Goal: Task Accomplishment & Management: Use online tool/utility

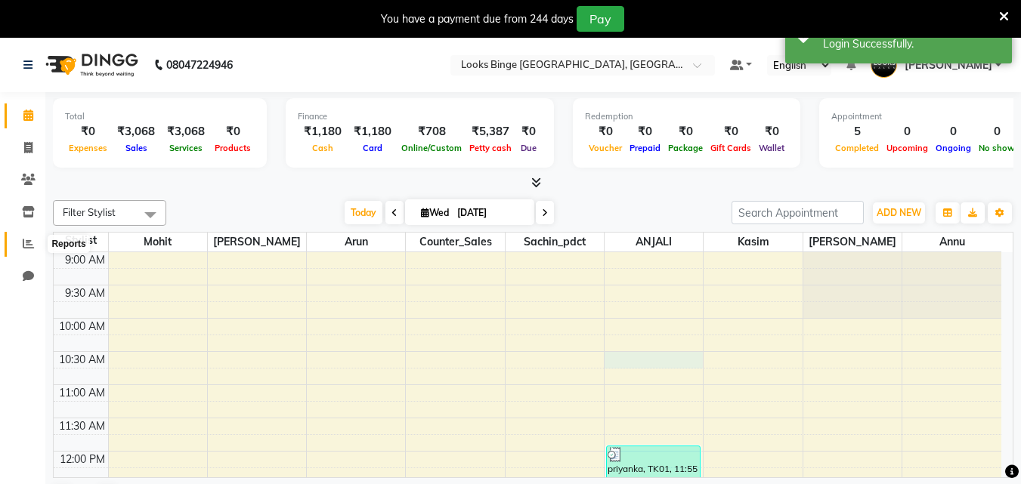
click at [30, 245] on icon at bounding box center [28, 243] width 11 height 11
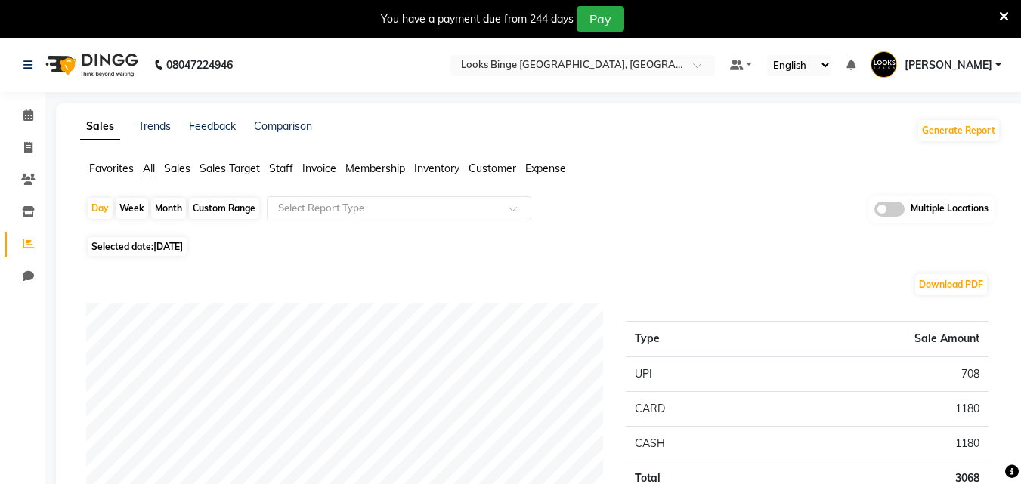
click at [549, 165] on span "Expense" at bounding box center [545, 169] width 41 height 14
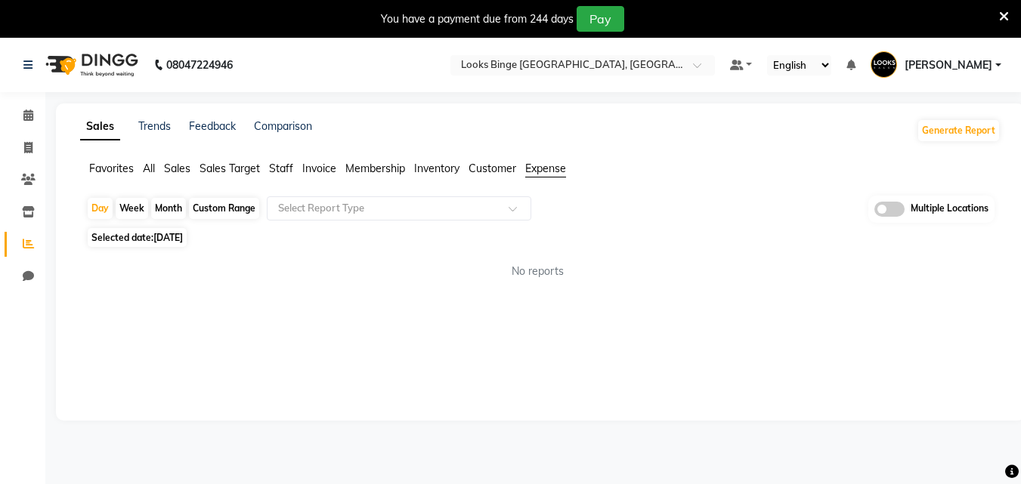
click at [159, 236] on span "[DATE]" at bounding box center [167, 237] width 29 height 11
select select "9"
select select "2025"
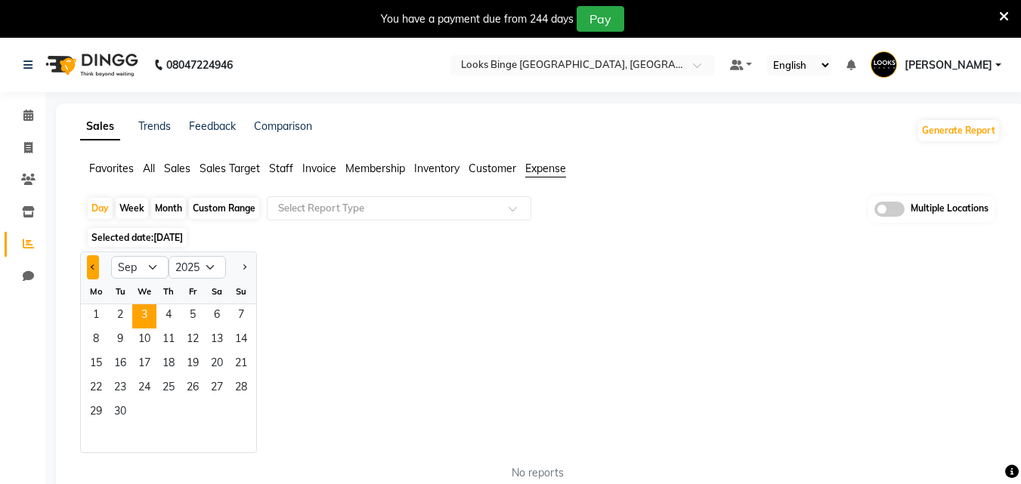
click at [97, 267] on button "Previous month" at bounding box center [93, 267] width 12 height 24
select select "8"
click at [193, 313] on span "1" at bounding box center [193, 316] width 24 height 24
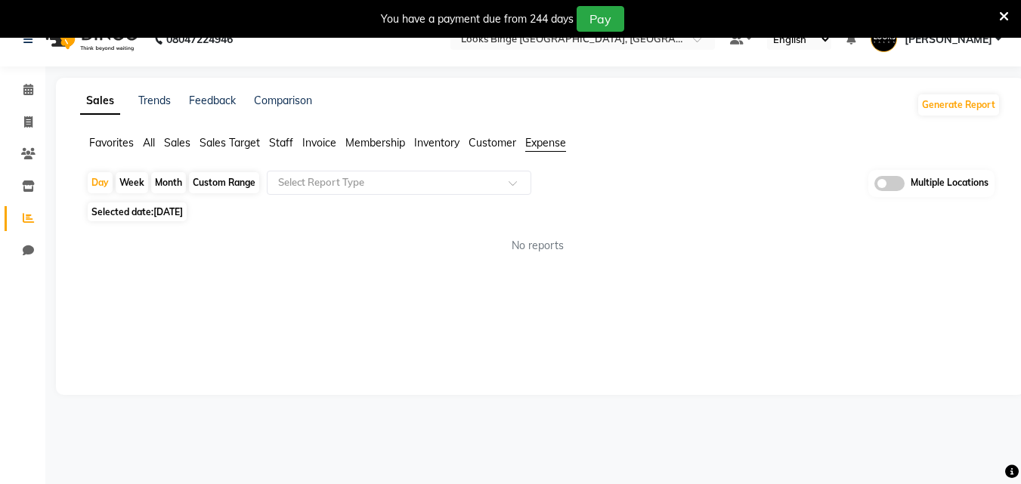
scroll to position [38, 0]
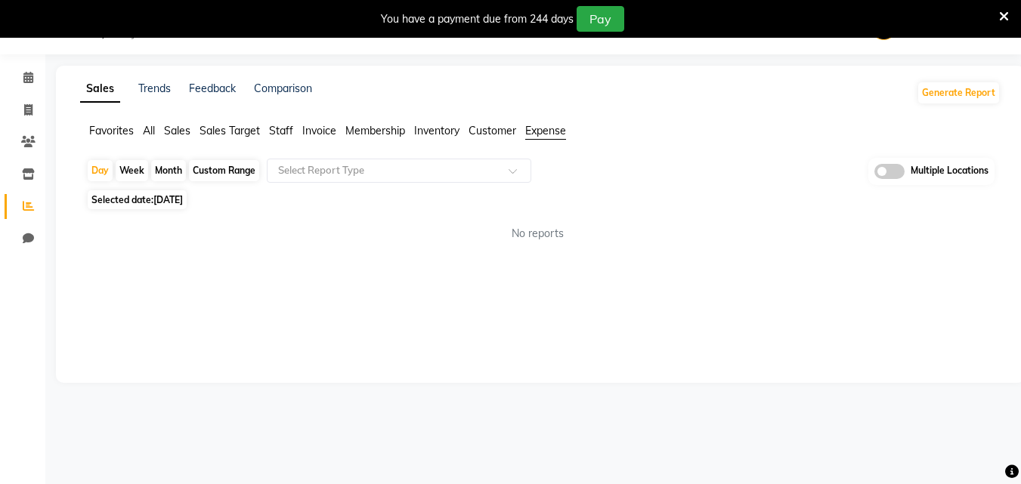
click at [183, 196] on span "01-08-2025" at bounding box center [167, 199] width 29 height 11
select select "8"
select select "2025"
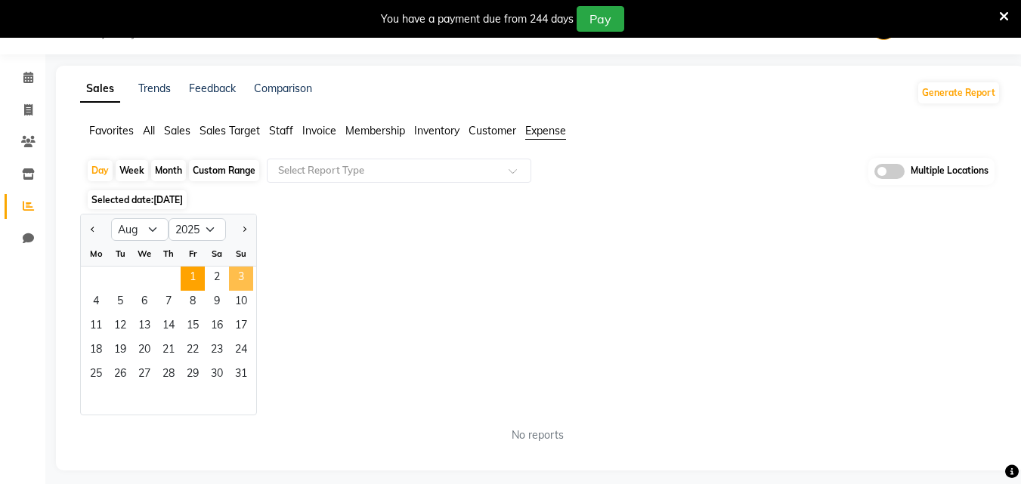
click at [239, 277] on span "3" at bounding box center [241, 279] width 24 height 24
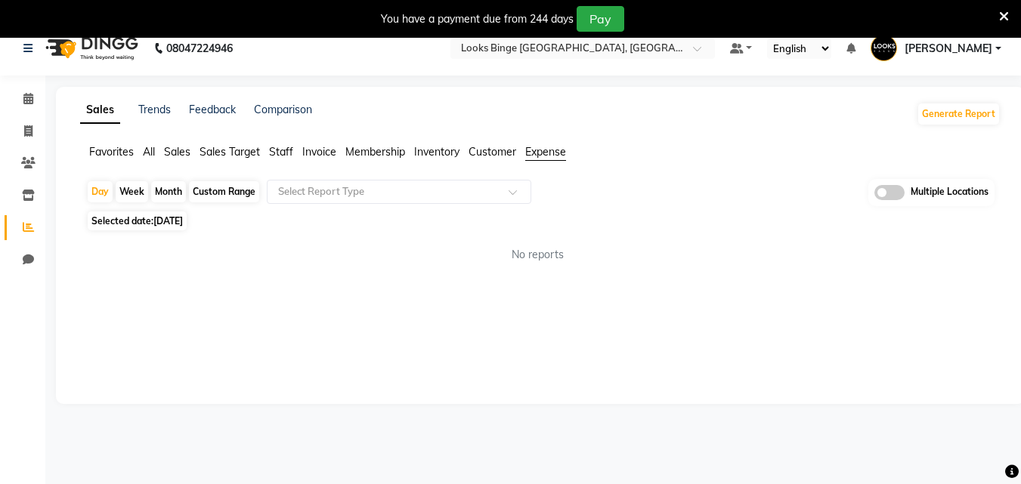
scroll to position [0, 0]
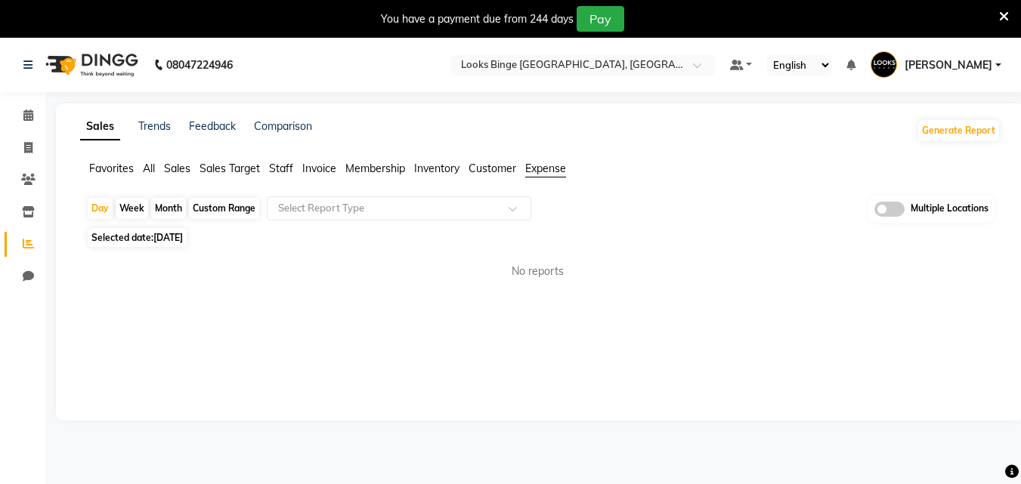
click at [546, 171] on span "Expense" at bounding box center [545, 169] width 41 height 14
click at [183, 239] on span "03-08-2025" at bounding box center [167, 237] width 29 height 11
select select "8"
select select "2025"
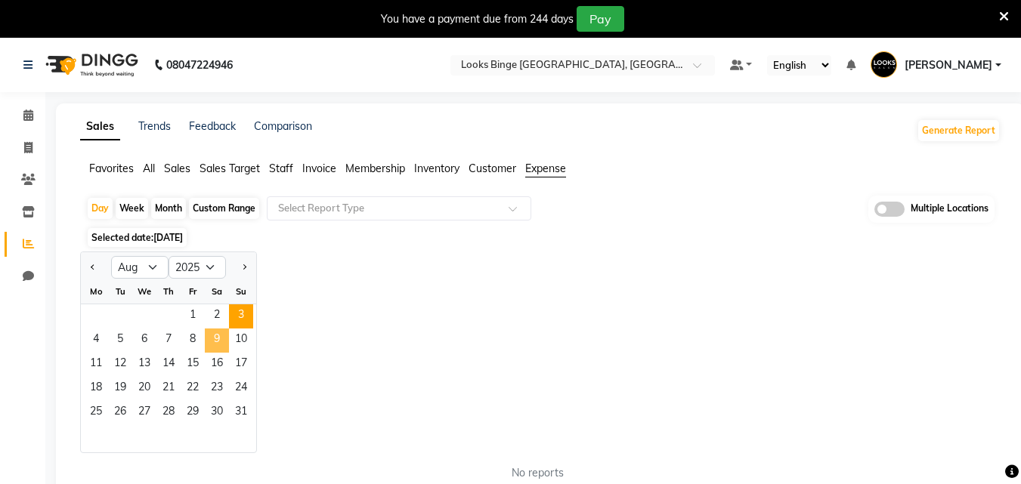
click at [221, 342] on span "9" at bounding box center [217, 341] width 24 height 24
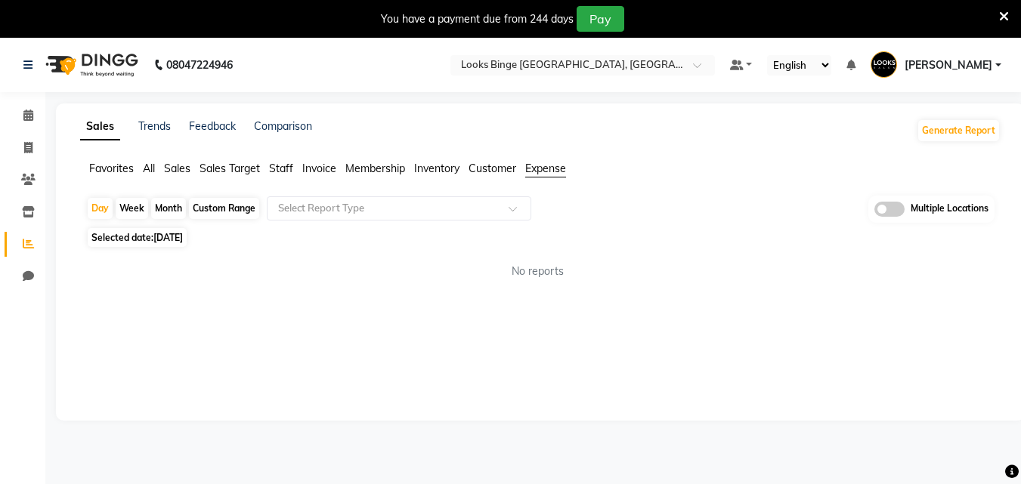
click at [286, 293] on div "Sales Trends Feedback Comparison Generate Report Favorites All Sales Sales Targ…" at bounding box center [540, 261] width 968 height 317
click at [312, 212] on input "text" at bounding box center [384, 208] width 218 height 15
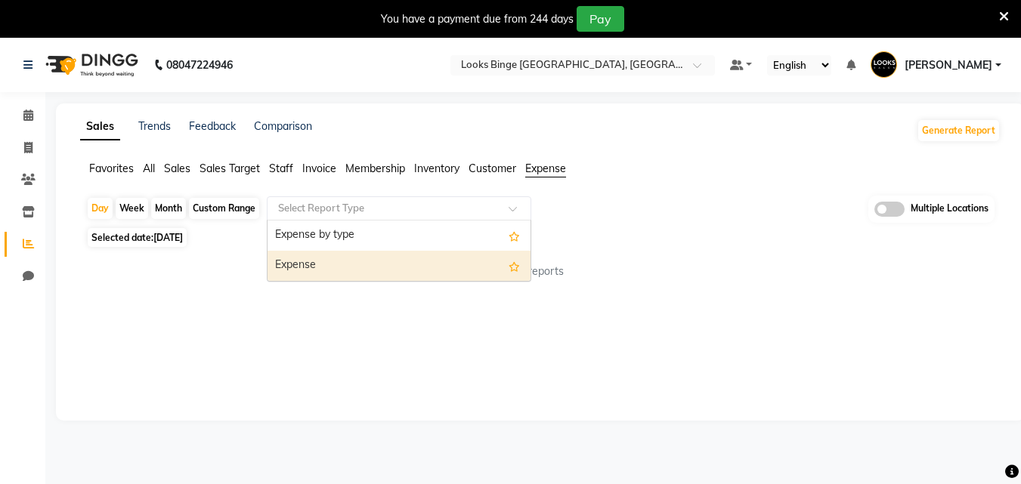
click at [295, 270] on div "Expense" at bounding box center [398, 266] width 263 height 30
select select "full_report"
select select "pdf"
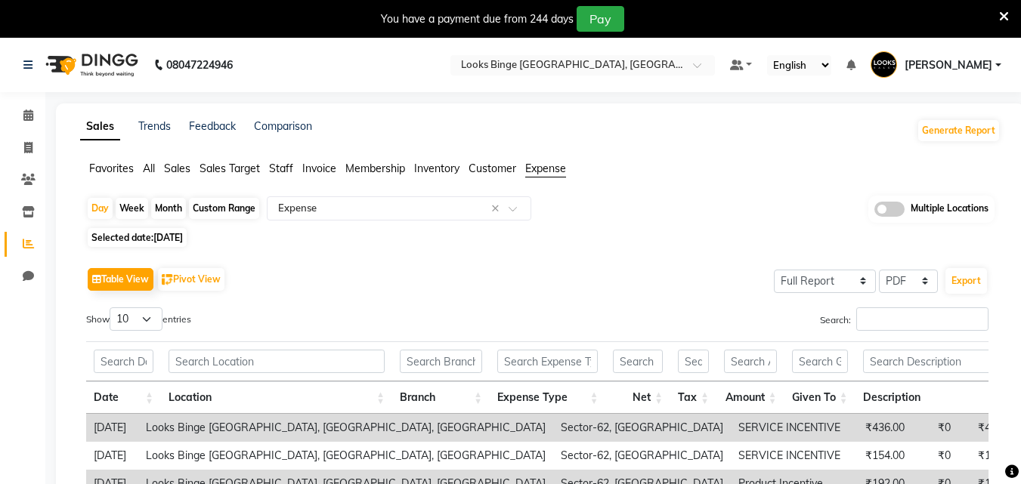
click at [158, 238] on span "09-08-2025" at bounding box center [167, 237] width 29 height 11
select select "8"
select select "2025"
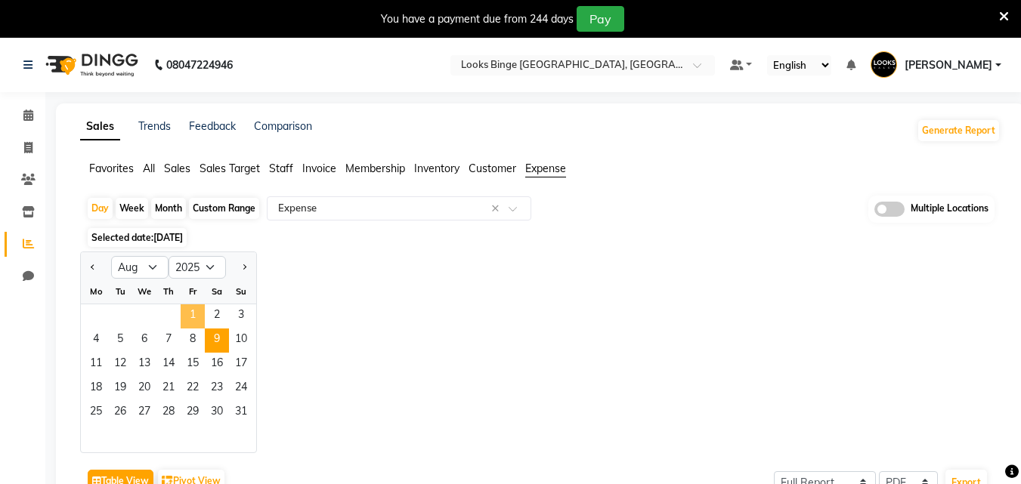
click at [189, 311] on span "1" at bounding box center [193, 316] width 24 height 24
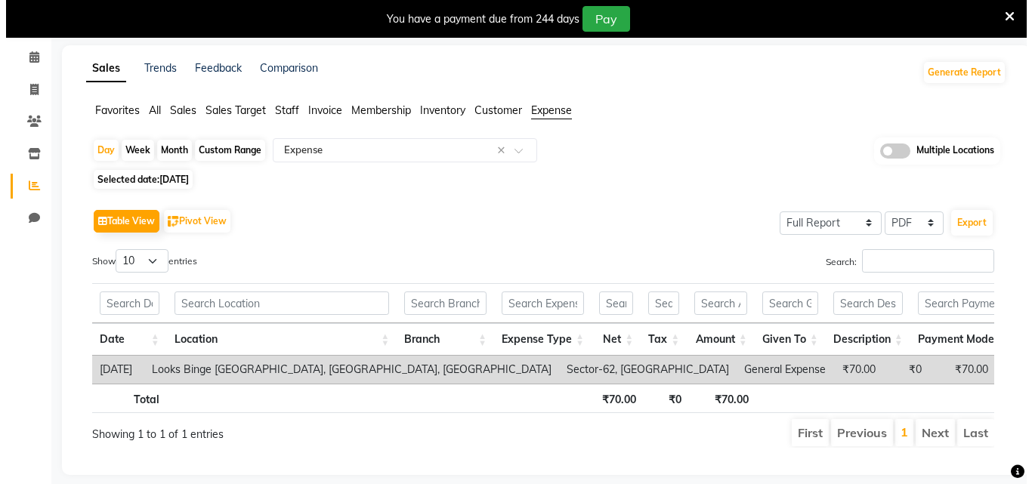
scroll to position [94, 0]
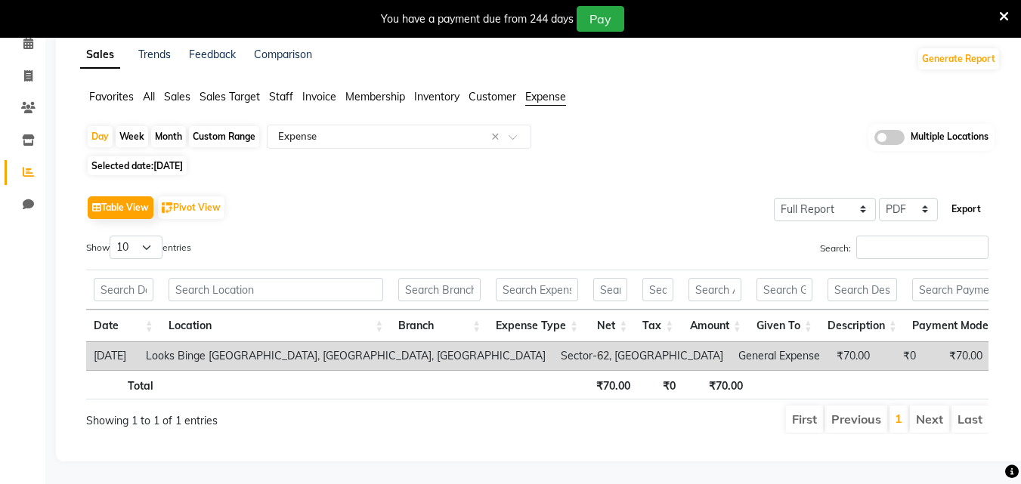
click at [964, 196] on button "Export" at bounding box center [966, 209] width 42 height 26
select select "sans-serif"
select select "10px"
select select "template_1"
select select "A4"
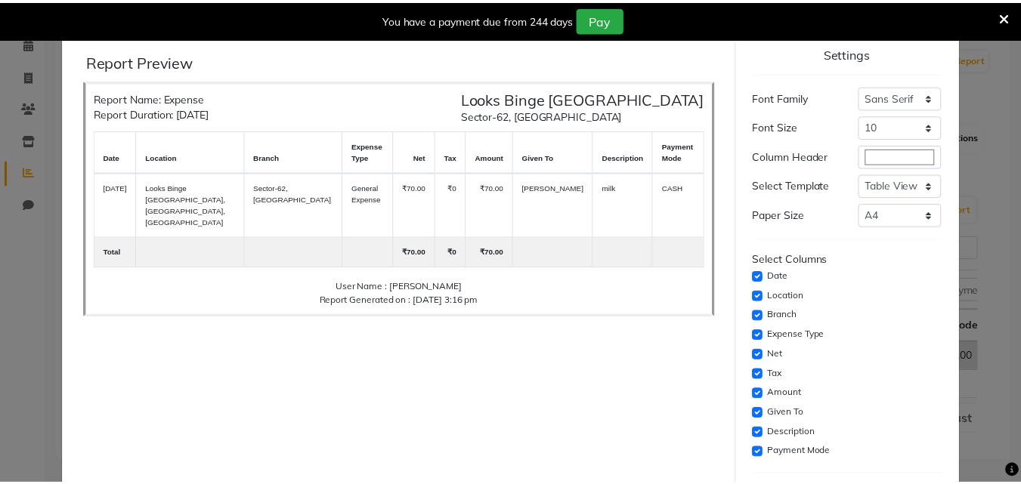
scroll to position [123, 0]
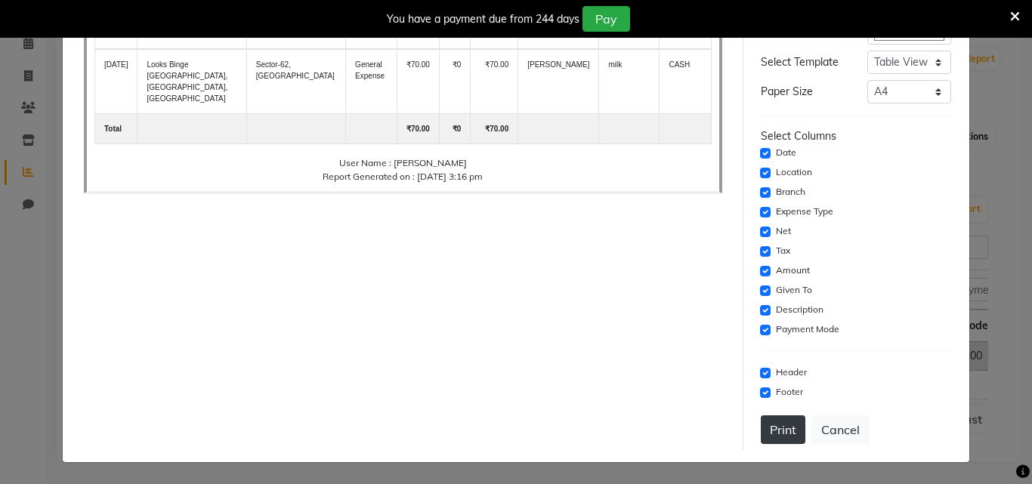
click at [783, 432] on button "Print" at bounding box center [783, 429] width 45 height 29
click at [824, 429] on button "Cancel" at bounding box center [840, 429] width 58 height 29
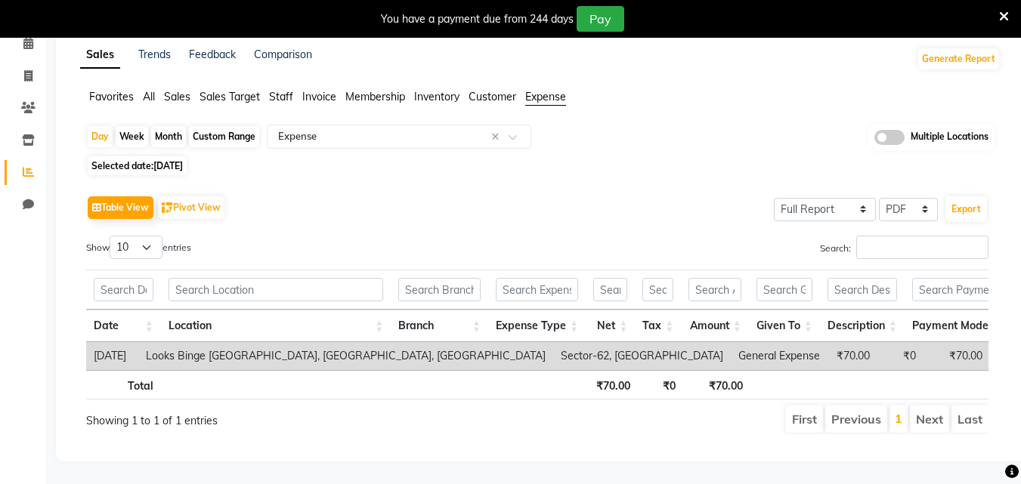
click at [183, 160] on span "01-08-2025" at bounding box center [167, 165] width 29 height 11
select select "8"
select select "2025"
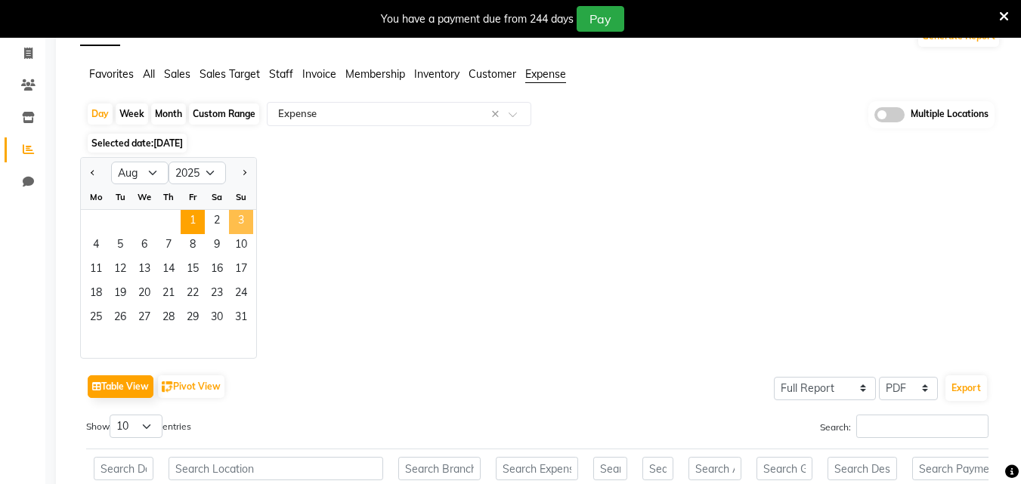
click at [245, 218] on span "3" at bounding box center [241, 222] width 24 height 24
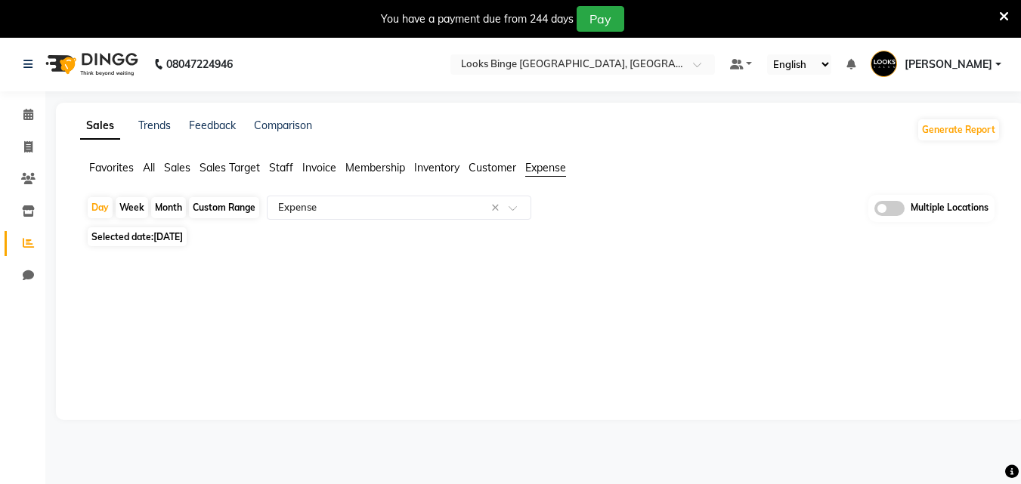
scroll to position [0, 0]
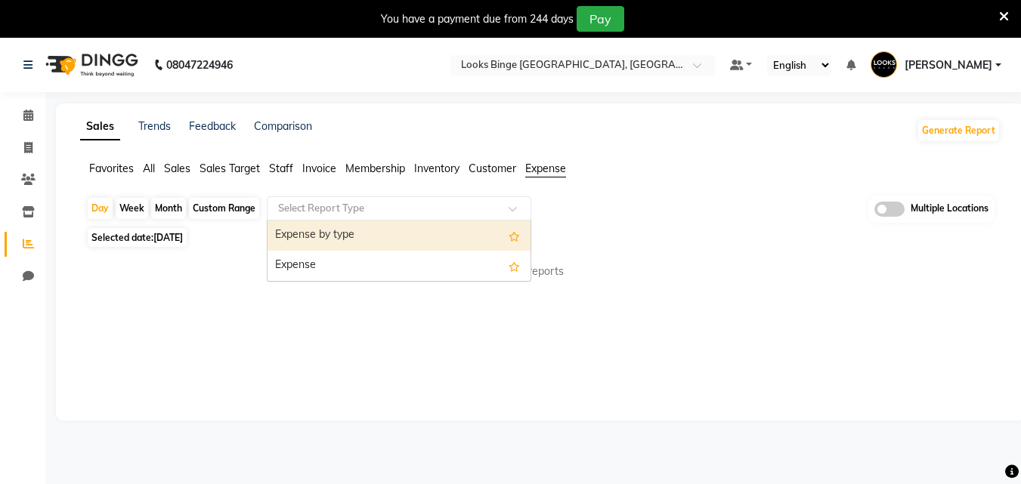
click at [523, 212] on span at bounding box center [517, 212] width 19 height 15
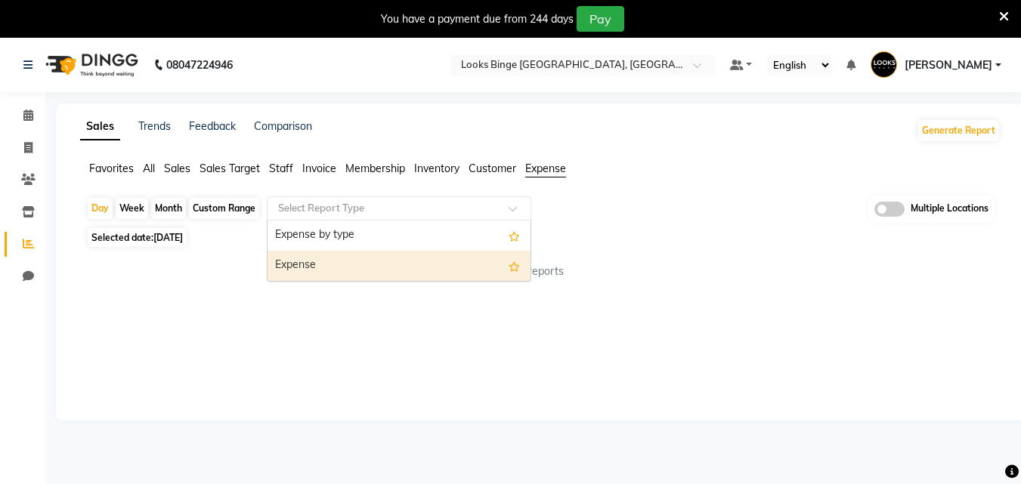
click at [353, 275] on div "Expense" at bounding box center [398, 266] width 263 height 30
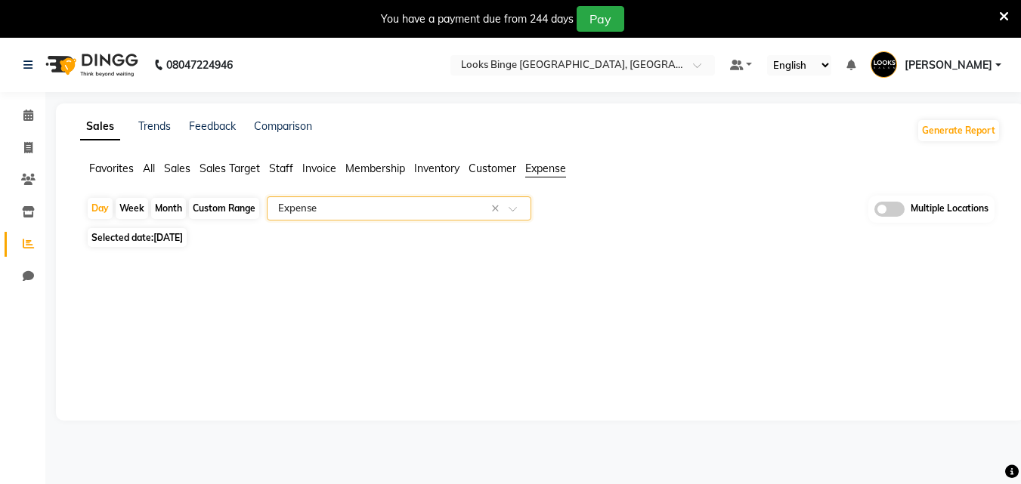
scroll to position [38, 0]
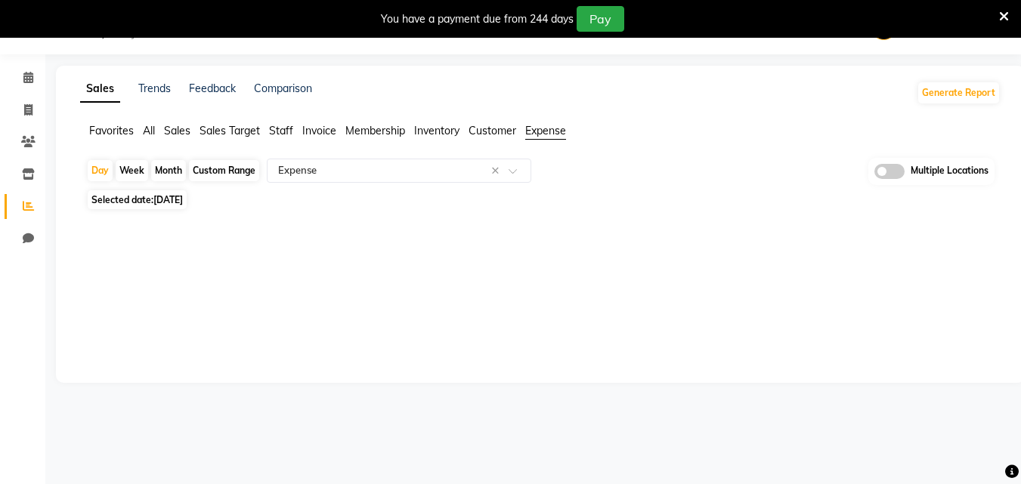
click at [591, 296] on div "Sales Trends Feedback Comparison Generate Report Favorites All Sales Sales Targ…" at bounding box center [540, 224] width 968 height 317
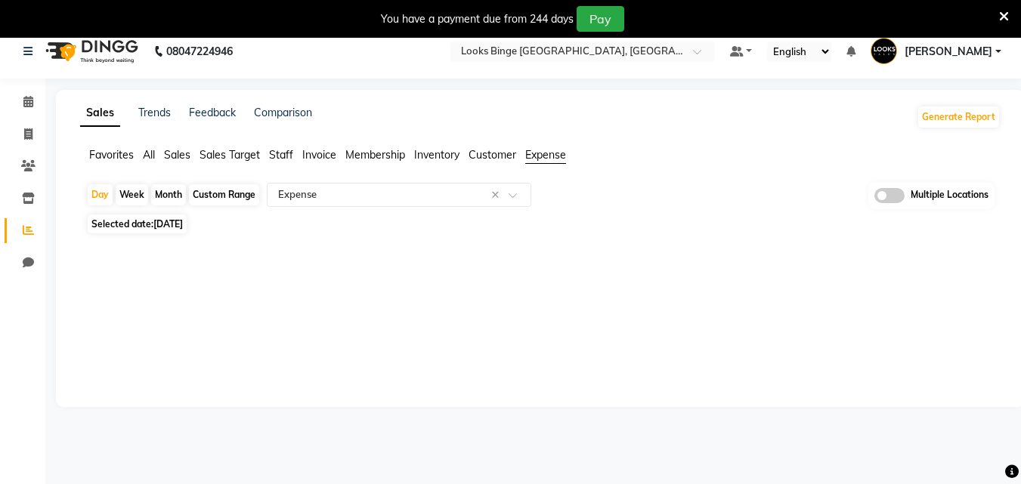
scroll to position [0, 0]
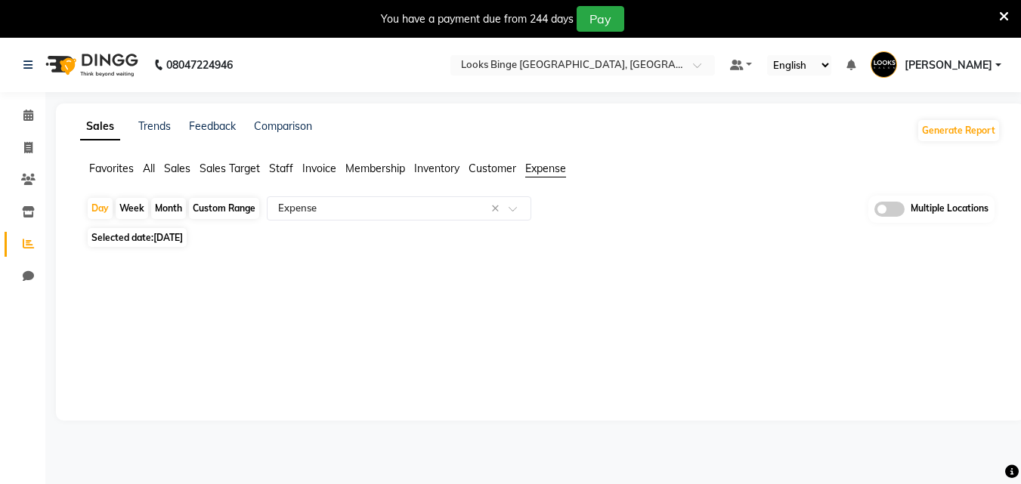
click at [234, 370] on div "Sales Trends Feedback Comparison Generate Report Favorites All Sales Sales Targ…" at bounding box center [540, 261] width 968 height 317
click at [183, 238] on span "03-08-2025" at bounding box center [167, 237] width 29 height 11
select select "8"
select select "2025"
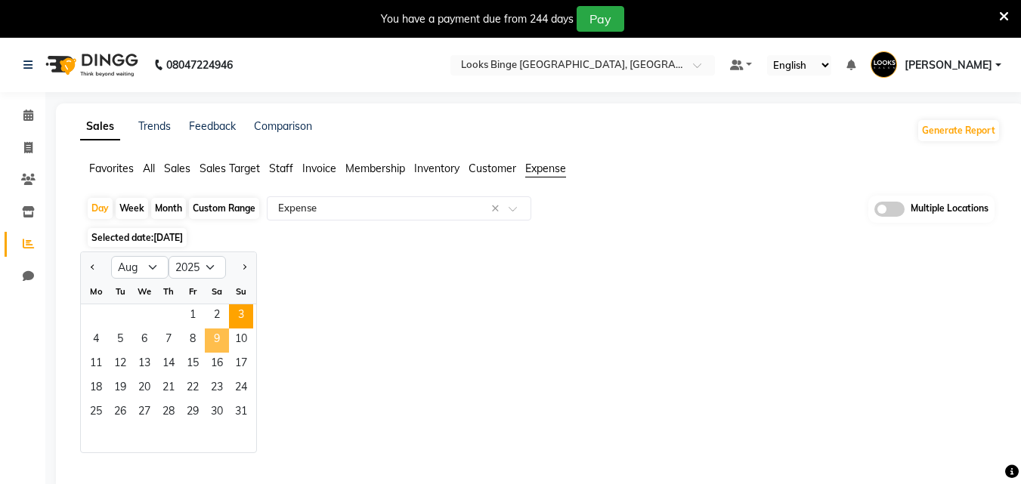
click at [210, 341] on span "9" at bounding box center [217, 341] width 24 height 24
select select "full_report"
select select "pdf"
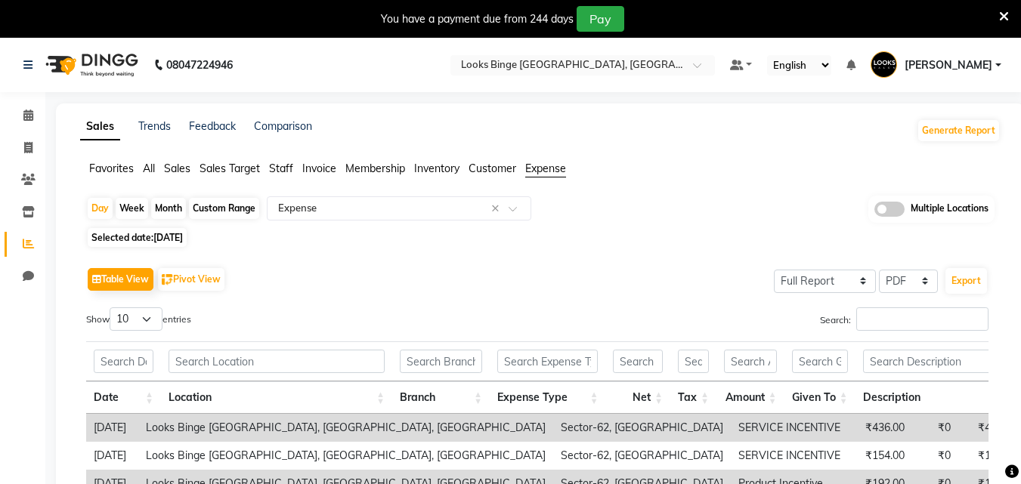
click at [168, 236] on span "09-08-2025" at bounding box center [167, 237] width 29 height 11
select select "8"
select select "2025"
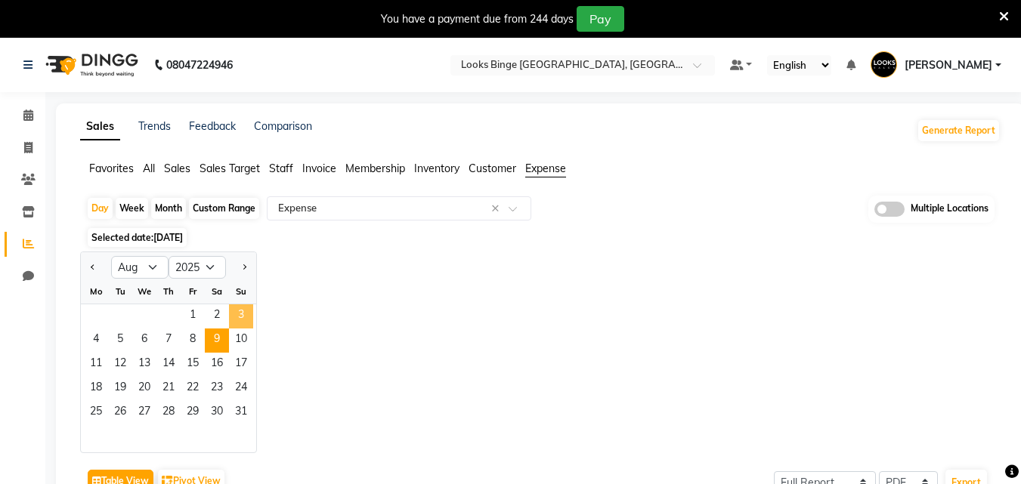
click at [235, 314] on span "3" at bounding box center [241, 316] width 24 height 24
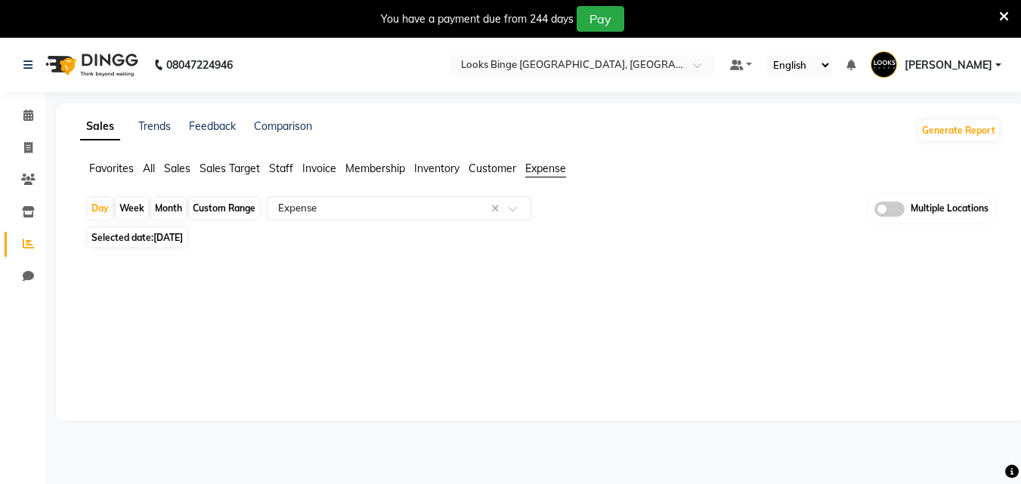
click at [536, 340] on div "Sales Trends Feedback Comparison Generate Report Favorites All Sales Sales Targ…" at bounding box center [540, 261] width 968 height 317
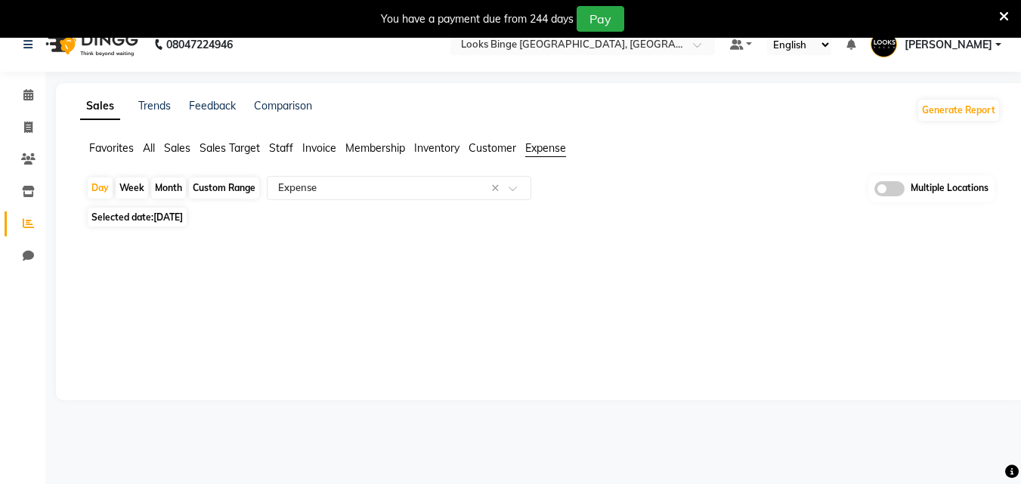
scroll to position [38, 0]
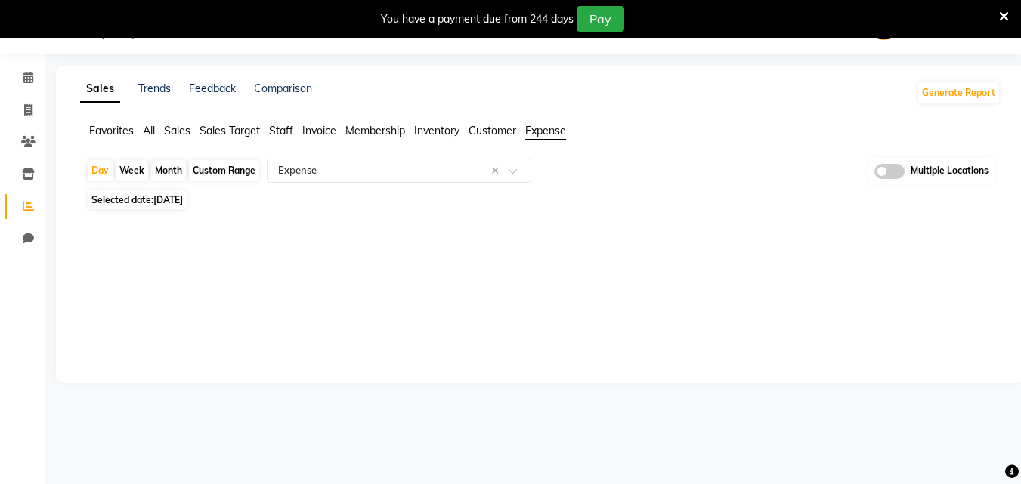
click at [183, 198] on span "03-08-2025" at bounding box center [167, 199] width 29 height 11
select select "8"
select select "2025"
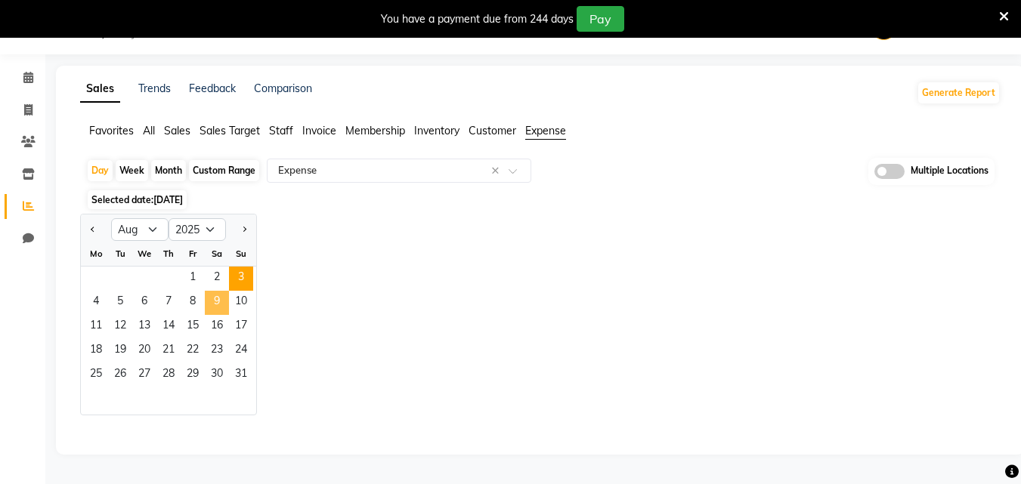
click at [212, 291] on span "9" at bounding box center [217, 303] width 24 height 24
select select "full_report"
select select "pdf"
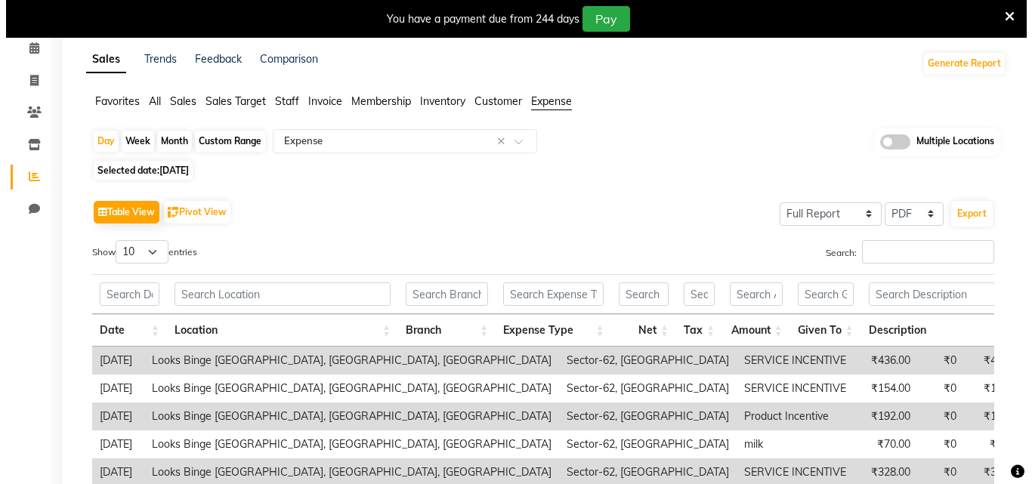
scroll to position [55, 0]
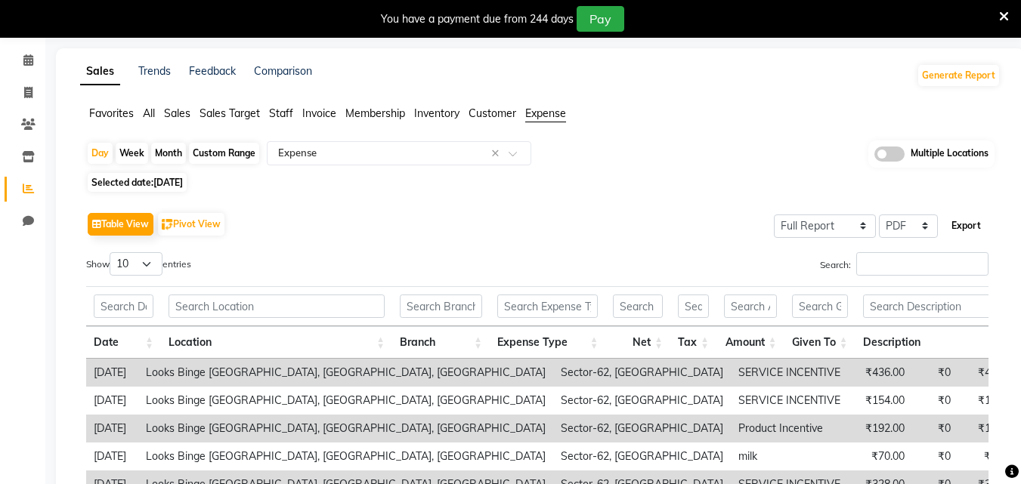
click at [957, 227] on button "Export" at bounding box center [966, 226] width 42 height 26
select select "sans-serif"
select select "10px"
select select "template_1"
select select "A4"
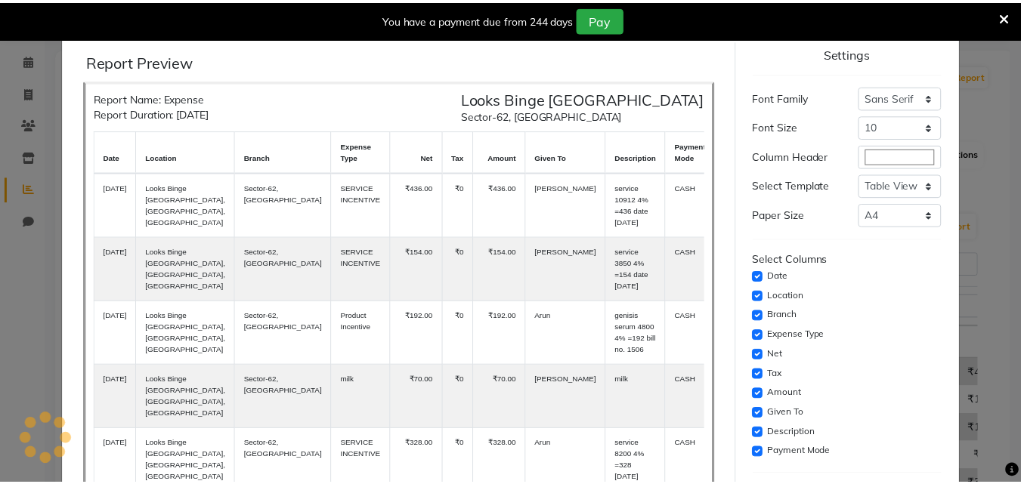
scroll to position [123, 0]
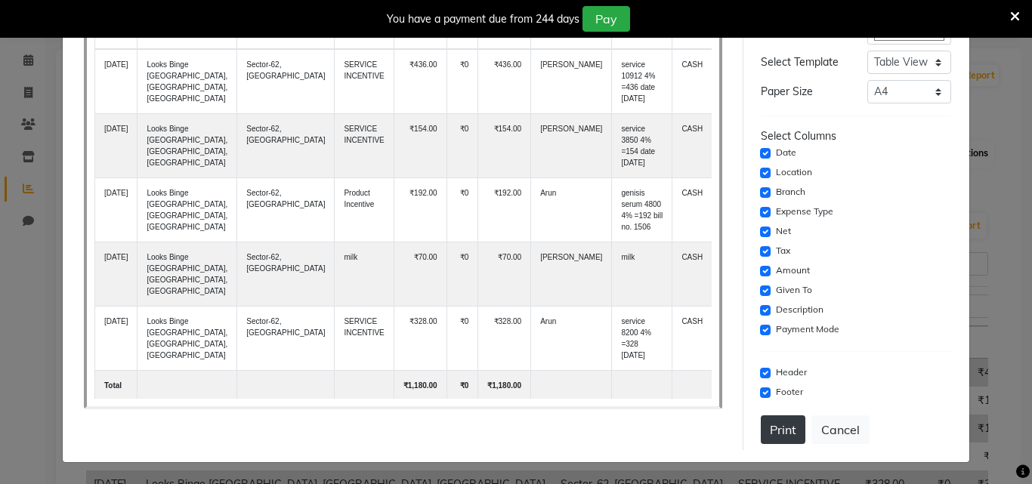
click at [776, 444] on button "Print" at bounding box center [783, 429] width 45 height 29
click at [832, 425] on button "Cancel" at bounding box center [840, 429] width 58 height 29
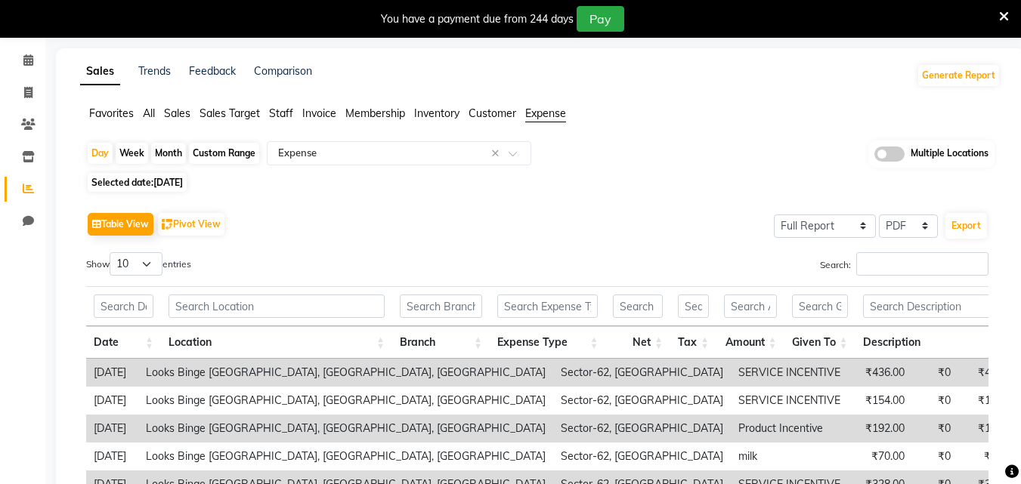
click at [183, 183] on span "09-08-2025" at bounding box center [167, 182] width 29 height 11
select select "8"
select select "2025"
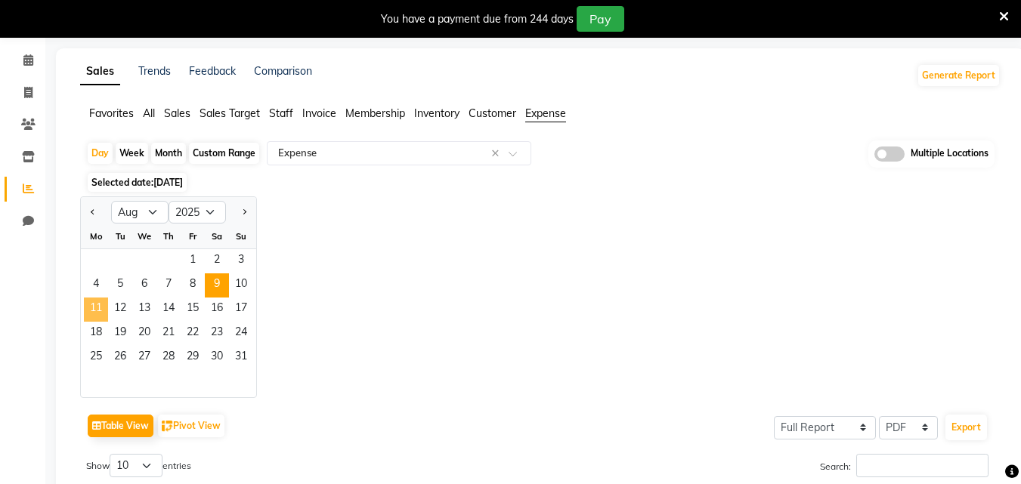
click at [97, 307] on span "11" at bounding box center [96, 310] width 24 height 24
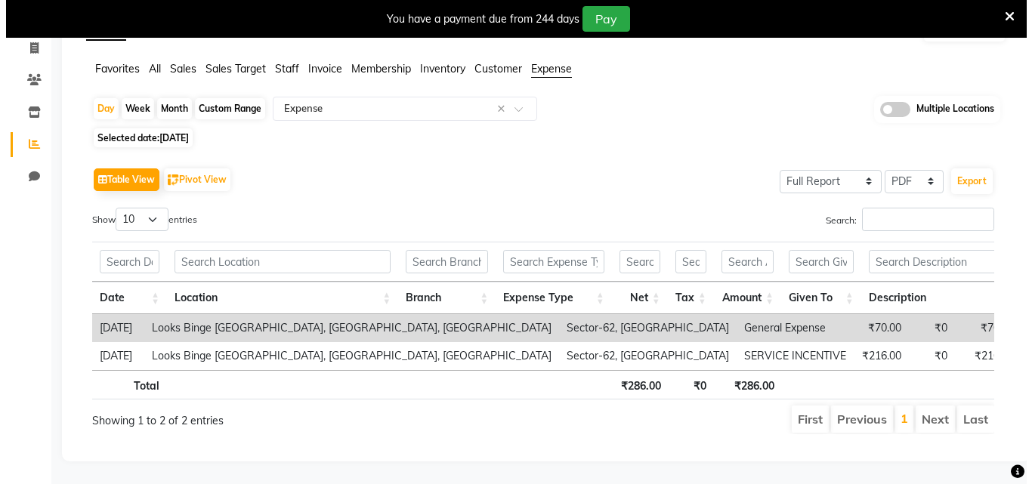
scroll to position [122, 0]
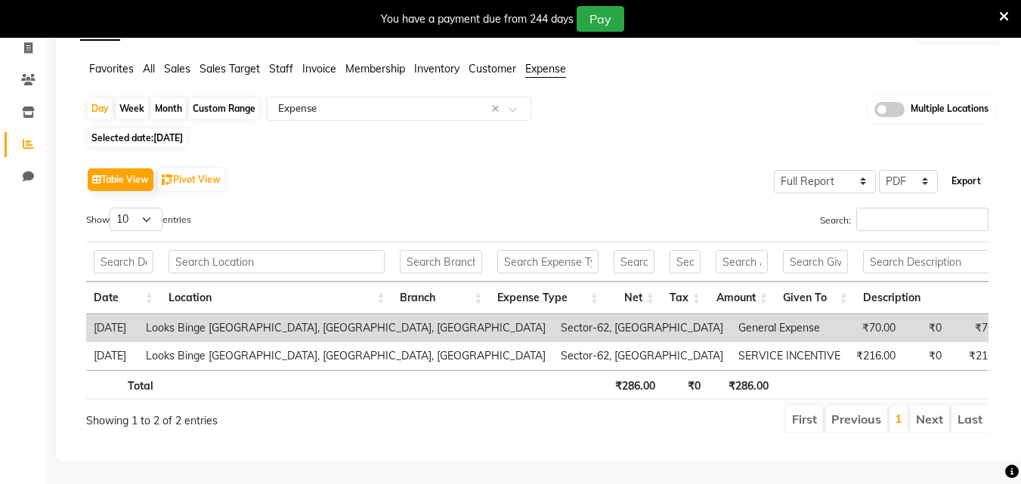
click at [964, 168] on button "Export" at bounding box center [966, 181] width 42 height 26
select select "sans-serif"
select select "10px"
select select "template_1"
select select "A4"
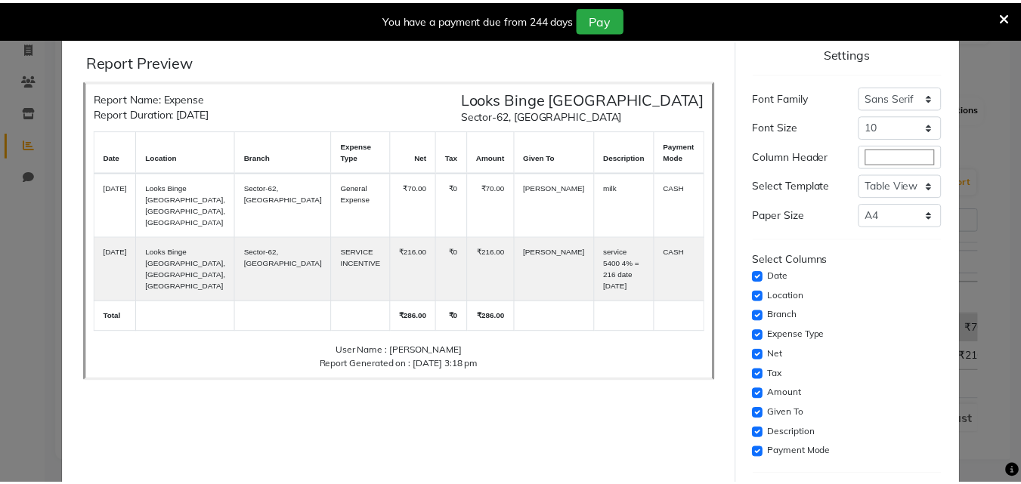
scroll to position [123, 0]
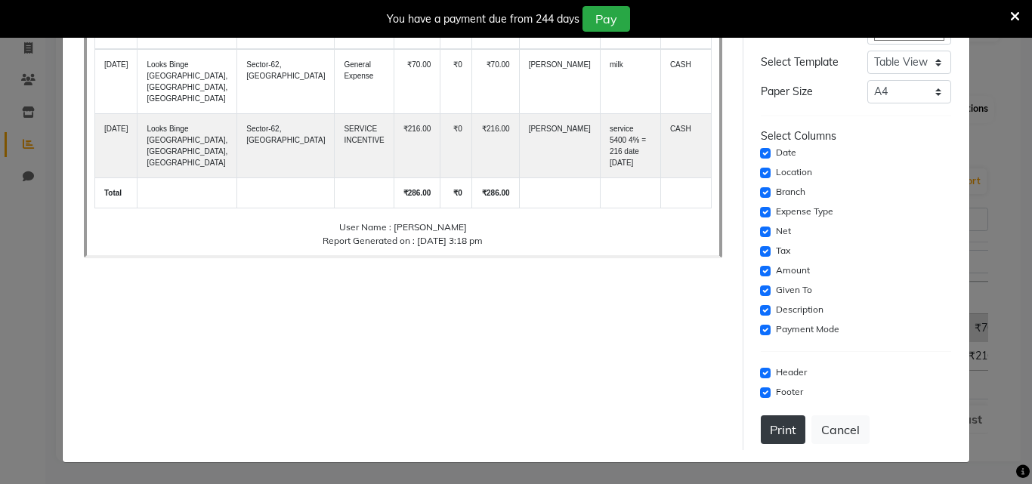
click at [776, 431] on button "Print" at bounding box center [783, 429] width 45 height 29
click at [837, 444] on button "Cancel" at bounding box center [840, 429] width 58 height 29
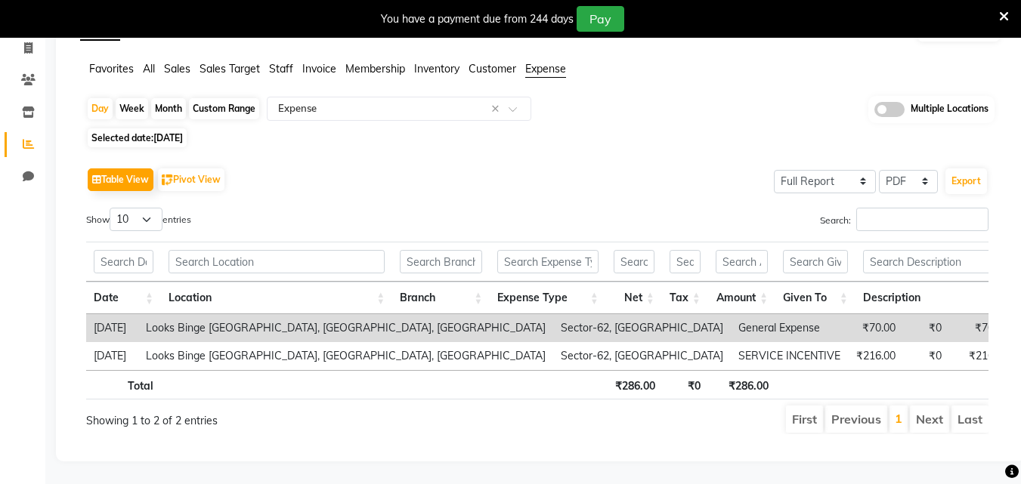
click at [185, 128] on span "Selected date: 11-08-2025" at bounding box center [137, 137] width 99 height 19
select select "8"
select select "2025"
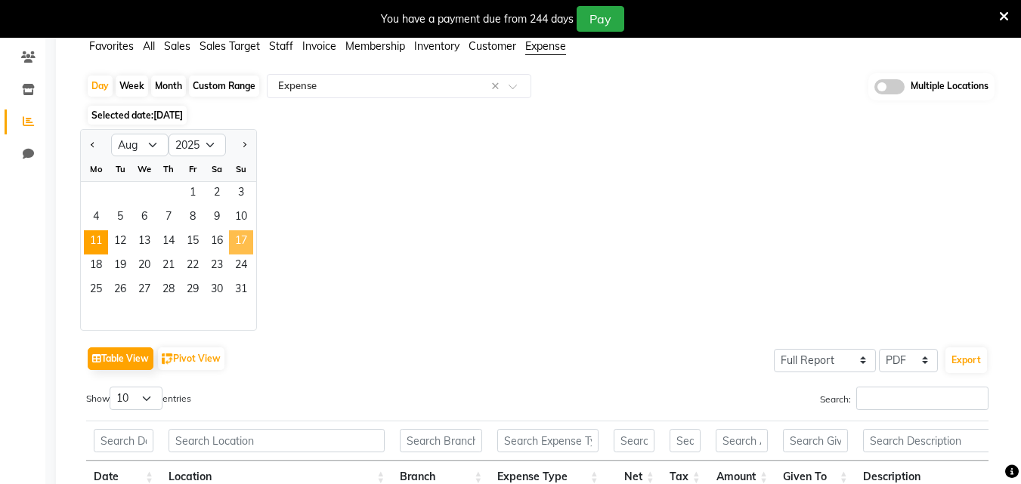
click at [246, 245] on span "17" at bounding box center [241, 242] width 24 height 24
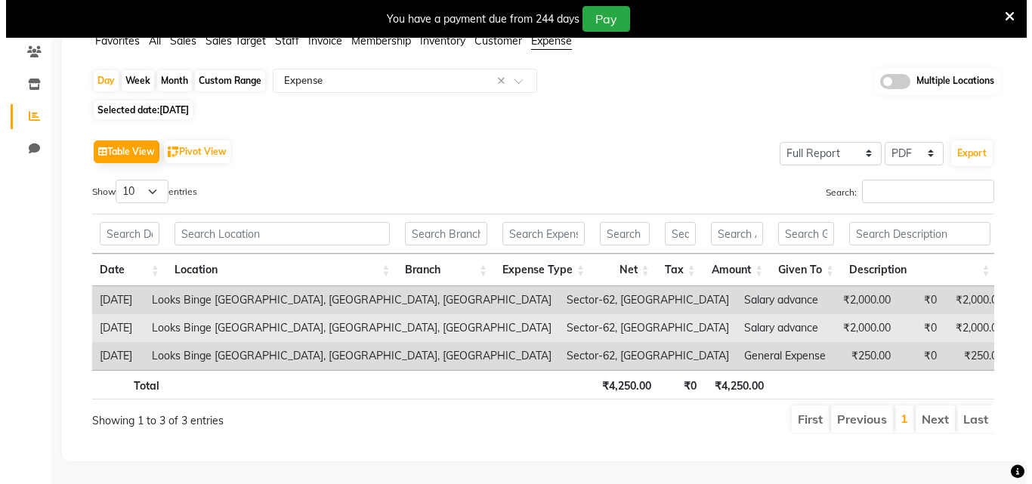
scroll to position [150, 0]
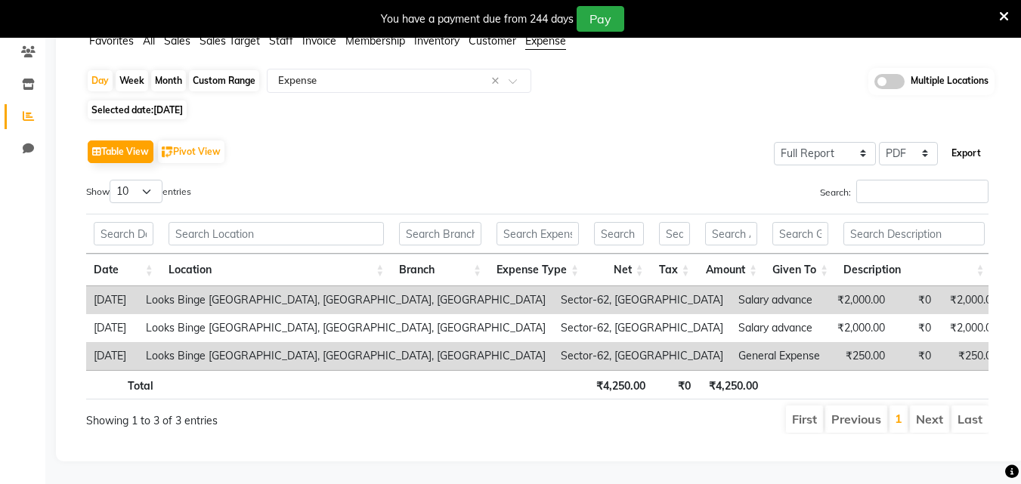
click at [951, 141] on button "Export" at bounding box center [966, 154] width 42 height 26
select select "sans-serif"
select select "10px"
select select "template_1"
select select "A4"
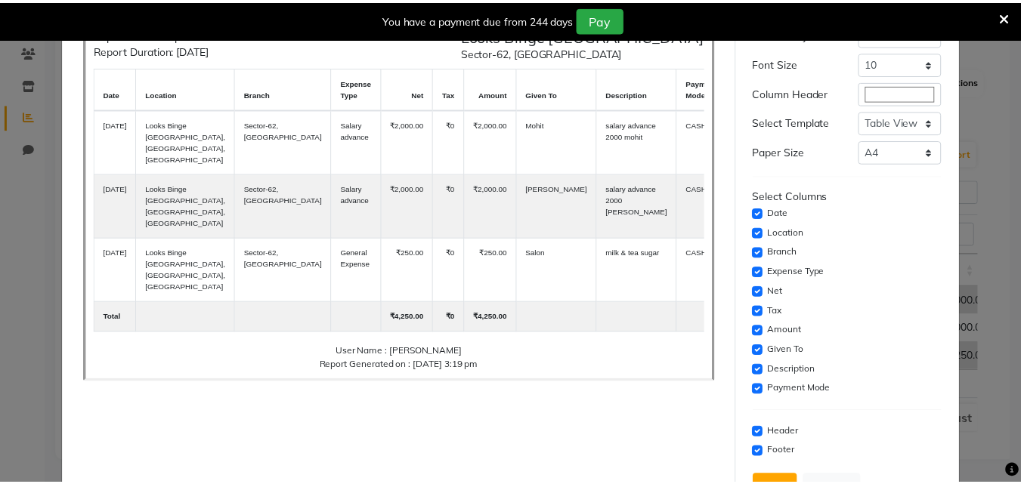
scroll to position [123, 0]
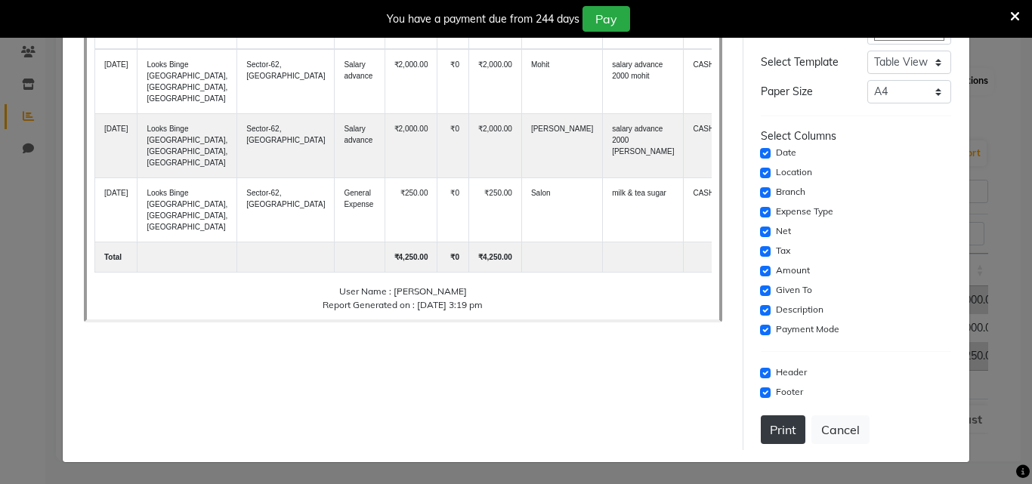
click at [761, 441] on button "Print" at bounding box center [783, 429] width 45 height 29
click at [843, 431] on button "Cancel" at bounding box center [840, 429] width 58 height 29
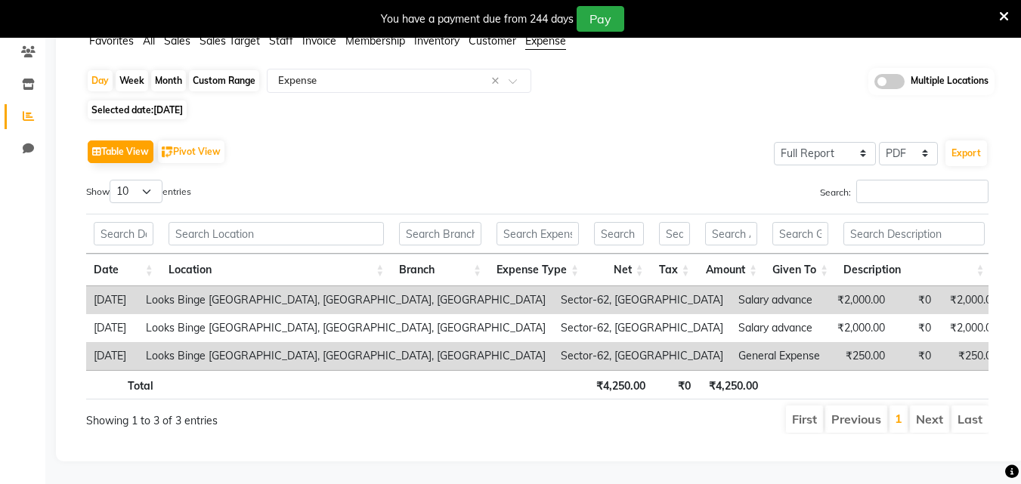
click at [176, 100] on span "Selected date: 17-08-2025" at bounding box center [137, 109] width 99 height 19
select select "8"
select select "2025"
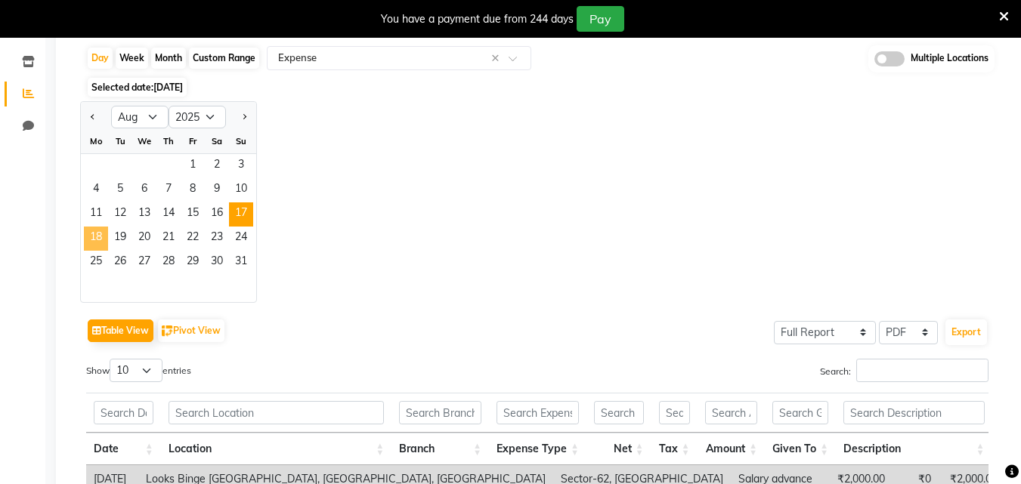
click at [89, 233] on span "18" at bounding box center [96, 239] width 24 height 24
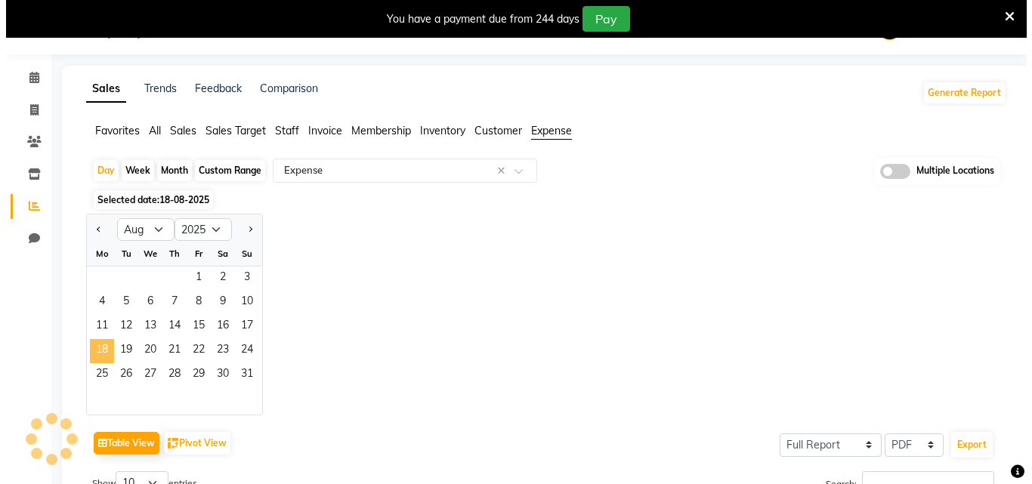
scroll to position [122, 0]
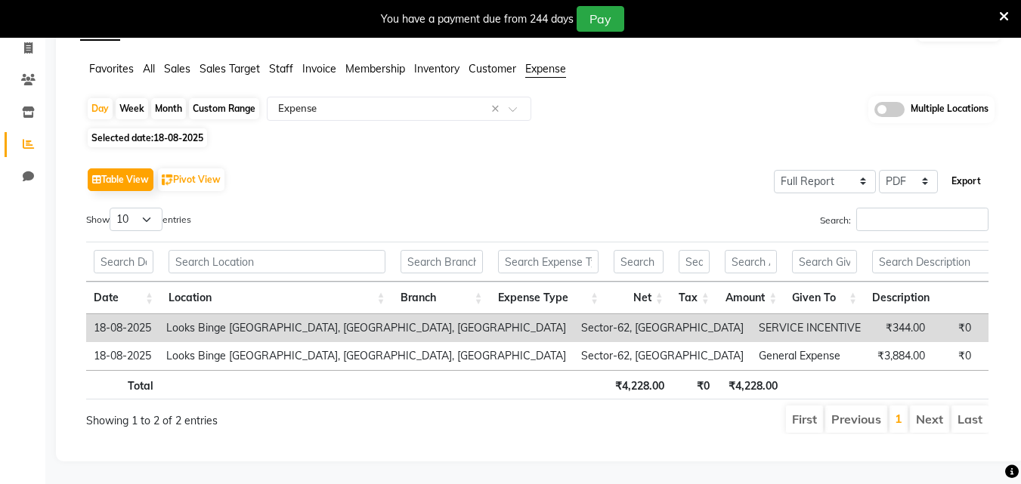
click at [952, 168] on button "Export" at bounding box center [966, 181] width 42 height 26
select select "sans-serif"
select select "10px"
select select "template_1"
select select "A4"
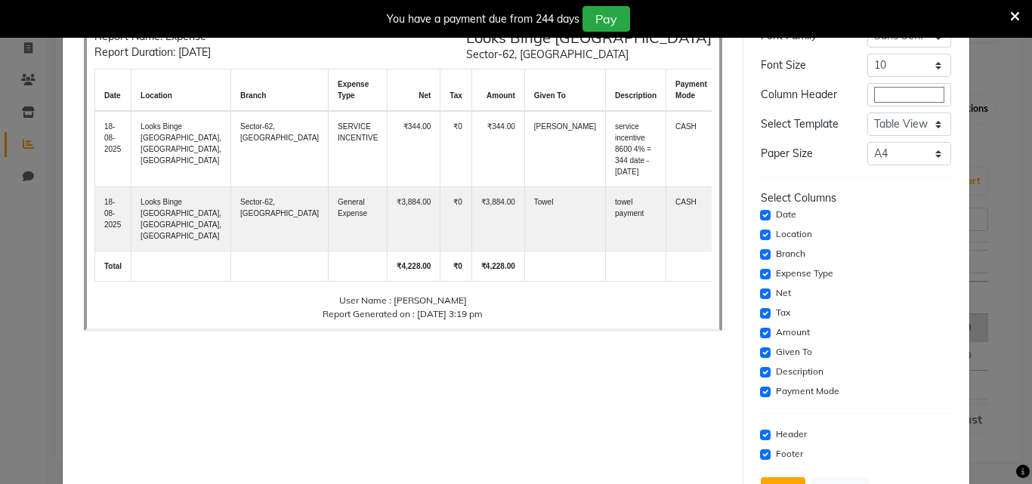
scroll to position [123, 0]
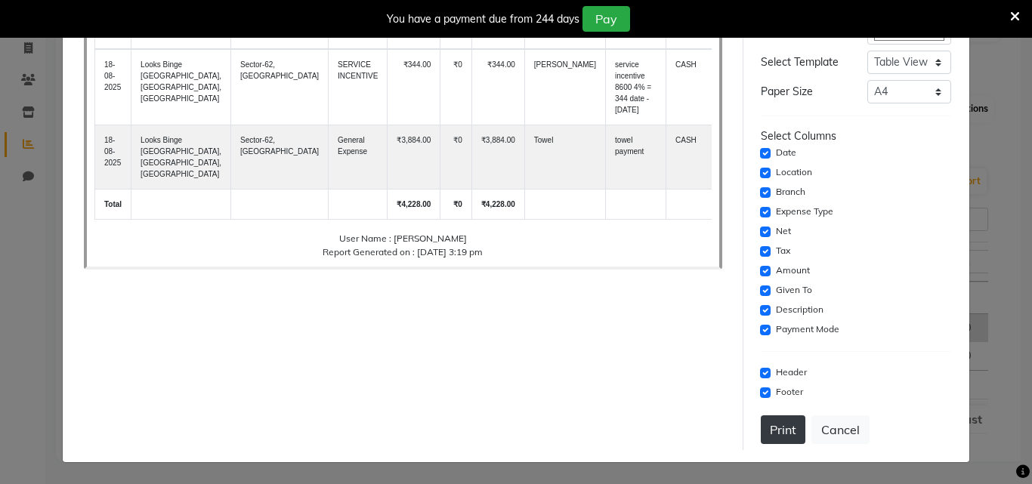
click at [781, 434] on button "Print" at bounding box center [783, 429] width 45 height 29
click at [832, 431] on button "Cancel" at bounding box center [840, 429] width 58 height 29
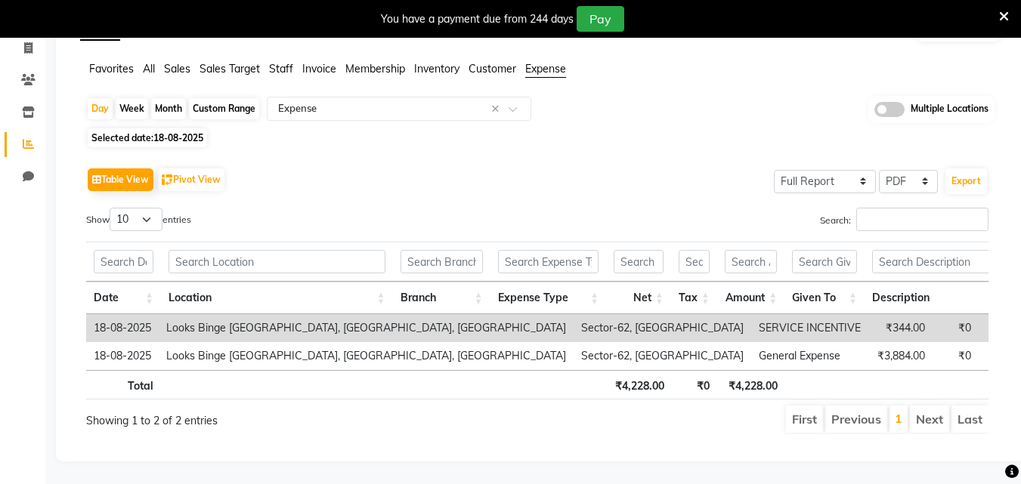
click at [199, 132] on span "18-08-2025" at bounding box center [178, 137] width 50 height 11
select select "8"
select select "2025"
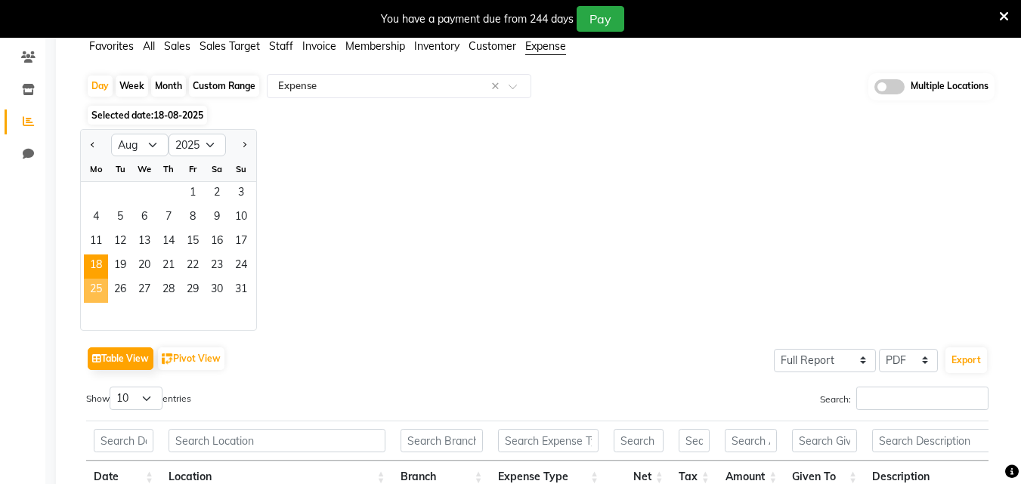
click at [99, 284] on span "25" at bounding box center [96, 291] width 24 height 24
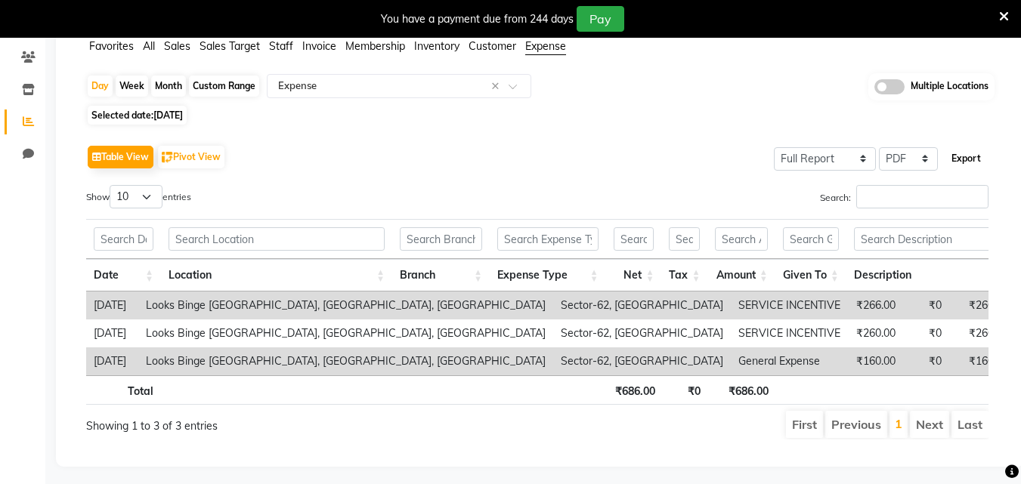
click at [965, 157] on button "Export" at bounding box center [966, 159] width 42 height 26
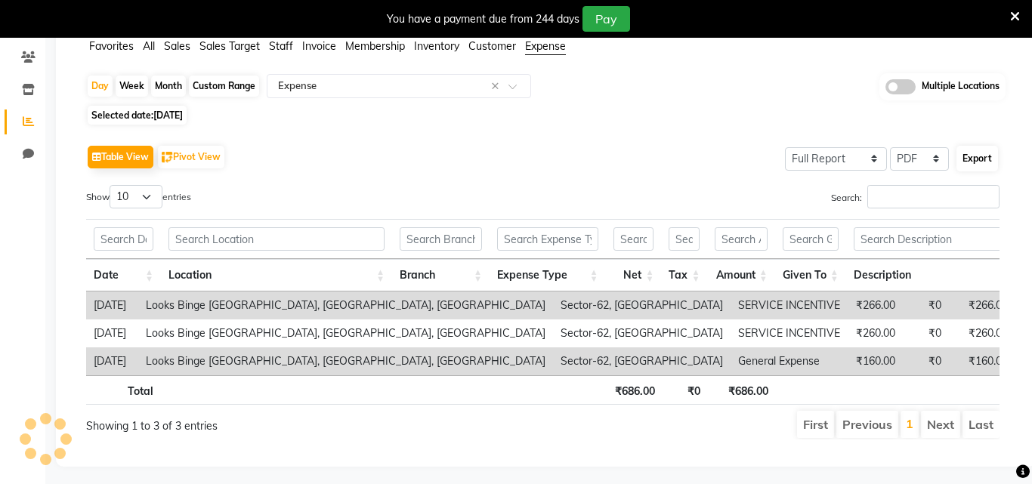
select select "sans-serif"
select select "10px"
select select "template_1"
select select "A4"
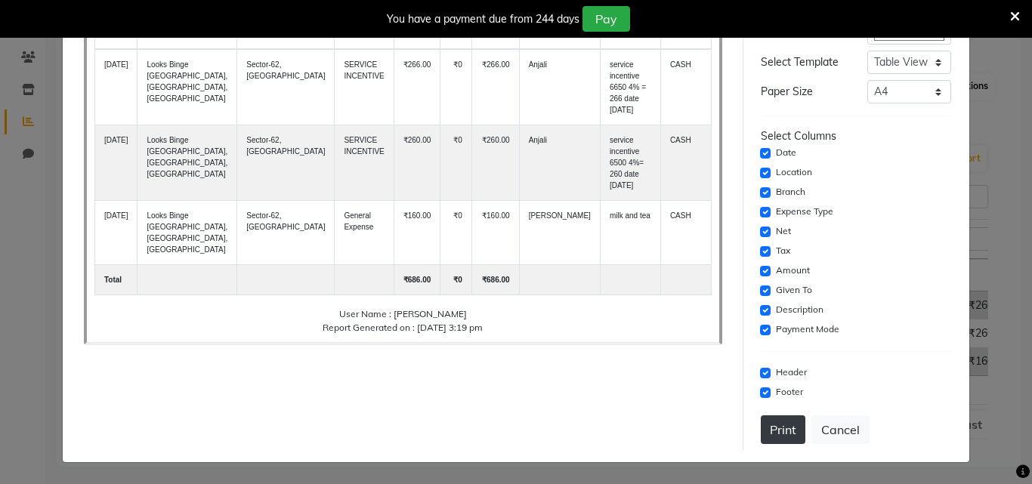
click at [764, 431] on button "Print" at bounding box center [783, 429] width 45 height 29
click at [838, 437] on button "Cancel" at bounding box center [840, 429] width 58 height 29
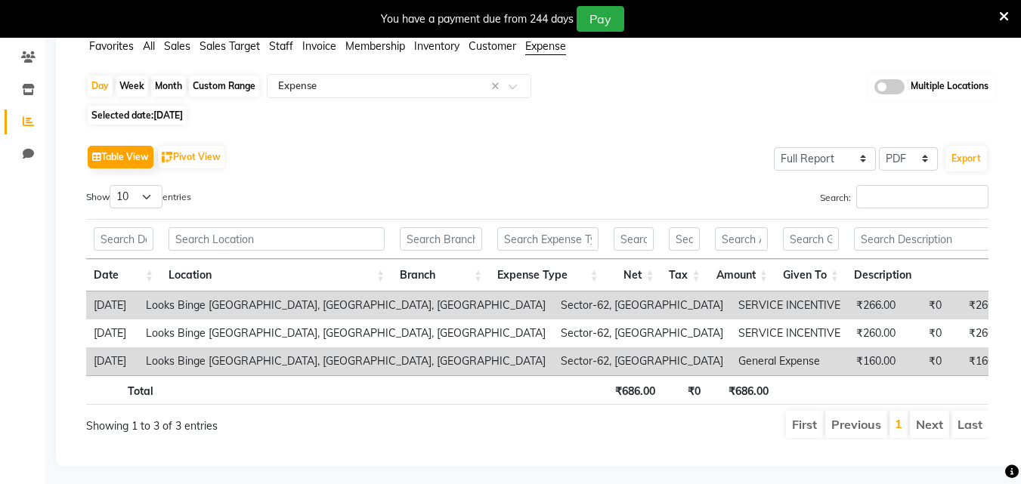
click at [183, 116] on span "25-08-2025" at bounding box center [167, 115] width 29 height 11
select select "8"
select select "2025"
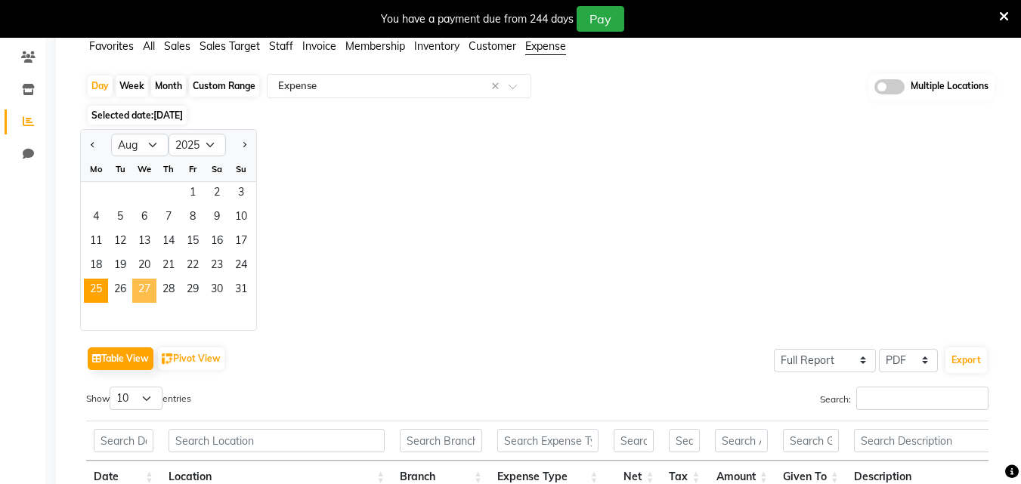
click at [145, 287] on span "27" at bounding box center [144, 291] width 24 height 24
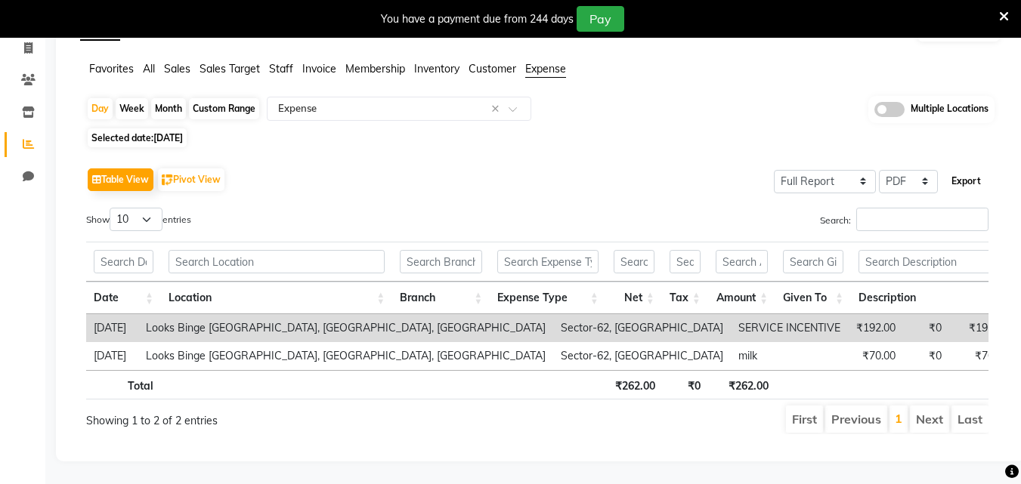
click at [956, 168] on button "Export" at bounding box center [966, 181] width 42 height 26
select select "sans-serif"
select select "10px"
select select "template_1"
select select "A4"
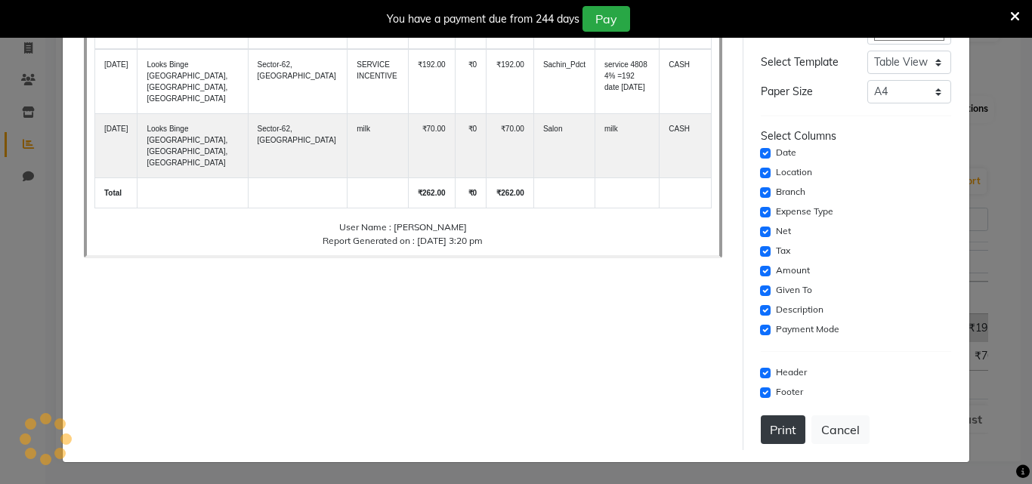
click at [770, 439] on button "Print" at bounding box center [783, 429] width 45 height 29
click at [836, 432] on button "Cancel" at bounding box center [840, 429] width 58 height 29
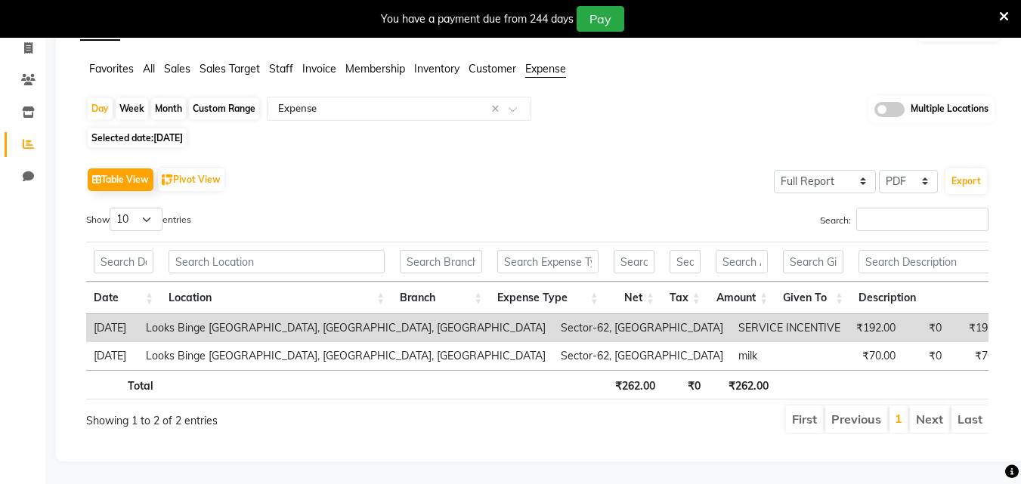
click at [185, 128] on span "Selected date: 27-08-2025" at bounding box center [137, 137] width 99 height 19
select select "8"
select select "2025"
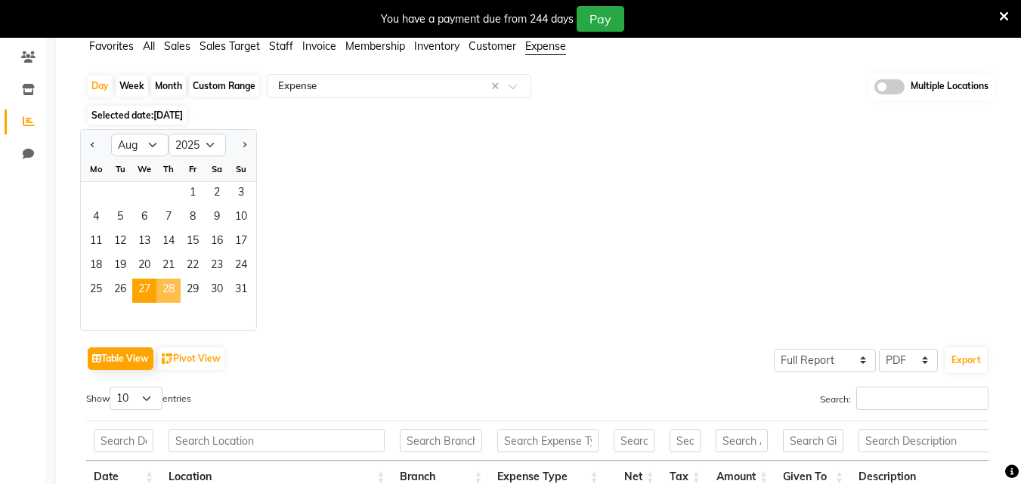
click at [168, 292] on span "28" at bounding box center [168, 291] width 24 height 24
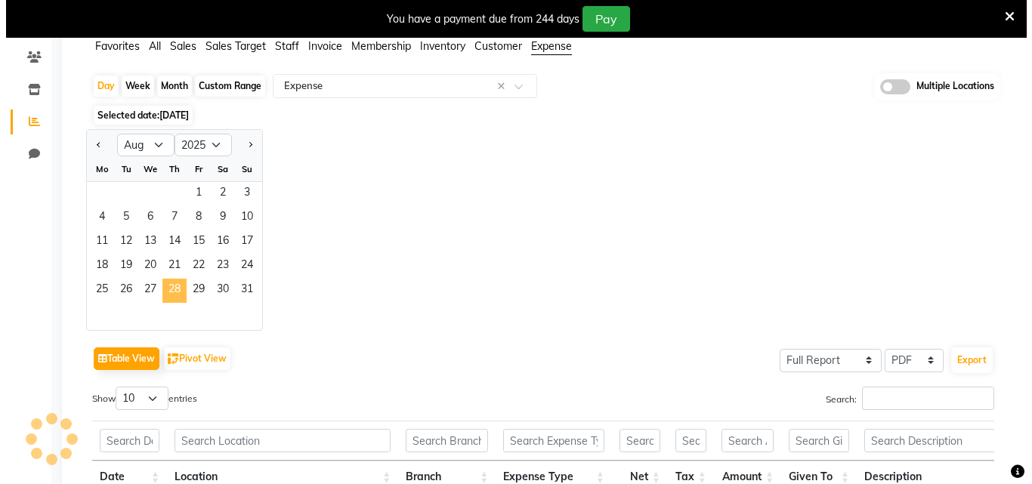
scroll to position [94, 0]
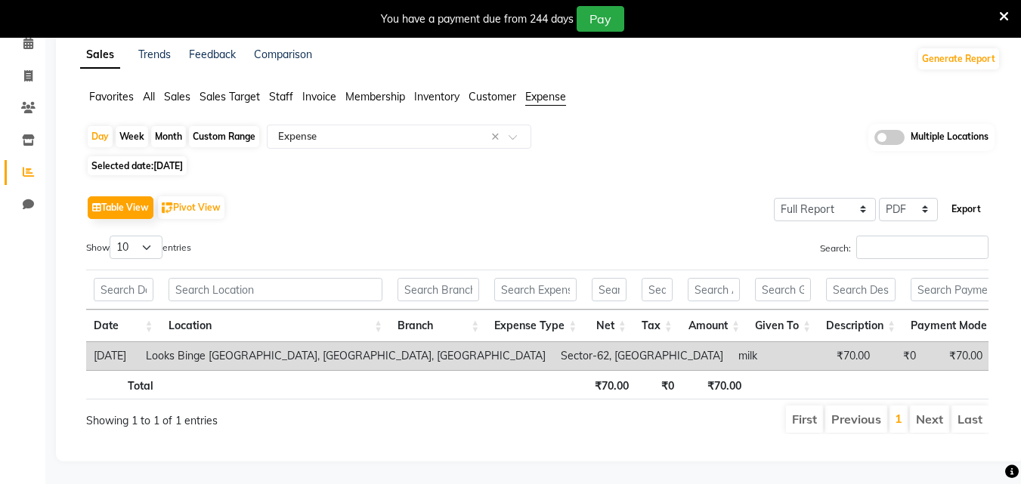
click at [961, 196] on button "Export" at bounding box center [966, 209] width 42 height 26
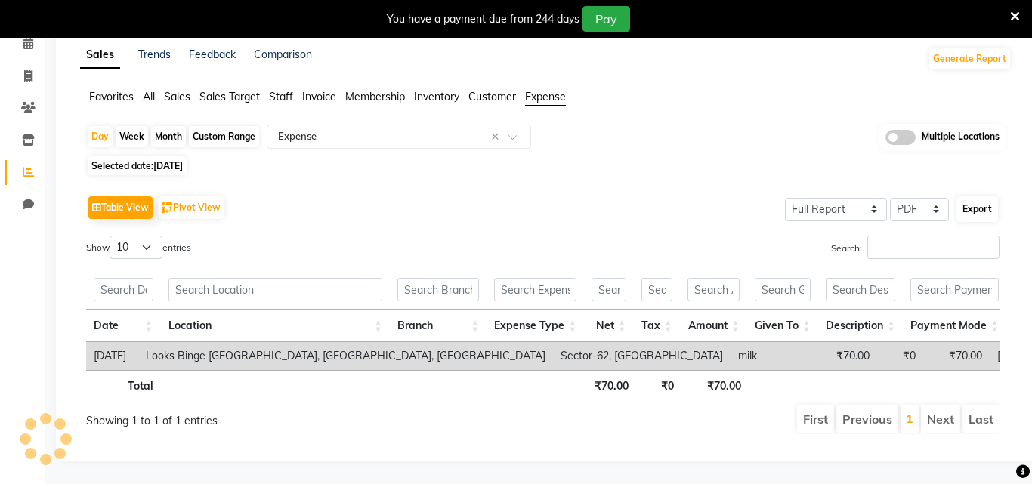
select select "sans-serif"
select select "10px"
select select "template_1"
select select "A4"
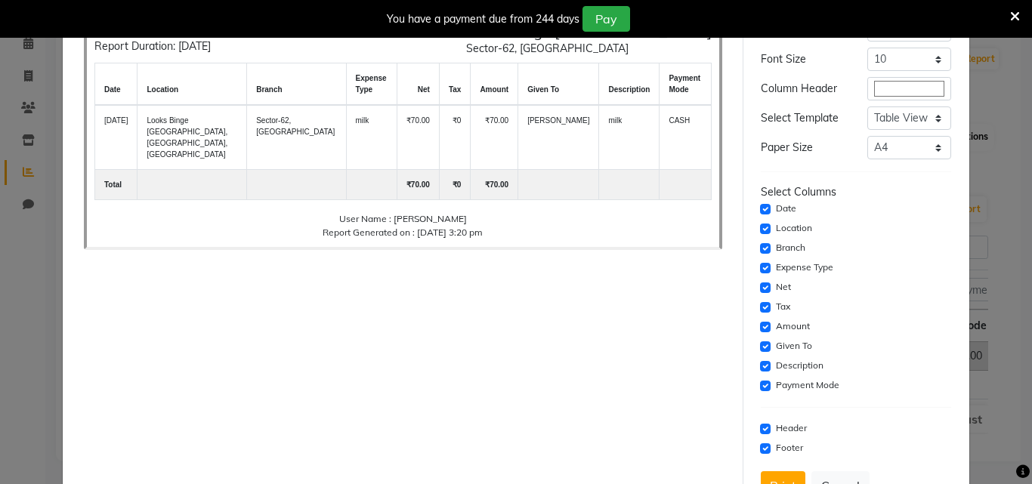
scroll to position [123, 0]
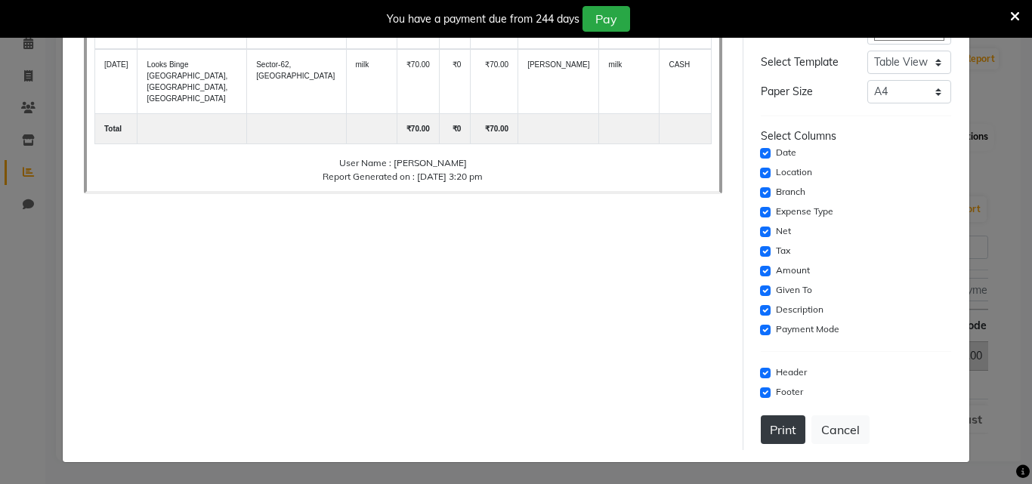
click at [782, 432] on button "Print" at bounding box center [783, 429] width 45 height 29
click at [832, 431] on button "Cancel" at bounding box center [840, 429] width 58 height 29
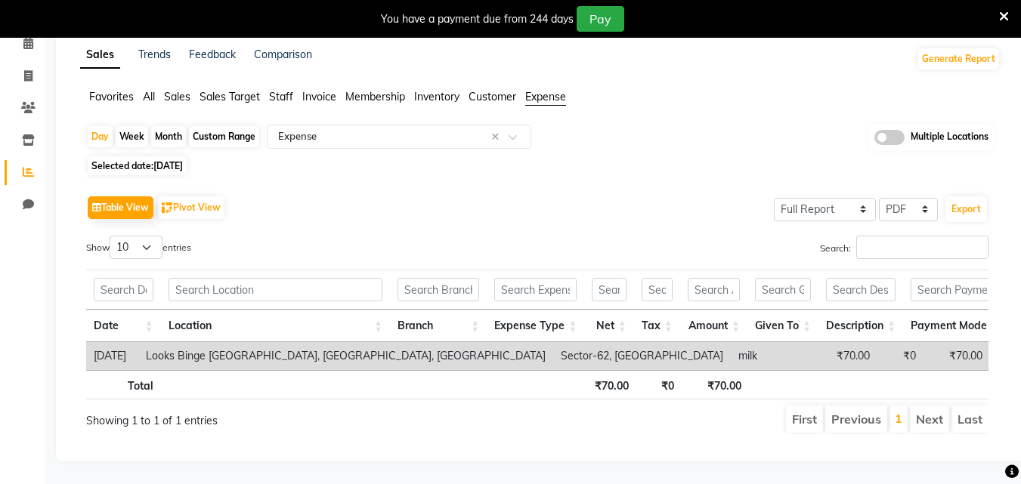
click at [183, 160] on span "28-08-2025" at bounding box center [167, 165] width 29 height 11
select select "8"
select select "2025"
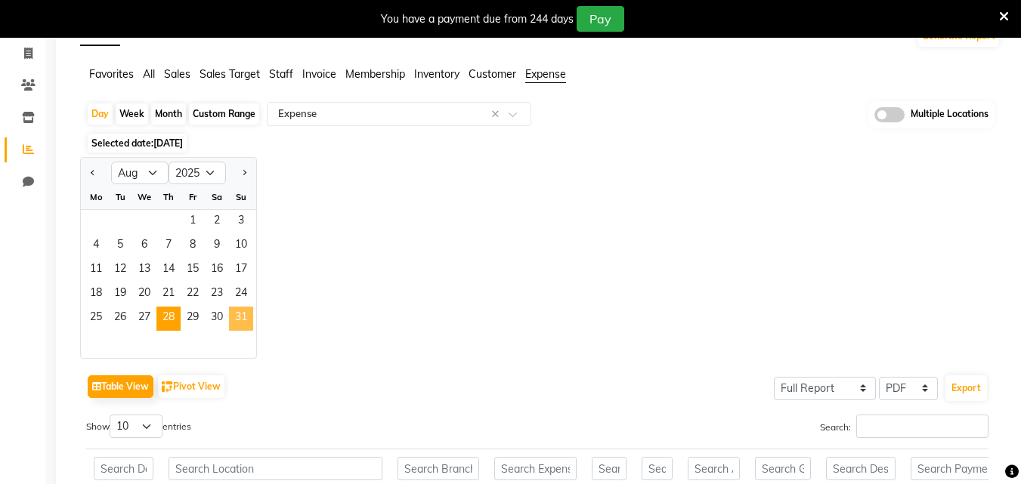
click at [239, 317] on span "31" at bounding box center [241, 319] width 24 height 24
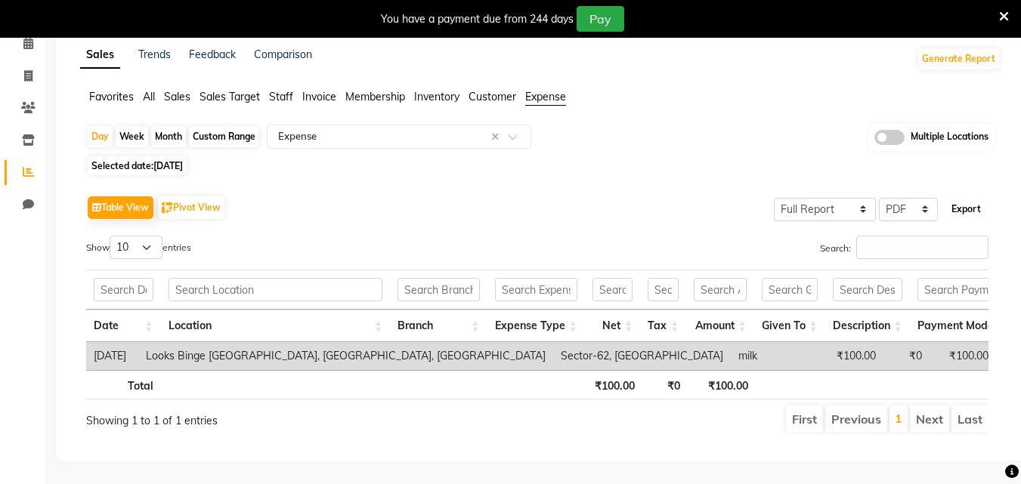
click at [974, 196] on button "Export" at bounding box center [966, 209] width 42 height 26
select select "sans-serif"
select select "10px"
select select "template_1"
select select "A4"
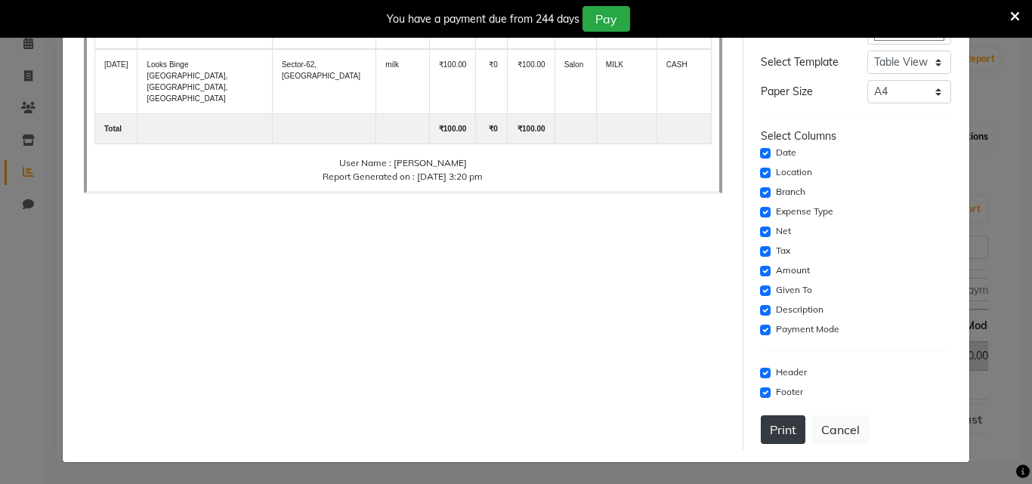
click at [774, 418] on button "Print" at bounding box center [783, 429] width 45 height 29
click at [844, 429] on button "Cancel" at bounding box center [840, 429] width 58 height 29
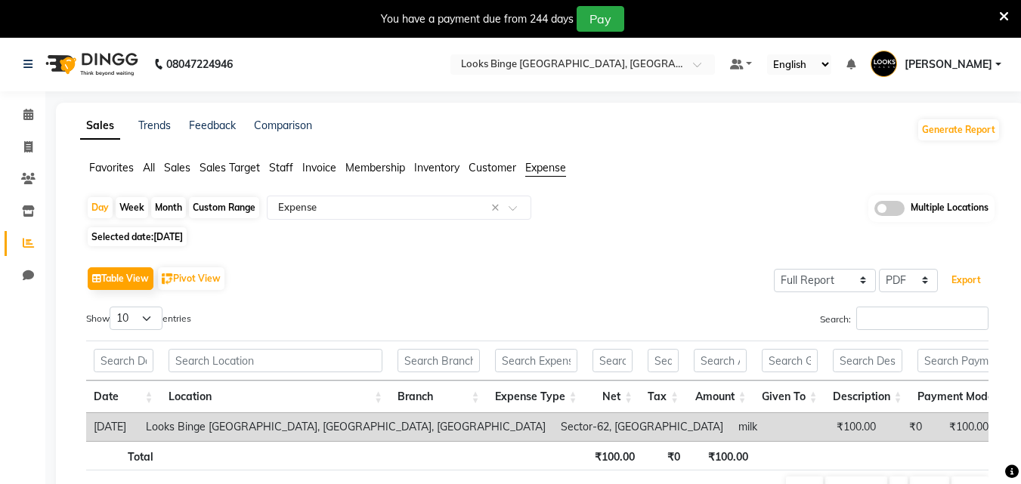
scroll to position [0, 0]
click at [177, 169] on span "Sales" at bounding box center [177, 169] width 26 height 14
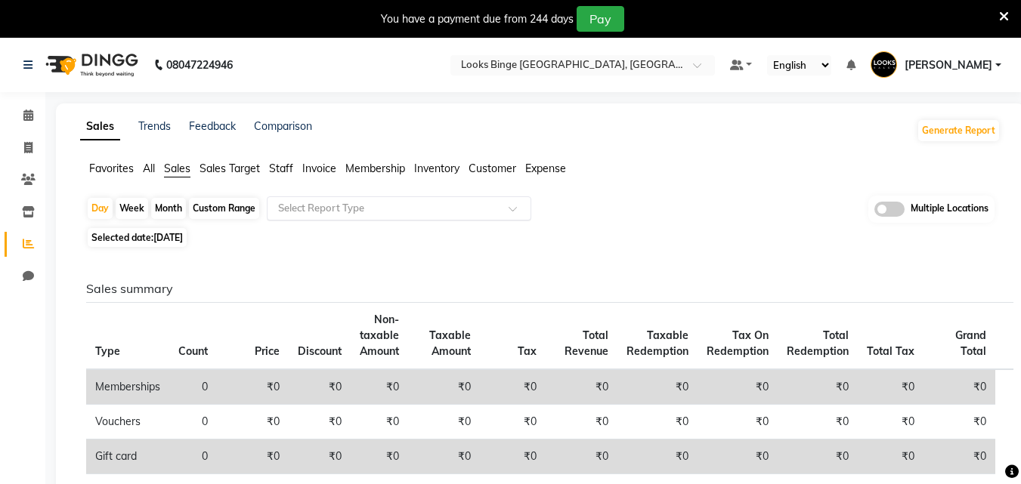
click at [412, 209] on input "text" at bounding box center [384, 208] width 218 height 15
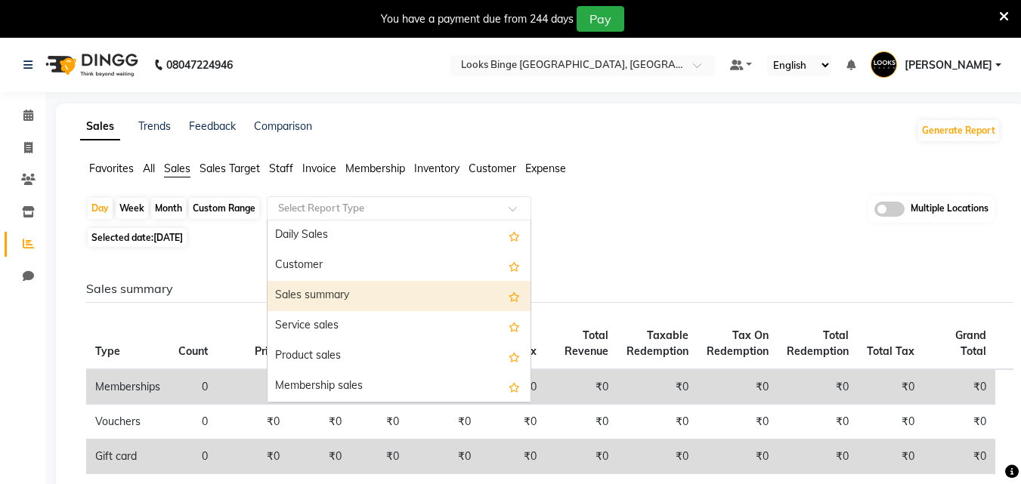
click at [335, 295] on div "Sales summary" at bounding box center [398, 296] width 263 height 30
select select "full_report"
select select "pdf"
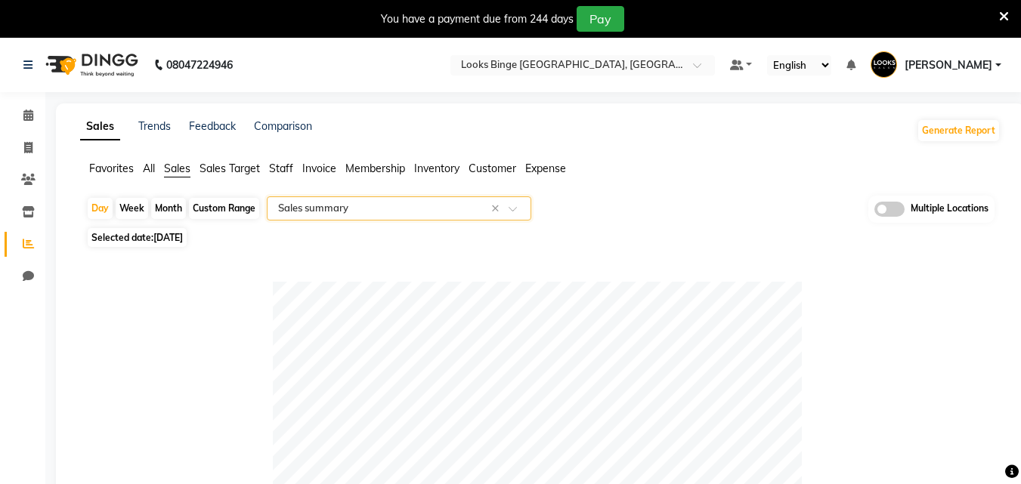
click at [406, 208] on input "text" at bounding box center [384, 208] width 218 height 15
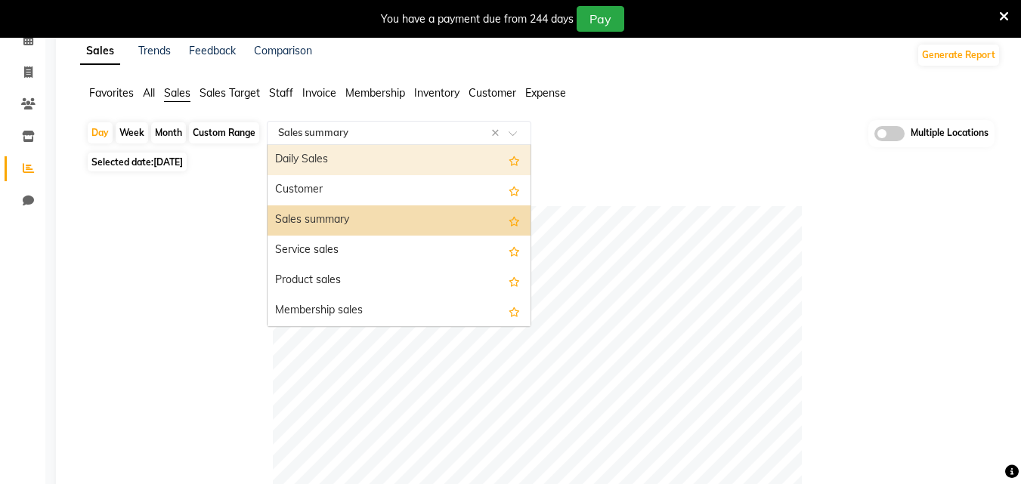
click at [341, 163] on div "Daily Sales" at bounding box center [398, 160] width 263 height 30
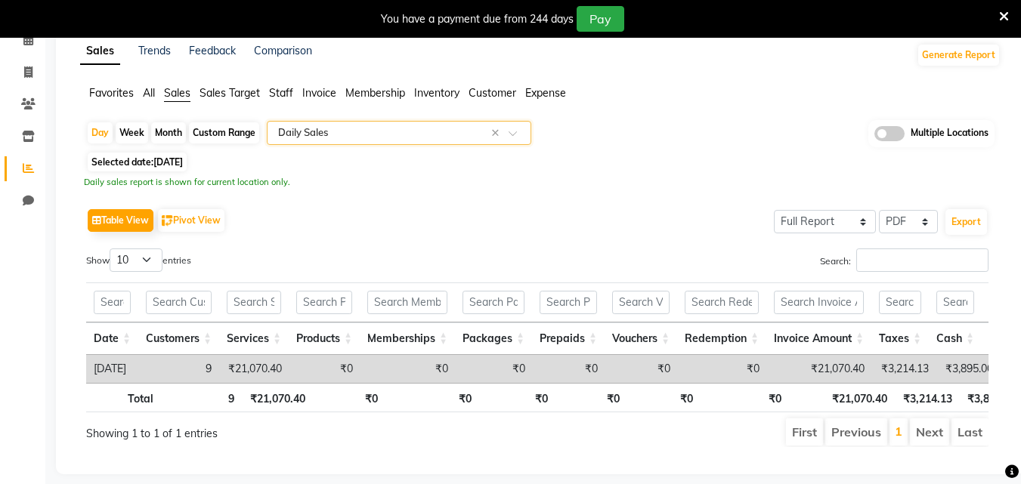
click at [181, 161] on span "31-08-2025" at bounding box center [167, 161] width 29 height 11
select select "8"
select select "2025"
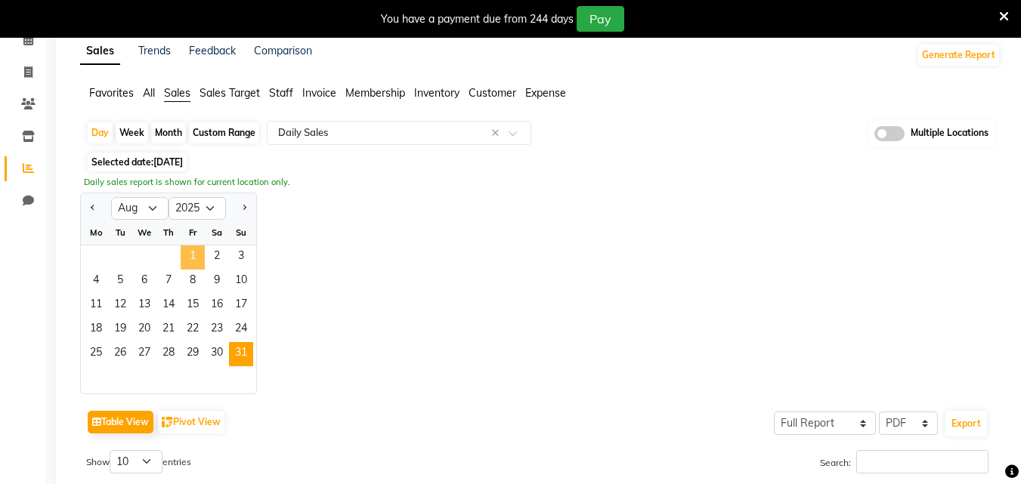
click at [191, 258] on span "1" at bounding box center [193, 257] width 24 height 24
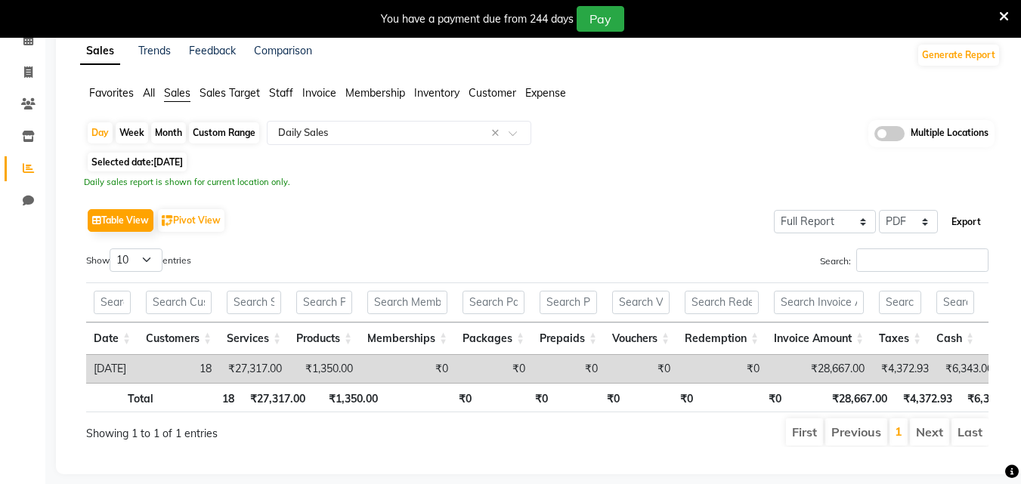
click at [967, 224] on button "Export" at bounding box center [966, 222] width 42 height 26
select select "sans-serif"
select select "10px"
select select "template_1"
select select "A4"
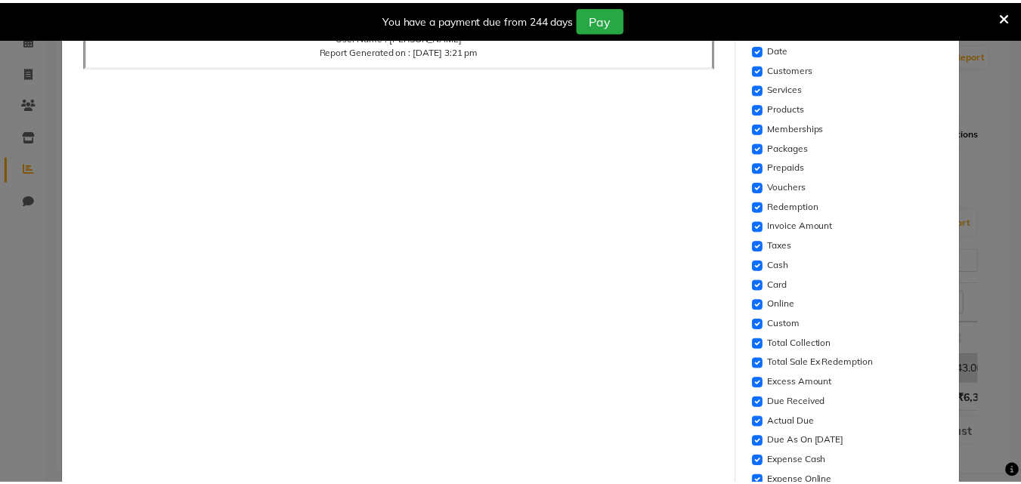
scroll to position [453, 0]
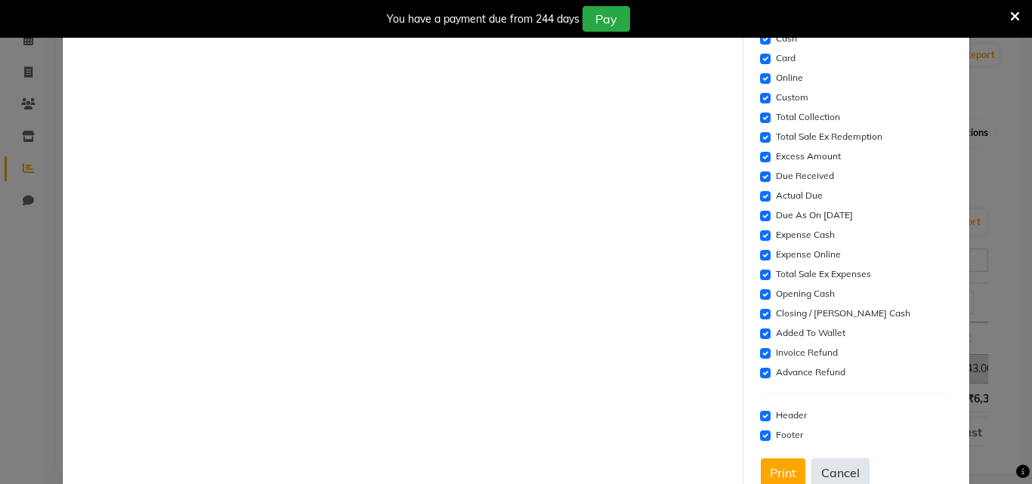
click at [855, 463] on button "Cancel" at bounding box center [840, 473] width 58 height 29
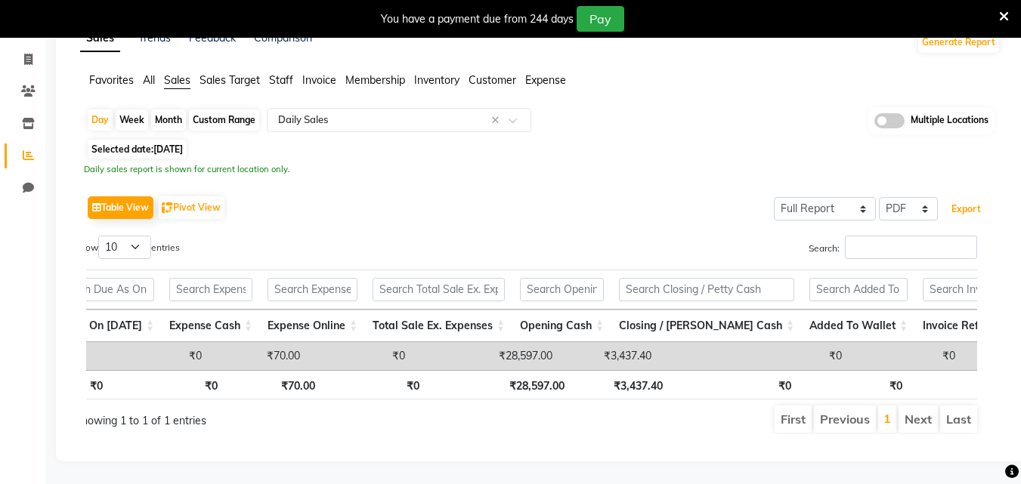
scroll to position [0, 0]
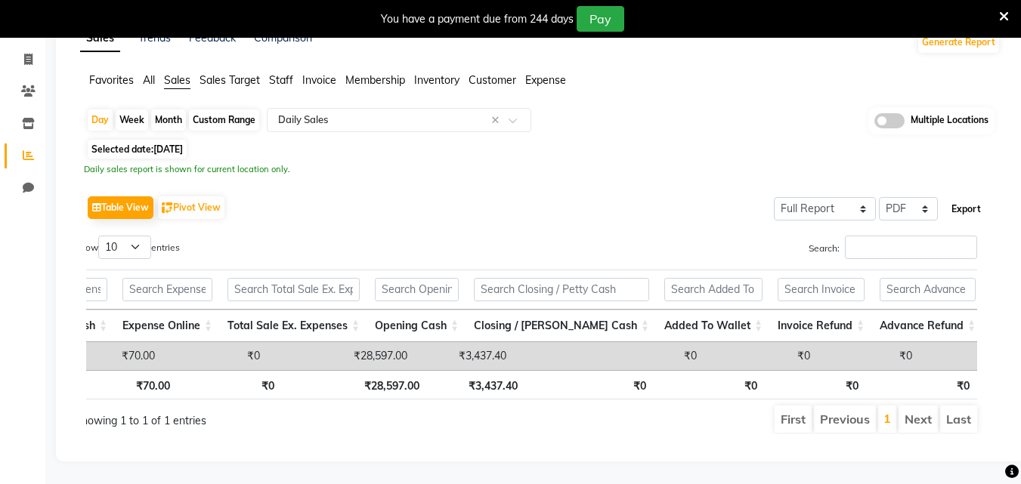
click at [972, 196] on button "Export" at bounding box center [966, 209] width 42 height 26
select select "sans-serif"
select select "10px"
select select "template_1"
select select "A4"
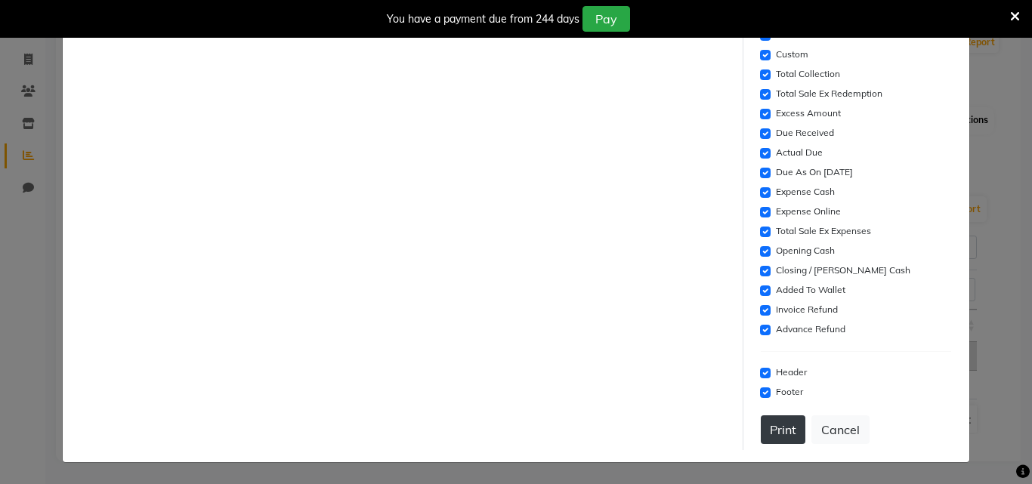
click at [770, 429] on button "Print" at bounding box center [783, 429] width 45 height 29
click at [828, 431] on button "Cancel" at bounding box center [840, 429] width 58 height 29
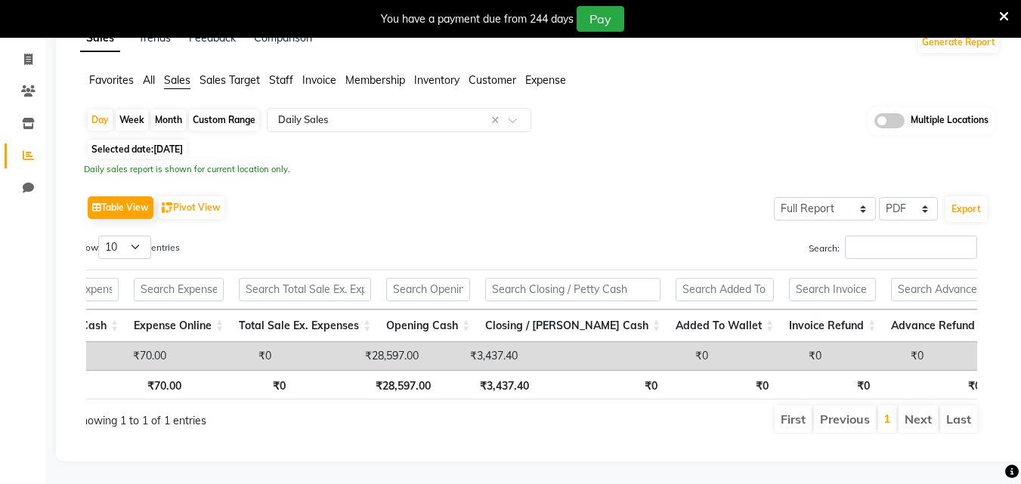
click at [172, 144] on span "01-08-2025" at bounding box center [167, 149] width 29 height 11
select select "8"
select select "2025"
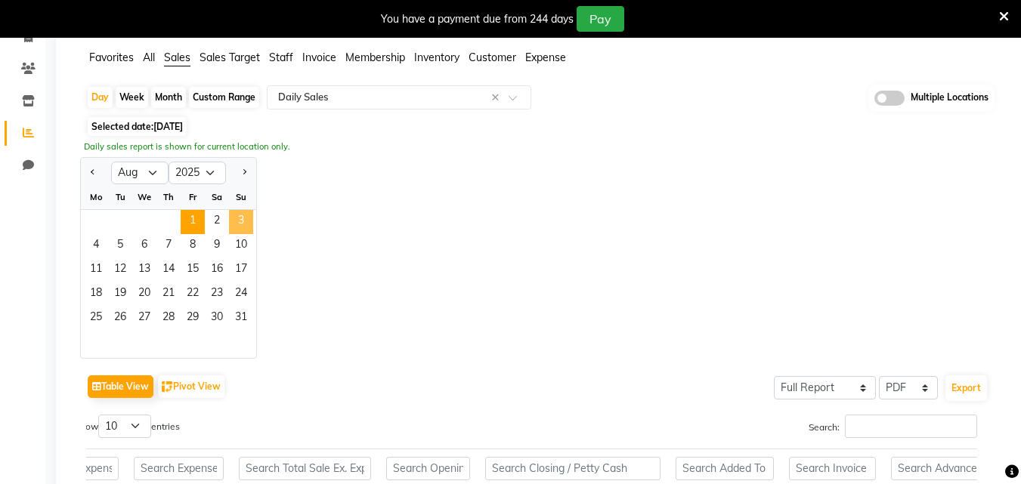
click at [237, 218] on span "3" at bounding box center [241, 222] width 24 height 24
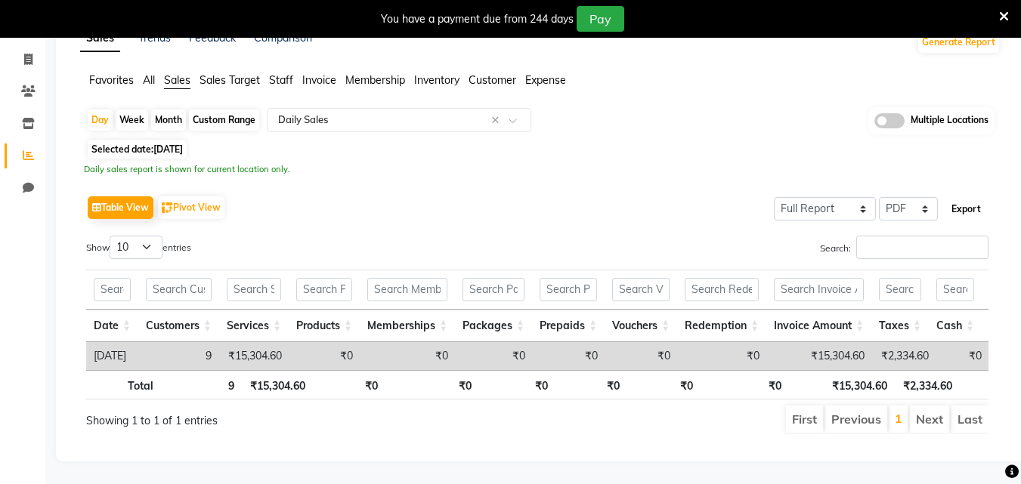
click at [962, 196] on button "Export" at bounding box center [966, 209] width 42 height 26
select select "sans-serif"
select select "10px"
select select "template_1"
select select "A4"
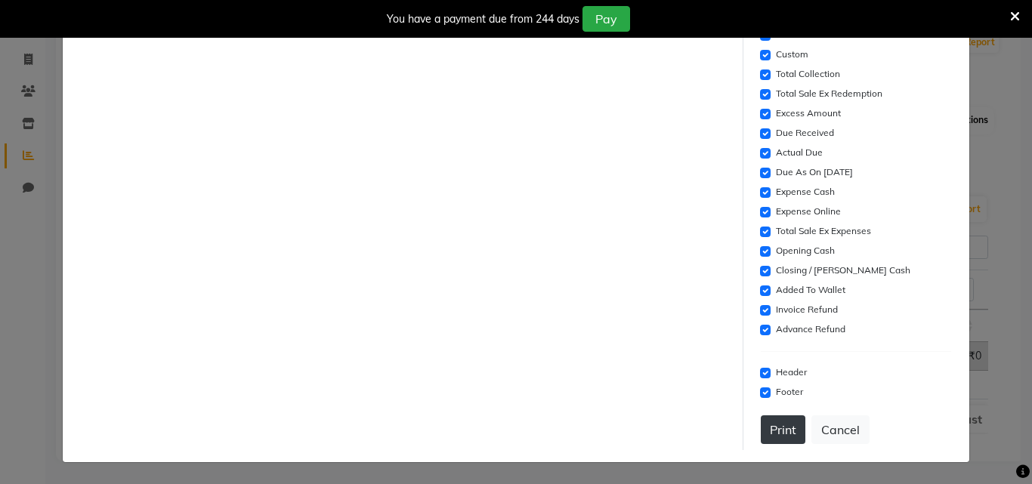
click at [792, 431] on button "Print" at bounding box center [783, 429] width 45 height 29
click at [831, 425] on button "Cancel" at bounding box center [840, 429] width 58 height 29
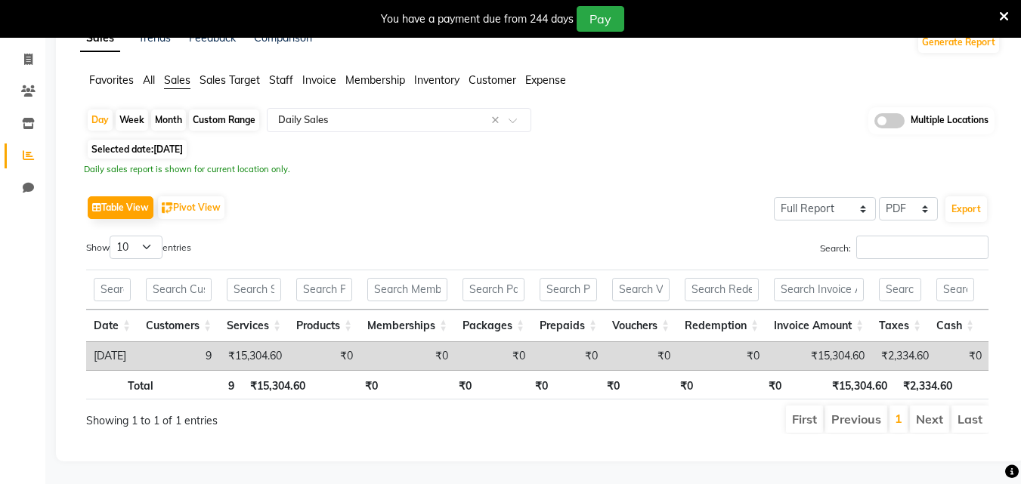
click at [183, 144] on span "03-08-2025" at bounding box center [167, 149] width 29 height 11
select select "8"
select select "2025"
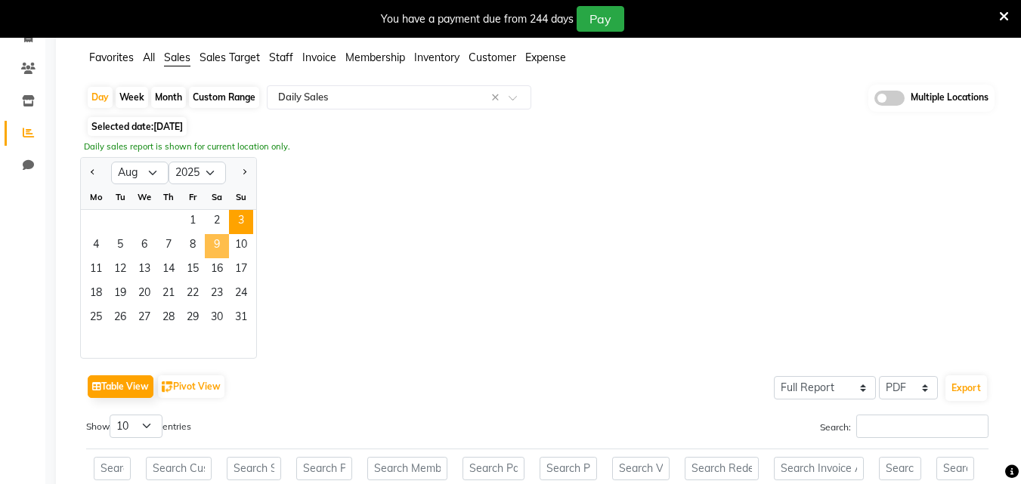
click at [223, 250] on span "9" at bounding box center [217, 246] width 24 height 24
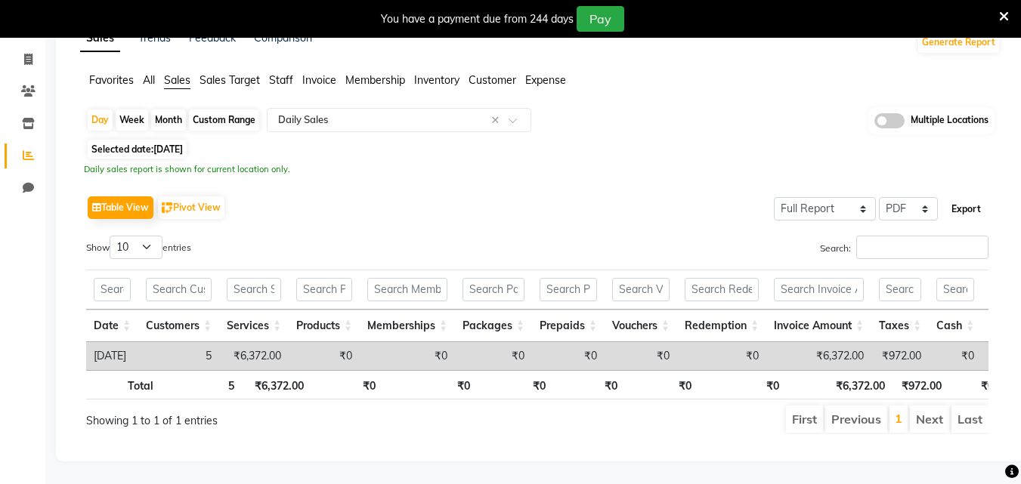
click at [968, 196] on button "Export" at bounding box center [966, 209] width 42 height 26
select select "sans-serif"
select select "10px"
select select "template_1"
select select "A4"
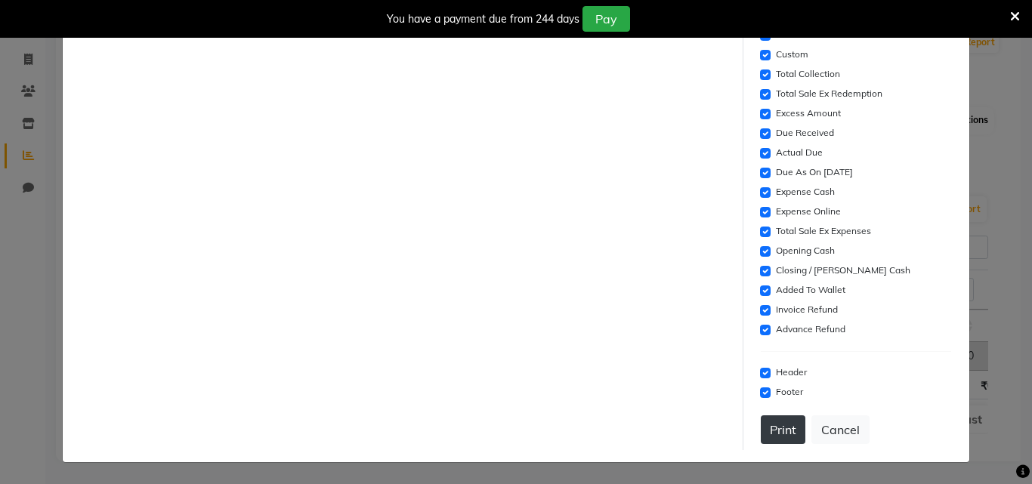
click at [787, 430] on button "Print" at bounding box center [783, 429] width 45 height 29
click at [836, 428] on button "Cancel" at bounding box center [840, 429] width 58 height 29
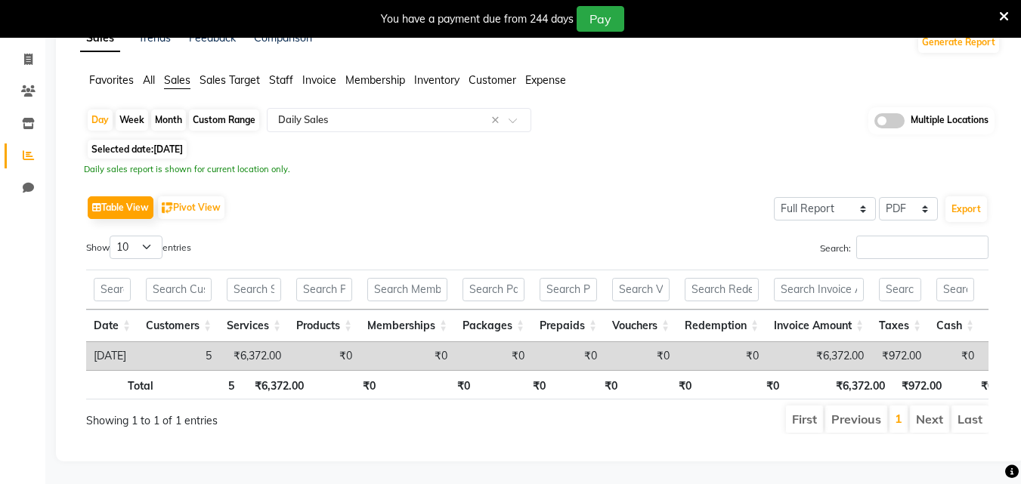
click at [165, 144] on span "09-08-2025" at bounding box center [167, 149] width 29 height 11
select select "8"
select select "2025"
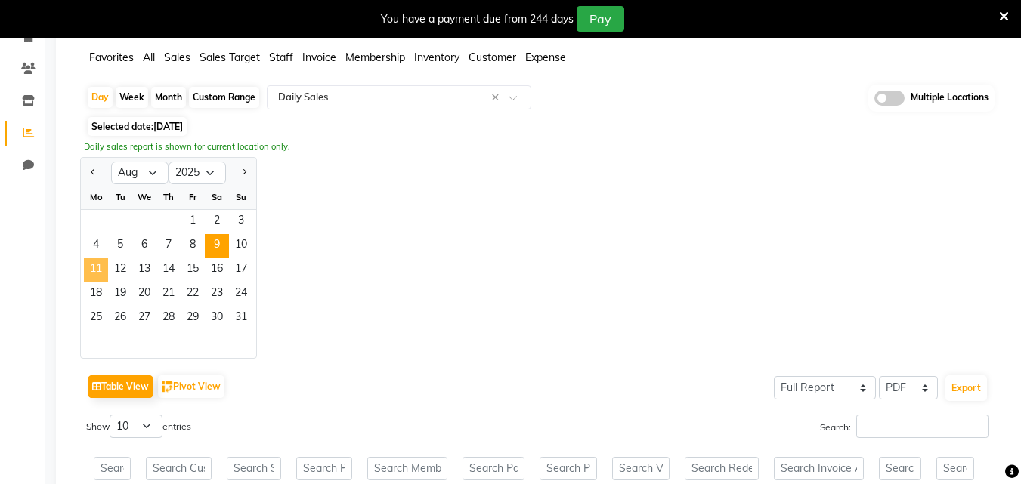
click at [91, 265] on span "11" at bounding box center [96, 270] width 24 height 24
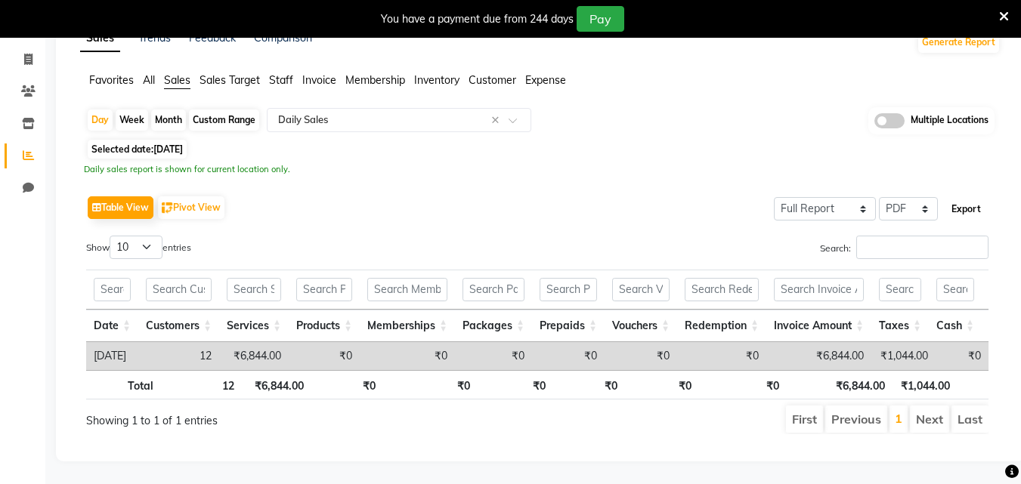
click at [974, 196] on button "Export" at bounding box center [966, 209] width 42 height 26
select select "sans-serif"
select select "10px"
select select "template_1"
select select "A4"
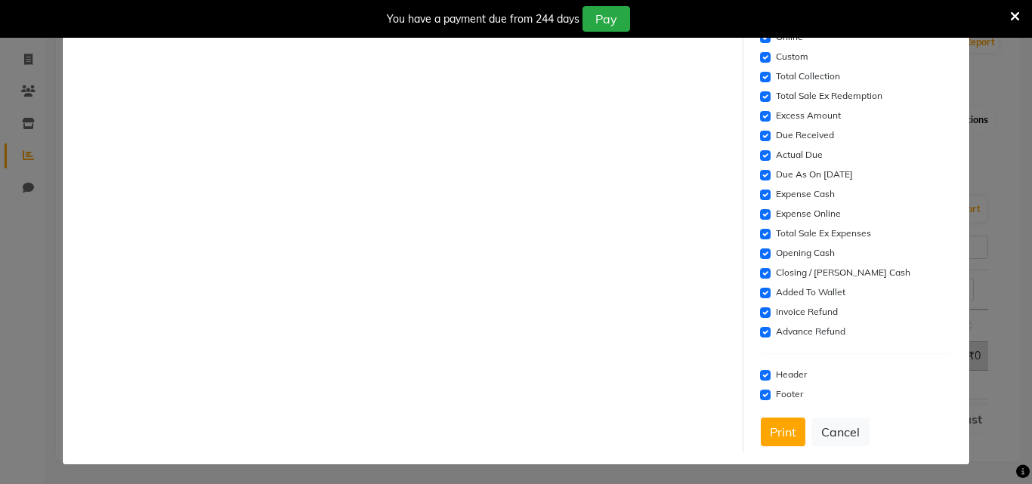
scroll to position [496, 0]
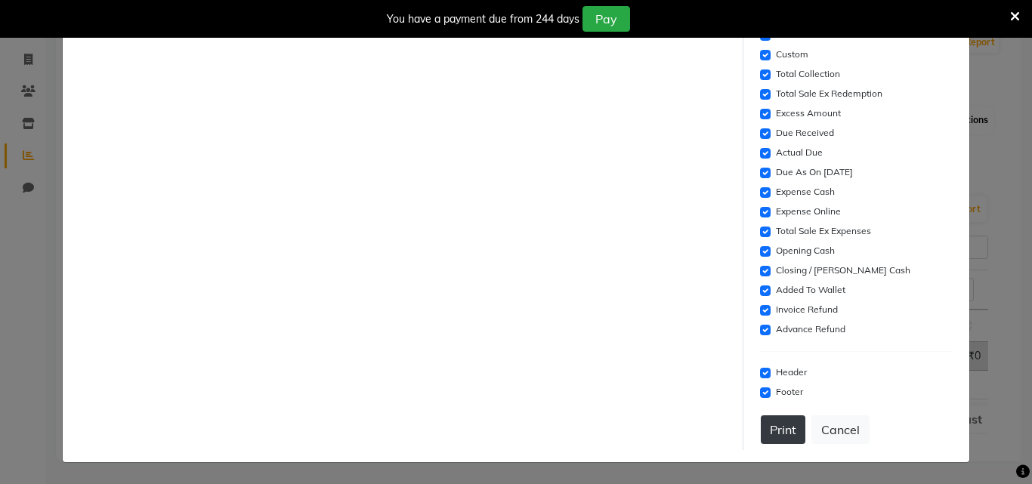
click at [779, 431] on button "Print" at bounding box center [783, 429] width 45 height 29
click at [829, 437] on button "Cancel" at bounding box center [840, 429] width 58 height 29
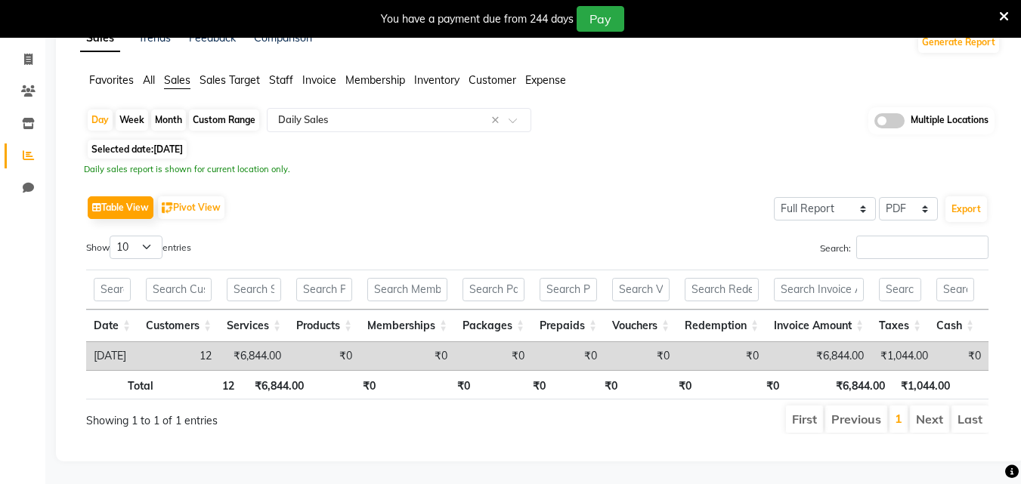
click at [697, 453] on div "Sales Trends Feedback Comparison Generate Report Favorites All Sales Sales Targ…" at bounding box center [540, 238] width 968 height 446
click at [169, 73] on span "Sales" at bounding box center [177, 80] width 26 height 14
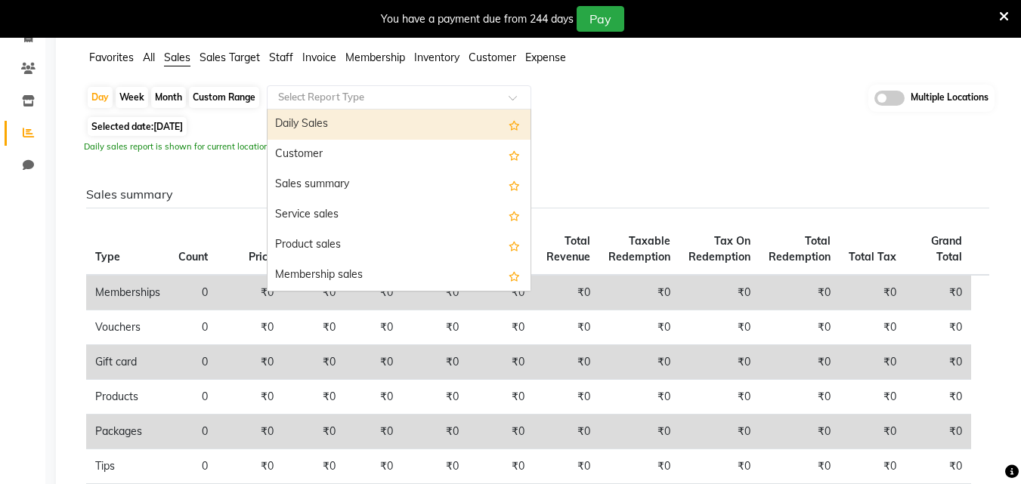
click at [331, 103] on input "text" at bounding box center [384, 97] width 218 height 15
click at [319, 128] on div "Daily Sales" at bounding box center [398, 125] width 263 height 30
select select "full_report"
select select "pdf"
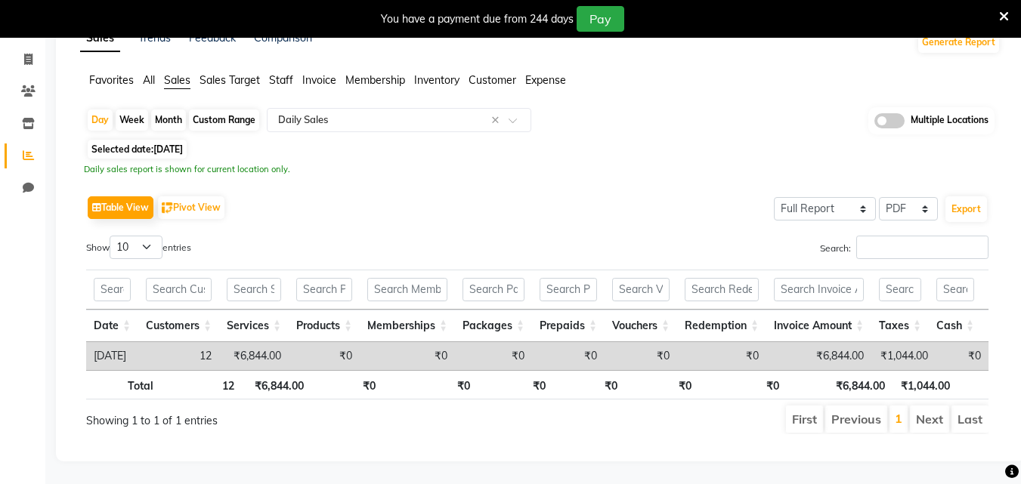
click at [162, 144] on span "11-08-2025" at bounding box center [167, 149] width 29 height 11
select select "8"
select select "2025"
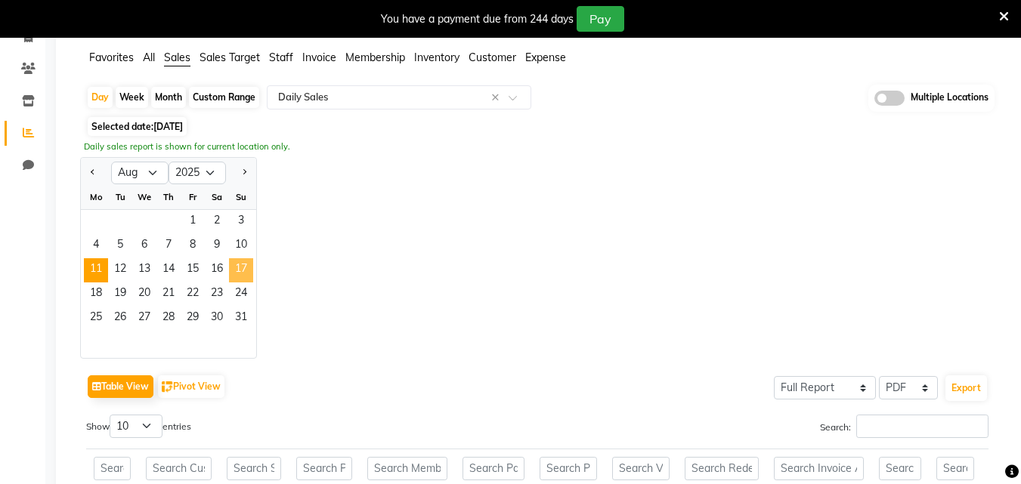
click at [242, 270] on span "17" at bounding box center [241, 270] width 24 height 24
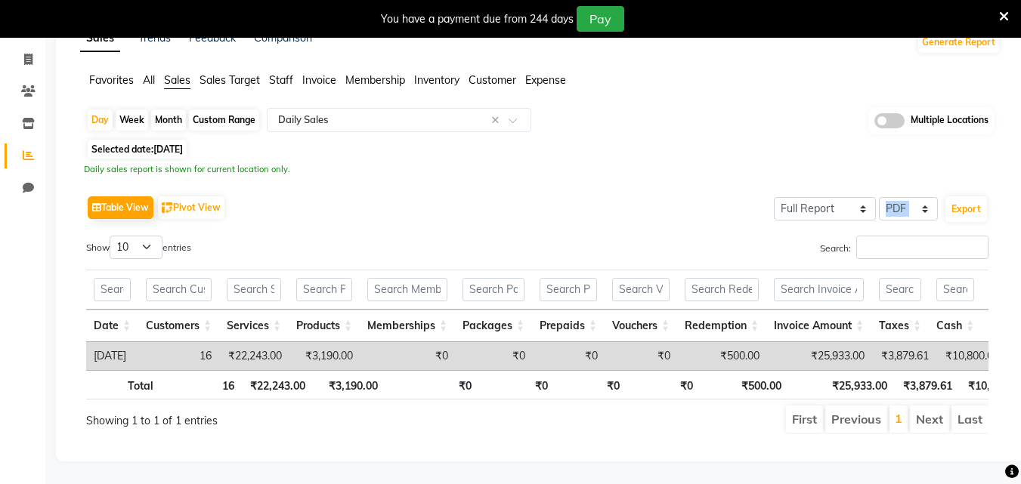
click at [943, 192] on div "Select Full Report Filtered Report Select CSV PDF Export" at bounding box center [879, 208] width 218 height 32
click at [977, 196] on button "Export" at bounding box center [966, 209] width 42 height 26
select select "sans-serif"
select select "10px"
select select "template_1"
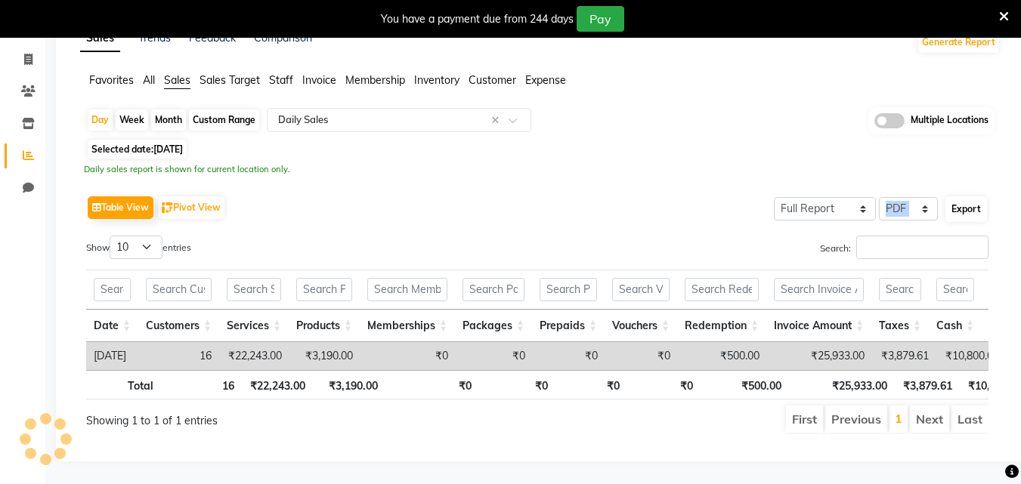
select select "A4"
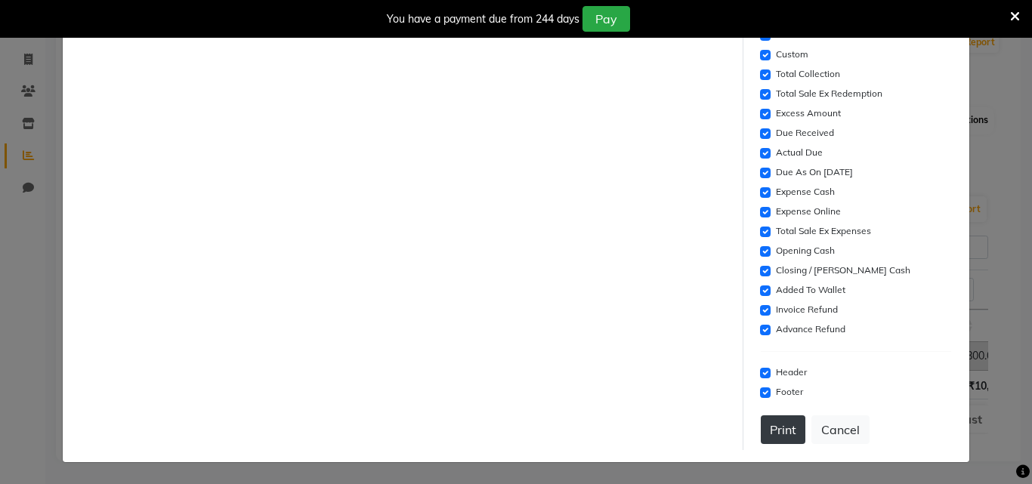
click at [781, 439] on button "Print" at bounding box center [783, 429] width 45 height 29
click at [827, 437] on button "Cancel" at bounding box center [840, 429] width 58 height 29
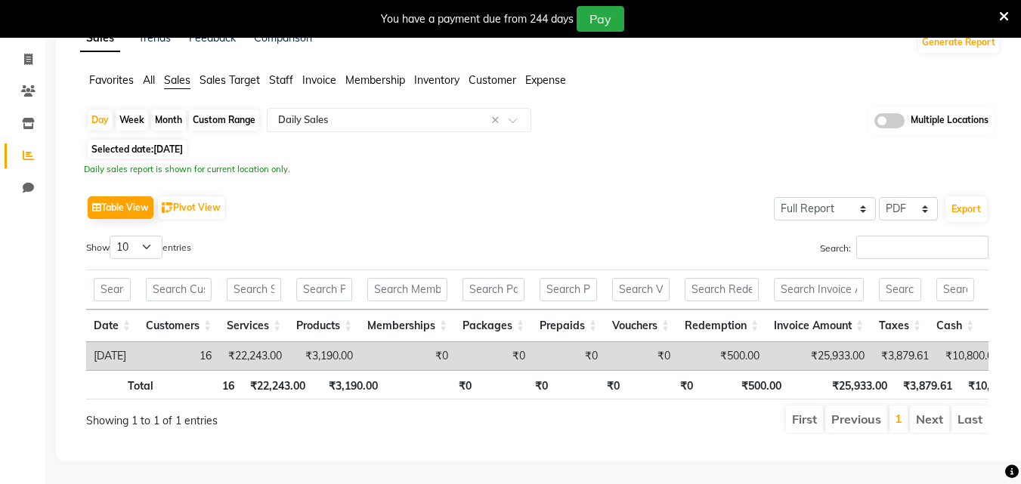
click at [156, 144] on span "17-08-2025" at bounding box center [167, 149] width 29 height 11
select select "8"
select select "2025"
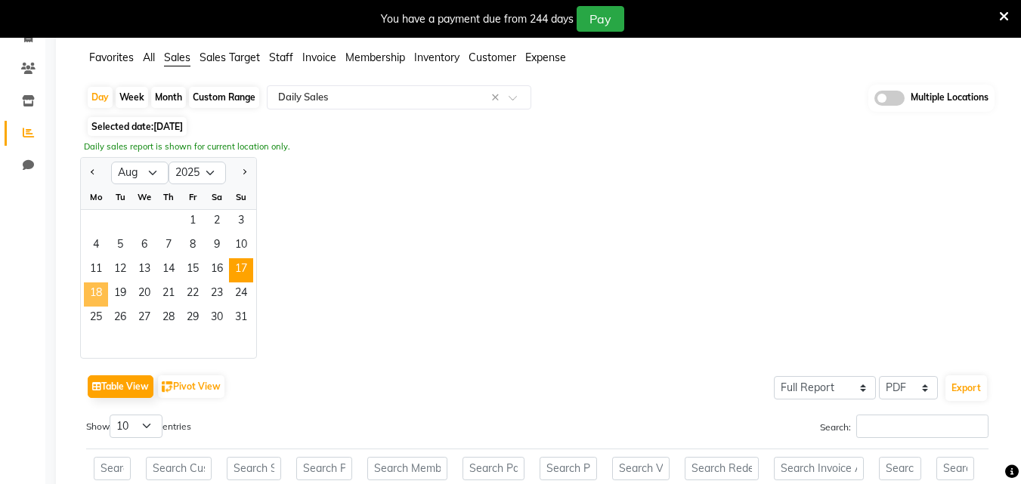
click at [97, 289] on span "18" at bounding box center [96, 295] width 24 height 24
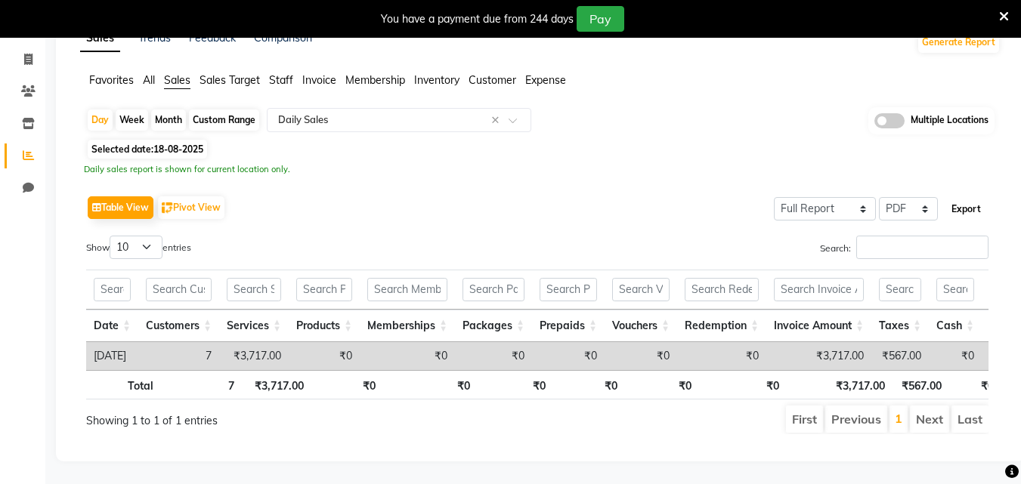
click at [958, 196] on button "Export" at bounding box center [966, 209] width 42 height 26
select select "sans-serif"
select select "10px"
select select "template_1"
select select "A4"
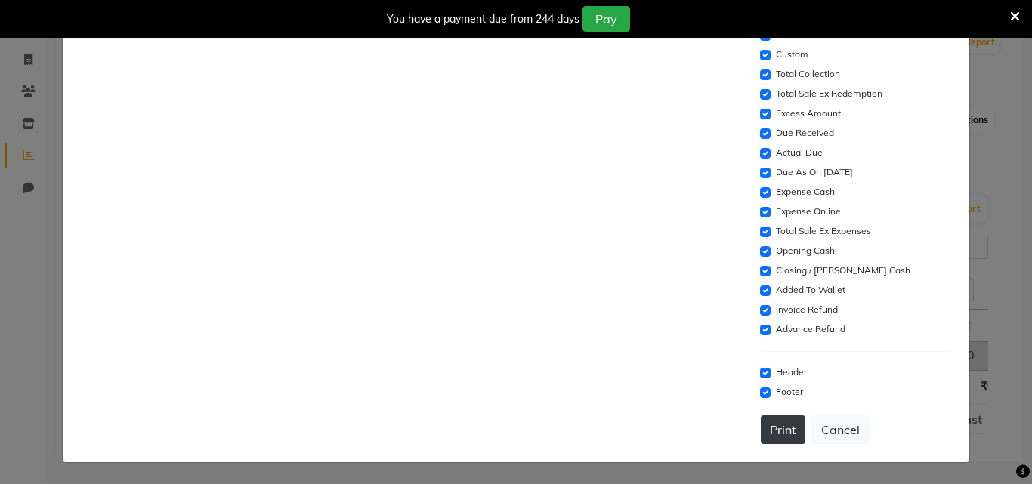
click at [774, 438] on button "Print" at bounding box center [783, 429] width 45 height 29
click at [838, 420] on button "Cancel" at bounding box center [840, 429] width 58 height 29
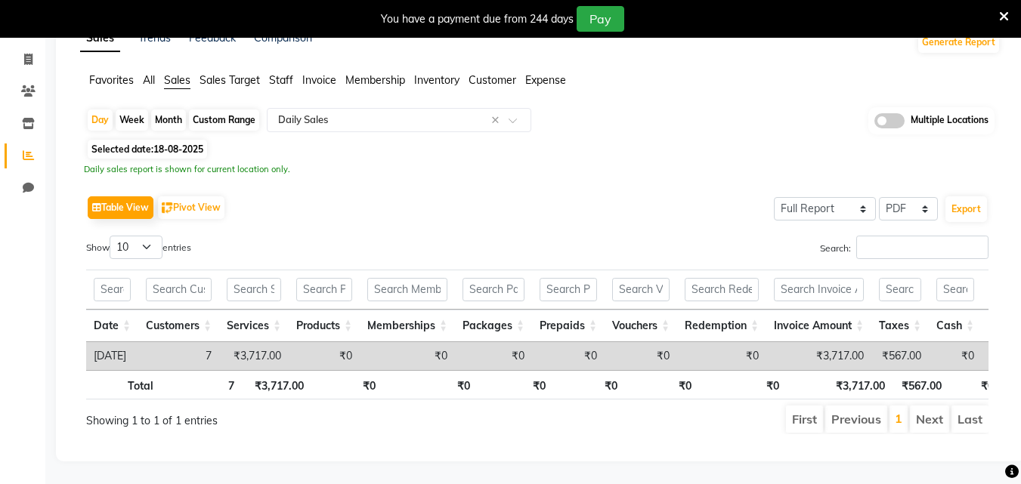
click at [179, 140] on span "Selected date: 18-08-2025" at bounding box center [147, 149] width 119 height 19
select select "8"
select select "2025"
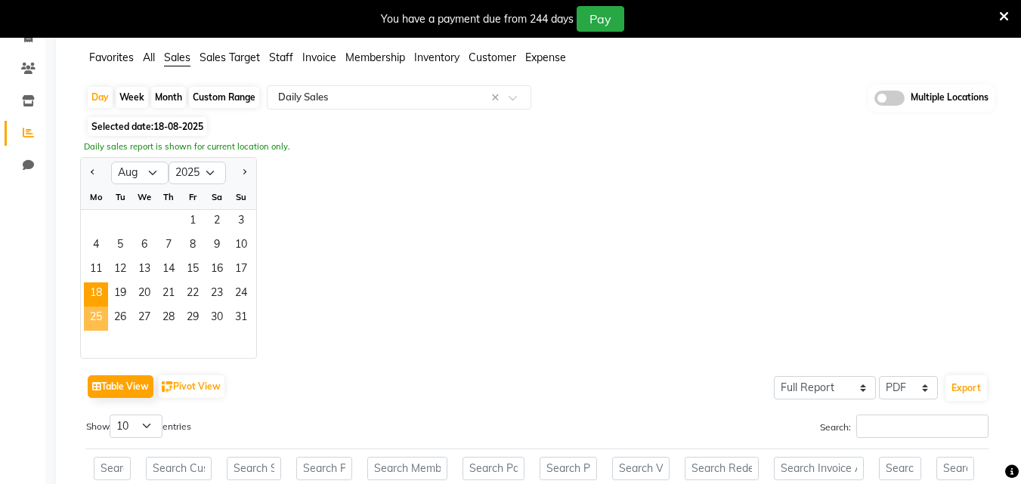
click at [104, 312] on span "25" at bounding box center [96, 319] width 24 height 24
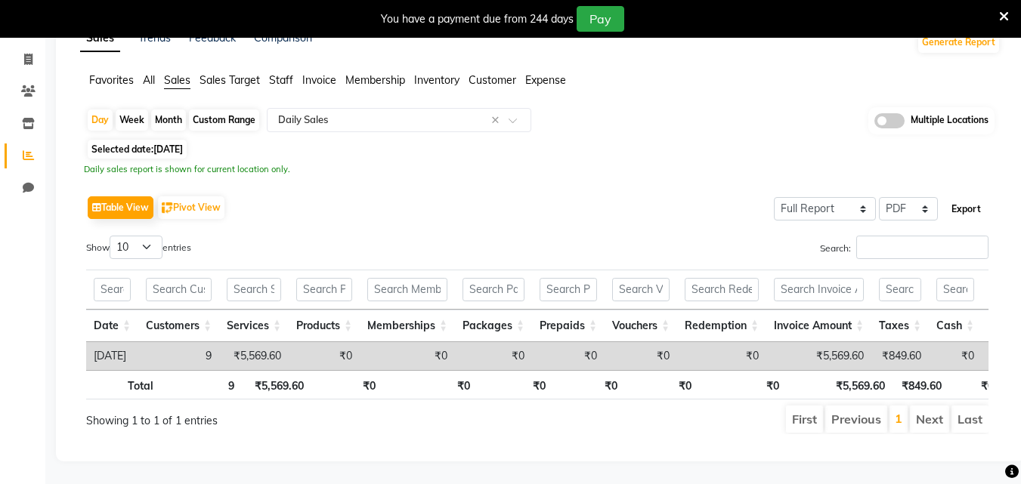
click at [976, 196] on button "Export" at bounding box center [966, 209] width 42 height 26
select select "sans-serif"
select select "10px"
select select "template_1"
select select "A4"
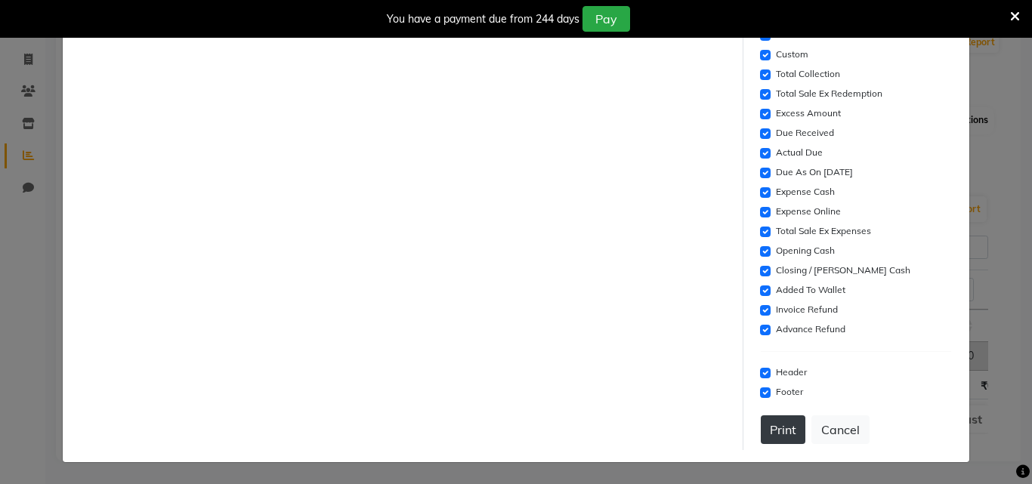
click at [790, 425] on button "Print" at bounding box center [783, 429] width 45 height 29
click at [822, 425] on button "Cancel" at bounding box center [840, 429] width 58 height 29
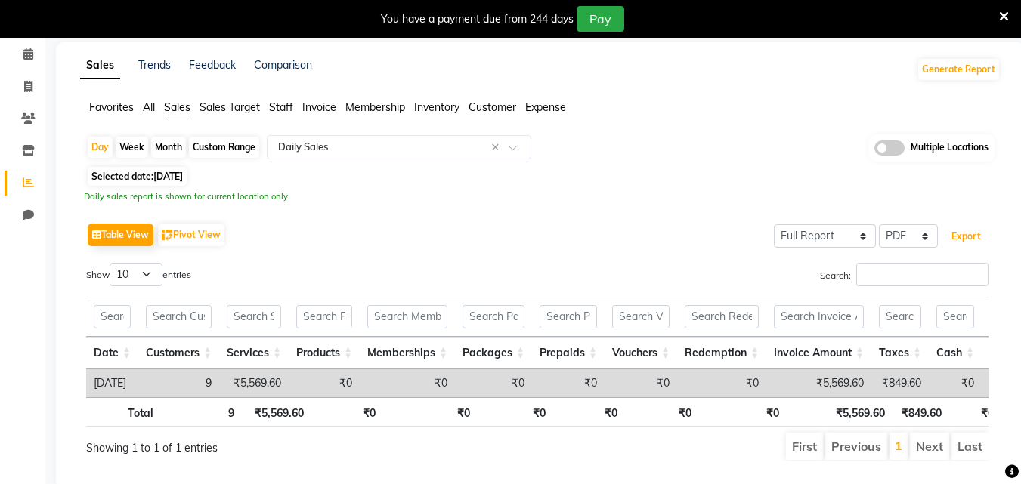
scroll to position [36, 0]
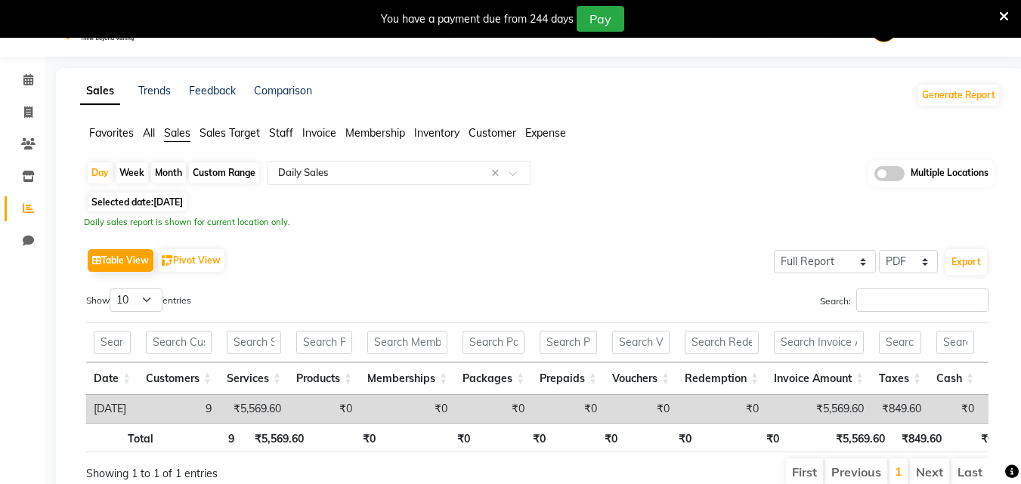
click at [176, 202] on span "25-08-2025" at bounding box center [167, 201] width 29 height 11
select select "8"
select select "2025"
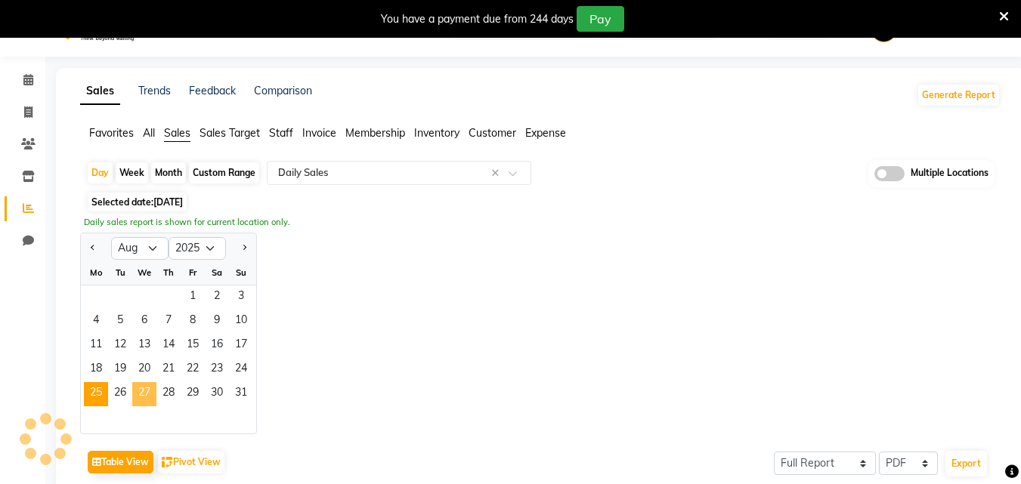
click at [144, 393] on span "27" at bounding box center [144, 394] width 24 height 24
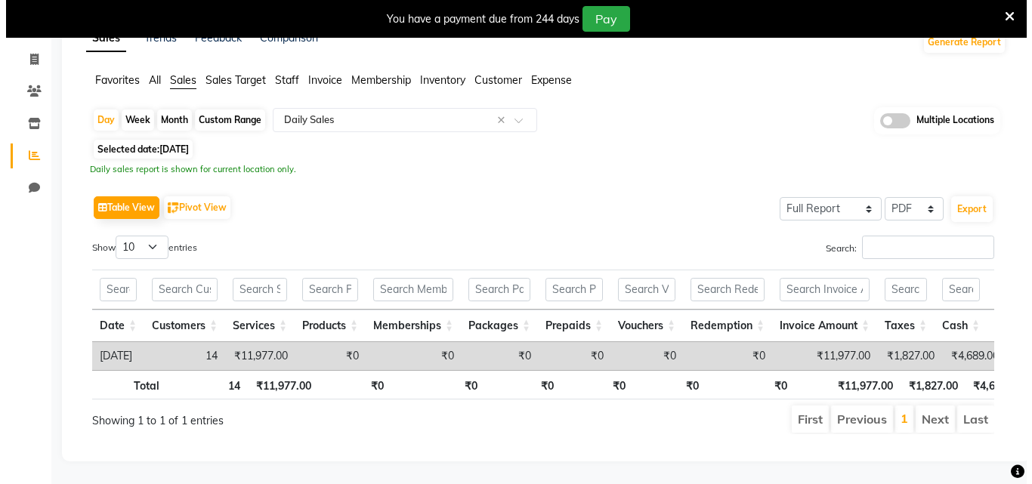
scroll to position [111, 0]
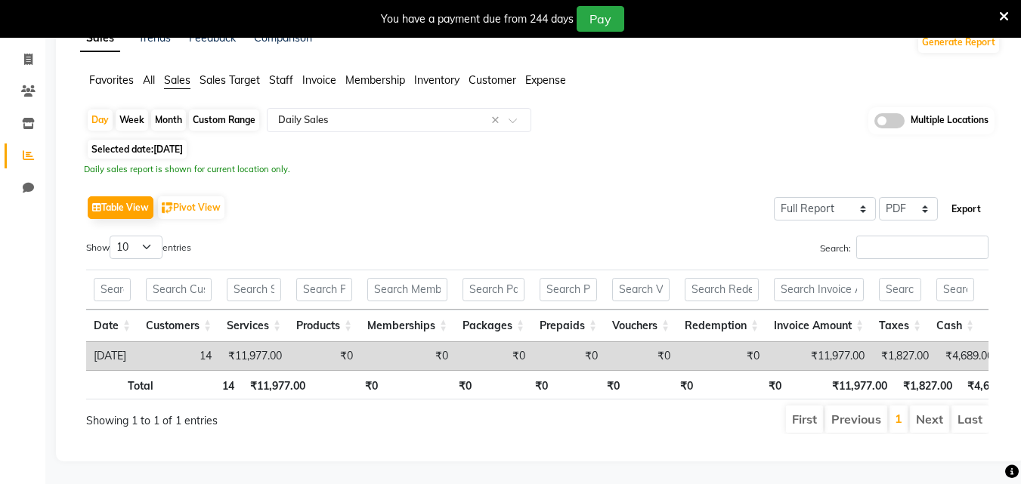
click at [968, 196] on button "Export" at bounding box center [966, 209] width 42 height 26
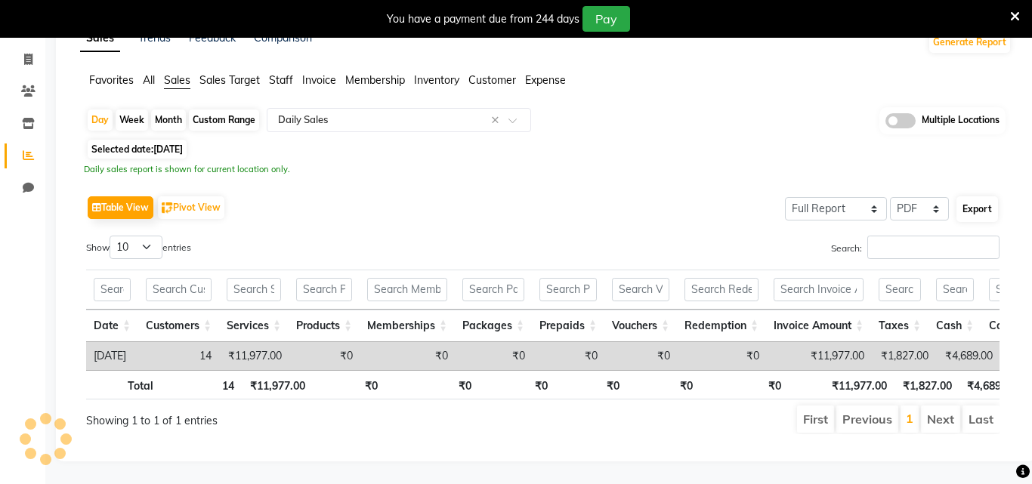
select select "sans-serif"
select select "10px"
select select "template_1"
select select "A4"
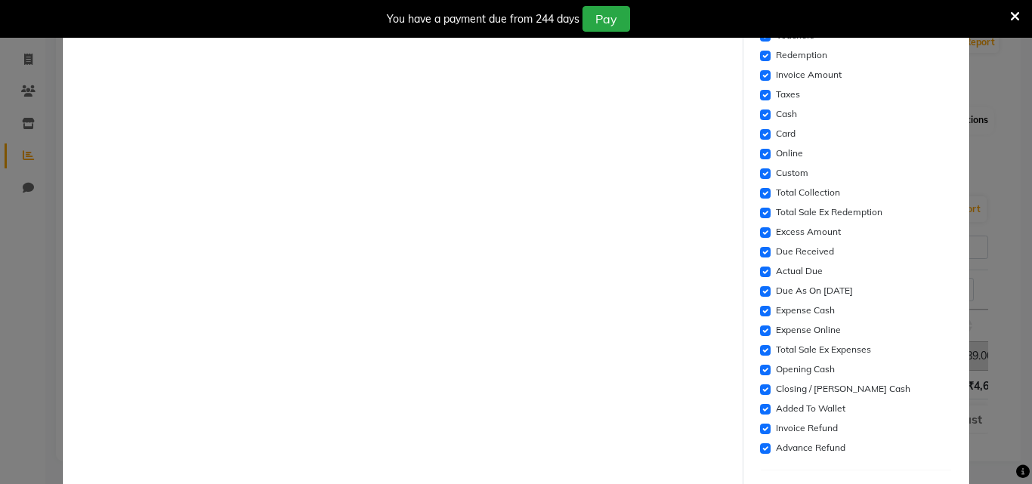
scroll to position [496, 0]
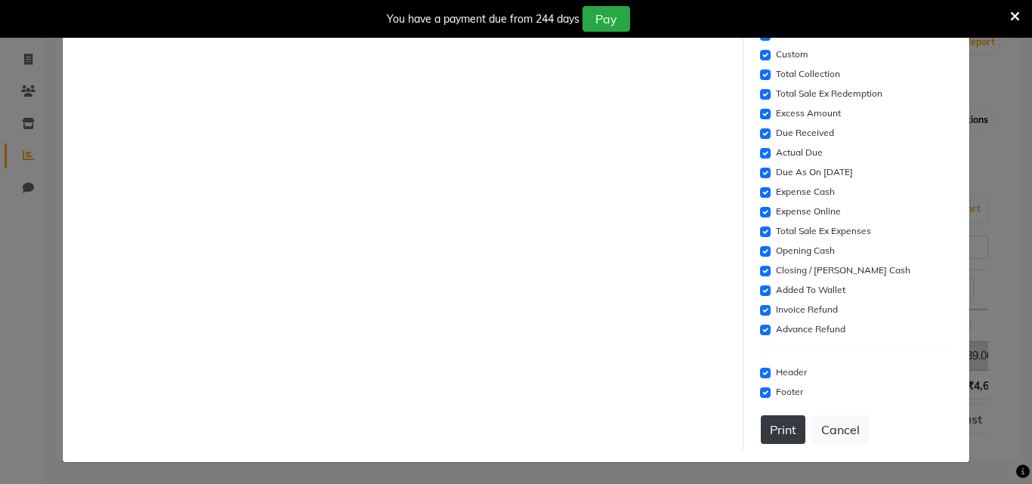
click at [775, 427] on button "Print" at bounding box center [783, 429] width 45 height 29
click at [819, 428] on button "Cancel" at bounding box center [840, 429] width 58 height 29
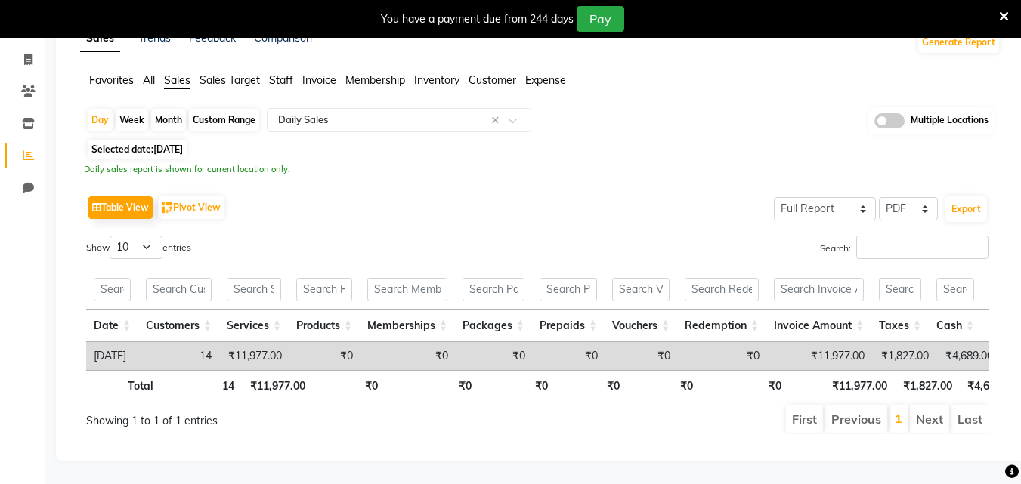
click at [183, 144] on span "27-08-2025" at bounding box center [167, 149] width 29 height 11
select select "8"
select select "2025"
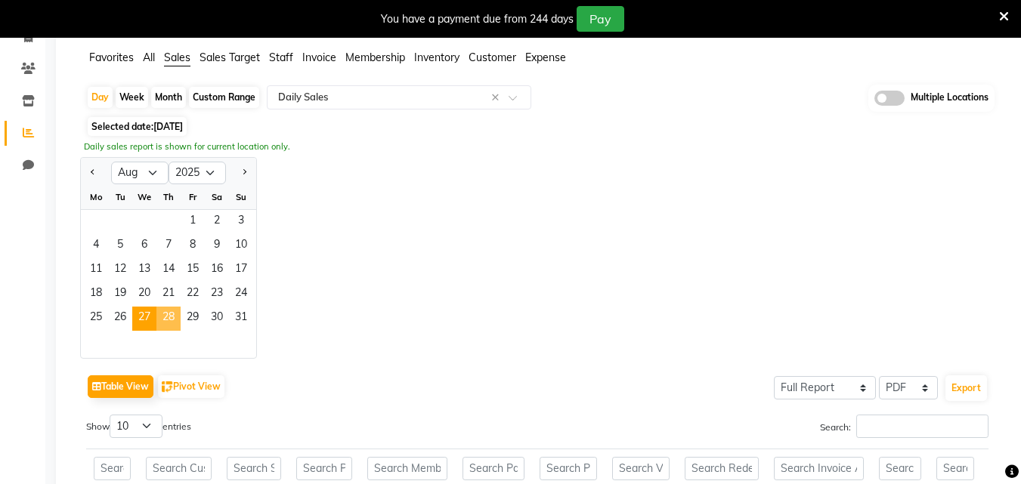
click at [170, 315] on span "28" at bounding box center [168, 319] width 24 height 24
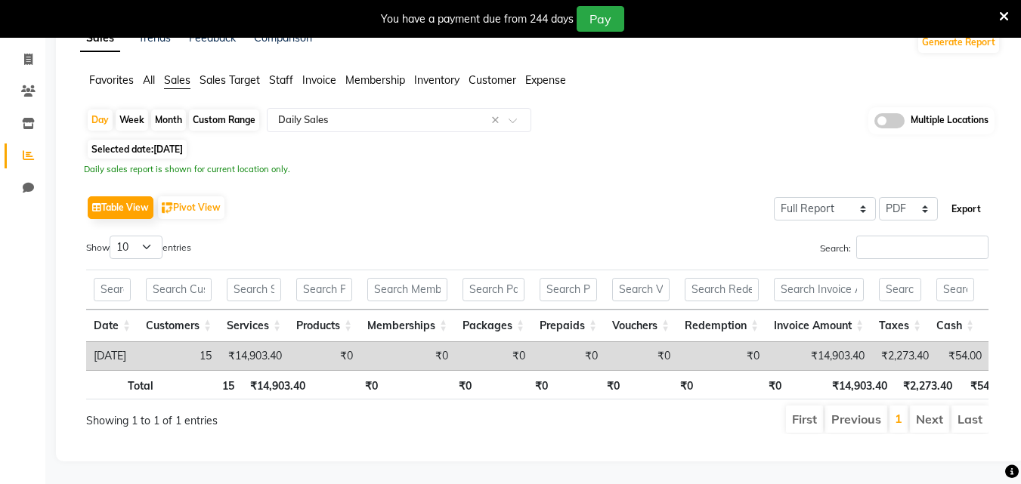
click at [965, 196] on button "Export" at bounding box center [966, 209] width 42 height 26
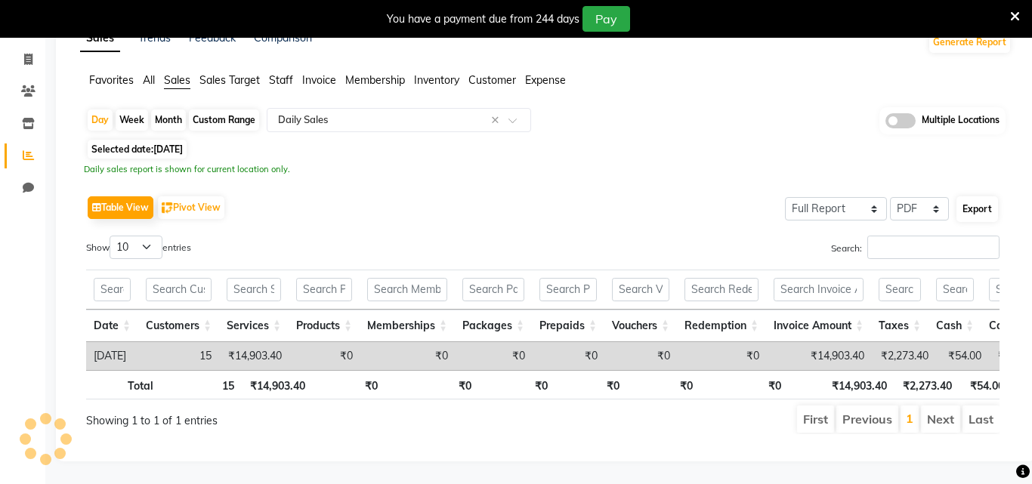
select select "sans-serif"
select select "10px"
select select "template_1"
select select "A4"
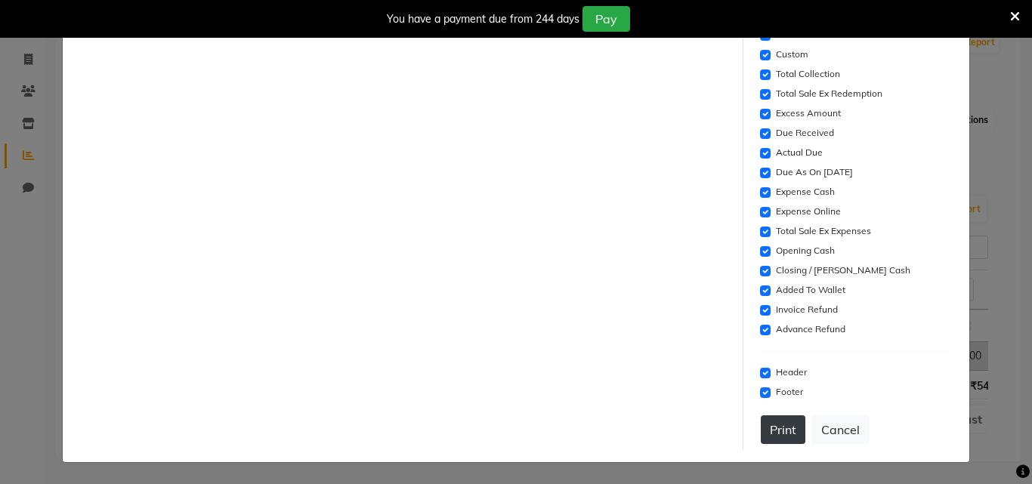
click at [775, 422] on button "Print" at bounding box center [783, 429] width 45 height 29
click at [837, 432] on button "Cancel" at bounding box center [840, 429] width 58 height 29
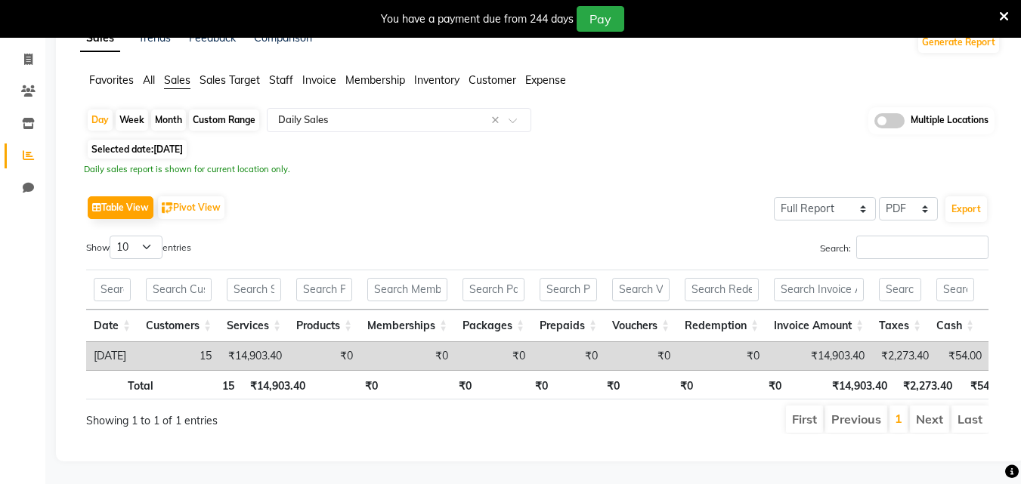
click at [183, 144] on span "28-08-2025" at bounding box center [167, 149] width 29 height 11
select select "8"
select select "2025"
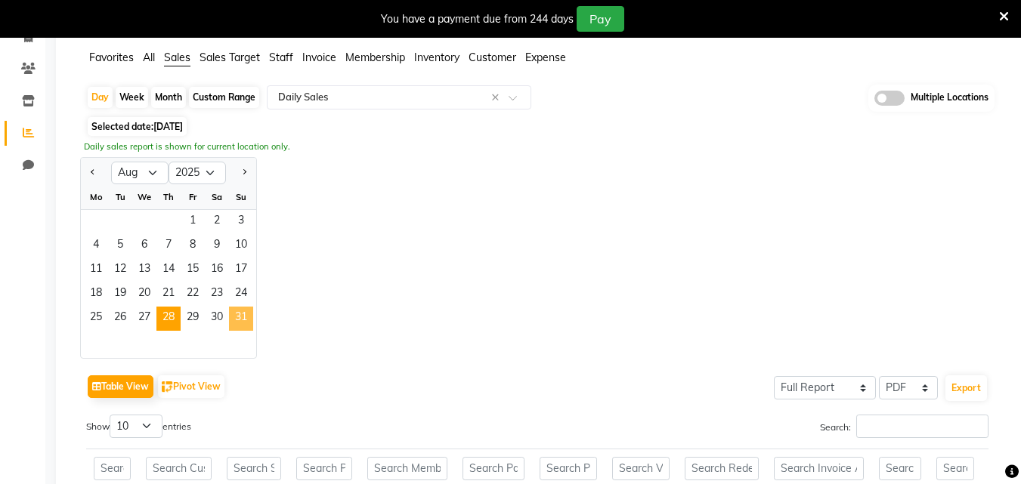
click at [242, 322] on span "31" at bounding box center [241, 319] width 24 height 24
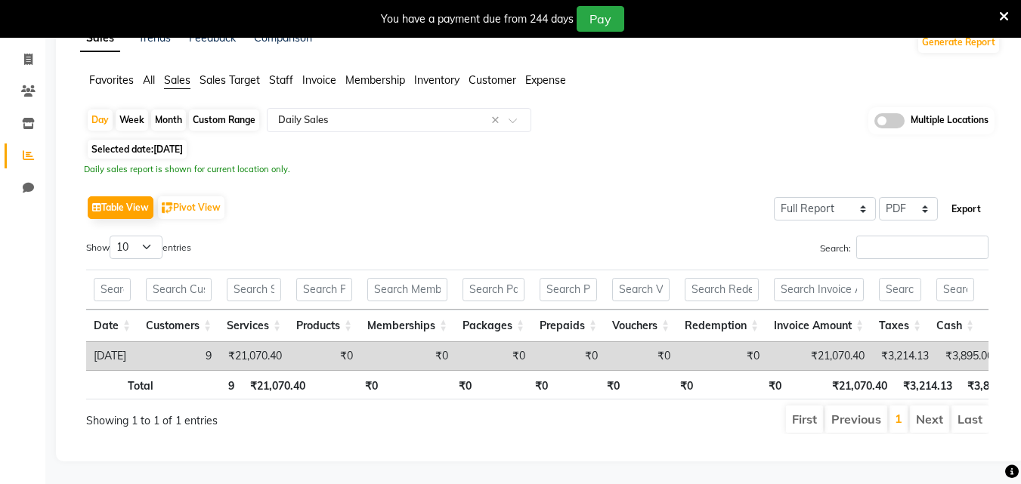
click at [971, 196] on button "Export" at bounding box center [966, 209] width 42 height 26
select select "sans-serif"
select select "10px"
select select "template_1"
select select "A4"
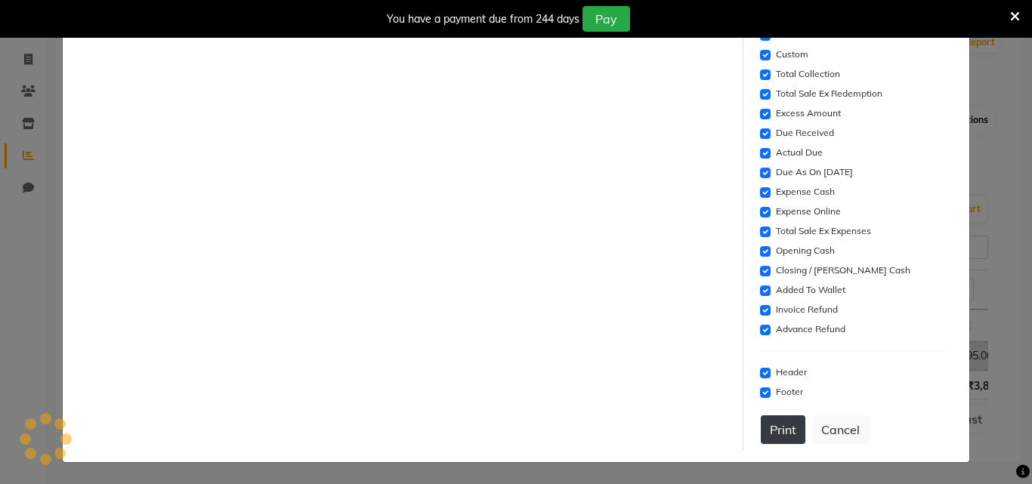
click at [761, 437] on button "Print" at bounding box center [783, 429] width 45 height 29
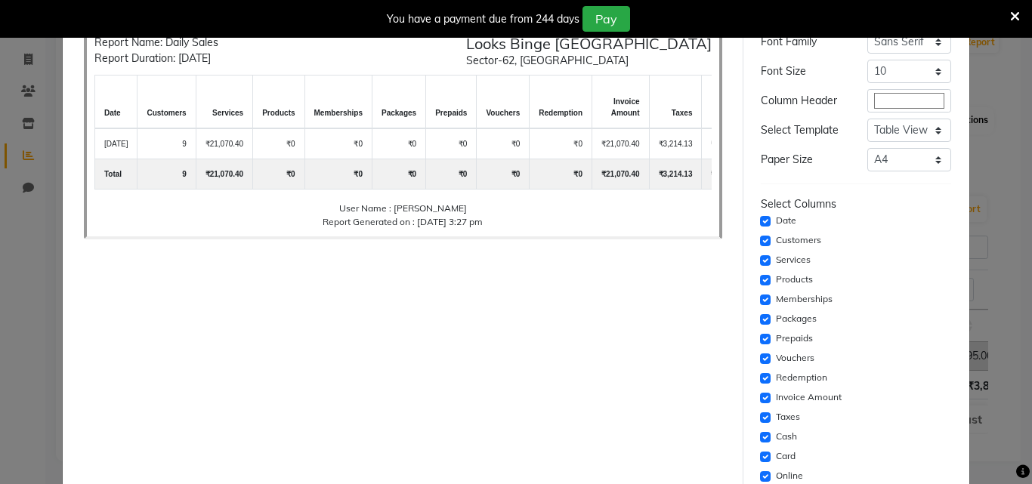
scroll to position [0, 0]
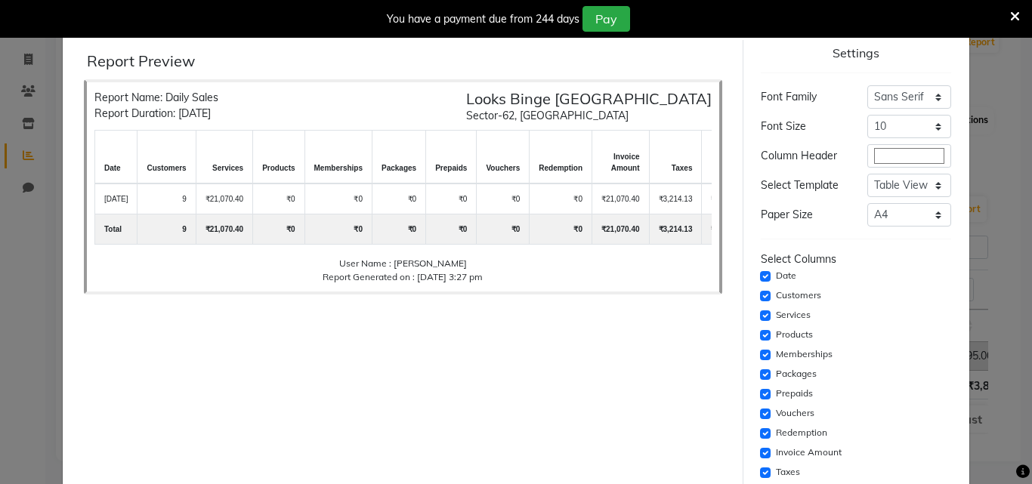
click at [984, 60] on ngb-modal-window "× Report Preview Report Name: Daily Sales Report Duration: 31-08-2025 Looks Bin…" at bounding box center [516, 242] width 1032 height 484
click at [1011, 19] on icon at bounding box center [1015, 17] width 10 height 14
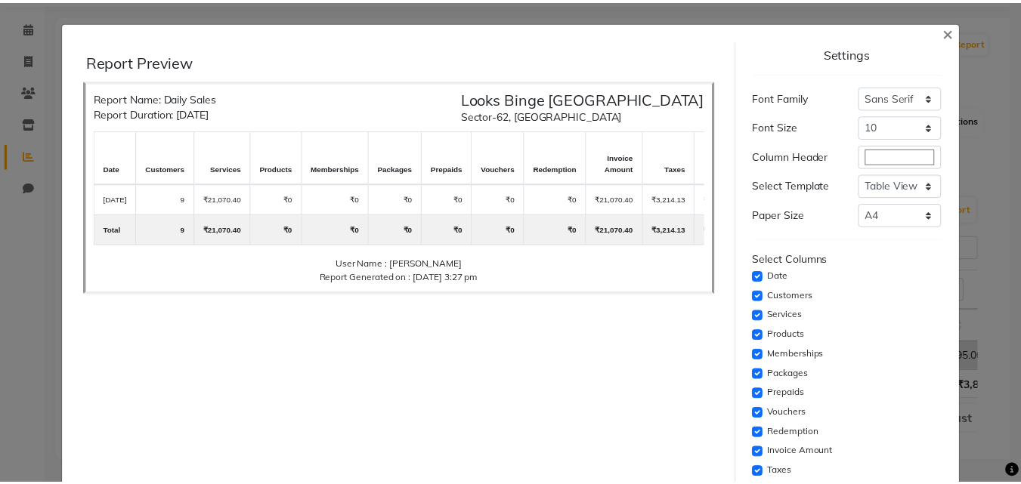
scroll to position [73, 0]
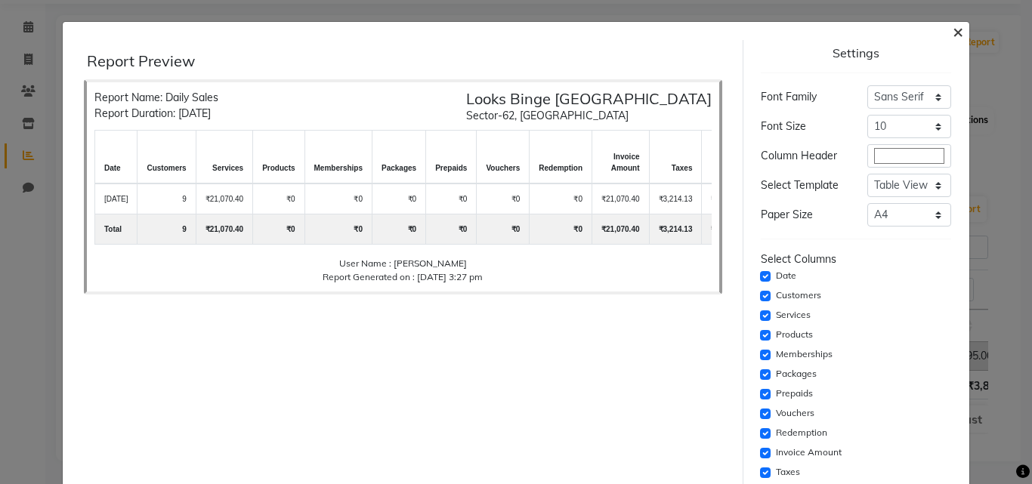
click at [953, 35] on span "×" at bounding box center [958, 31] width 11 height 23
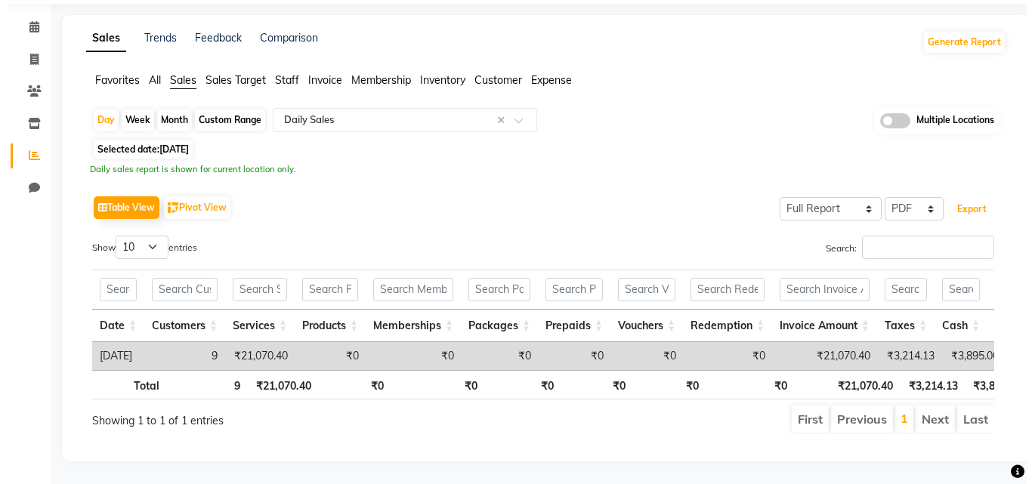
scroll to position [0, 0]
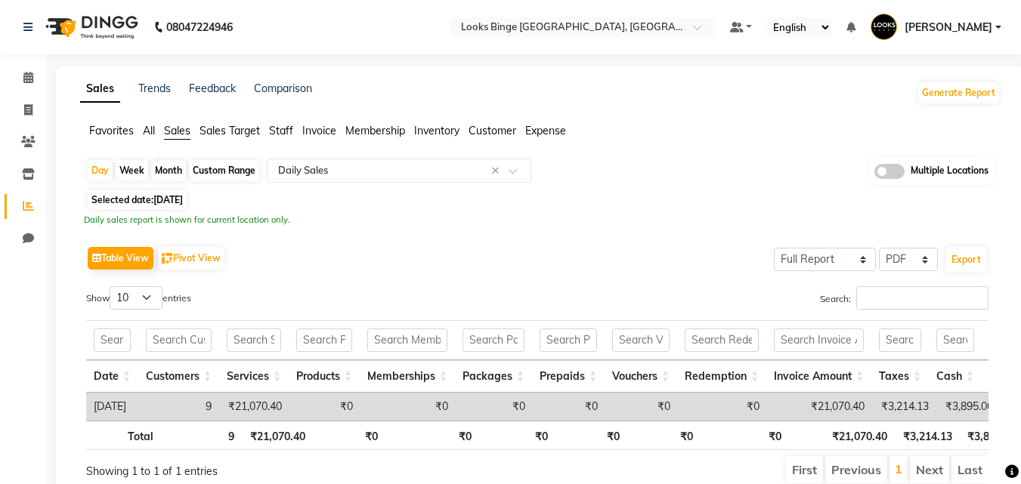
click at [959, 30] on span "Arnav Kumar_MSTR" at bounding box center [948, 28] width 88 height 16
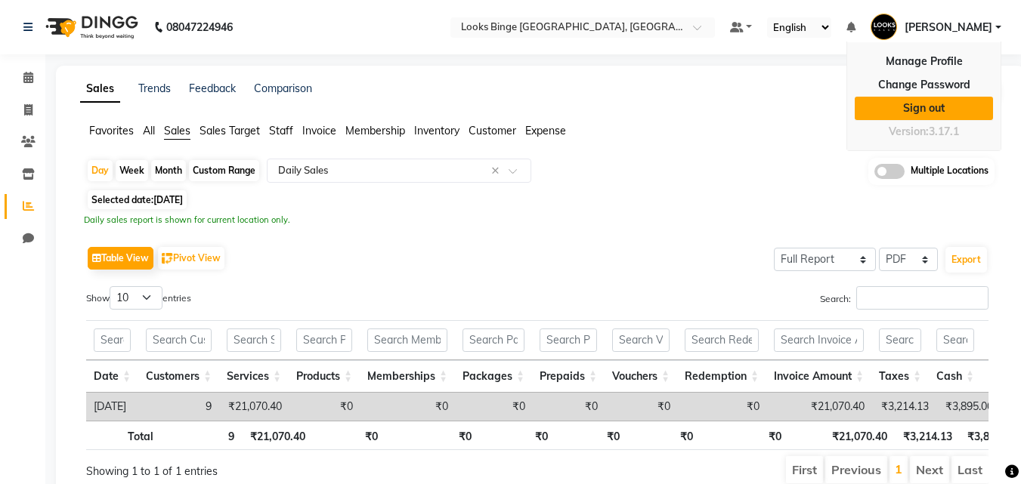
click at [941, 107] on link "Sign out" at bounding box center [923, 108] width 138 height 23
